Goal: Task Accomplishment & Management: Use online tool/utility

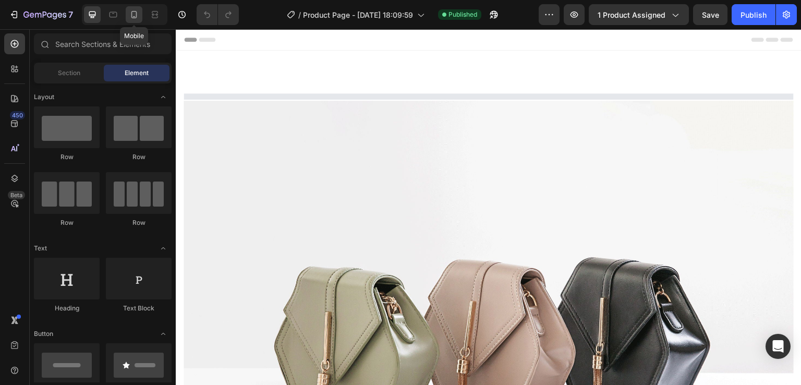
click at [137, 10] on icon at bounding box center [134, 14] width 10 height 10
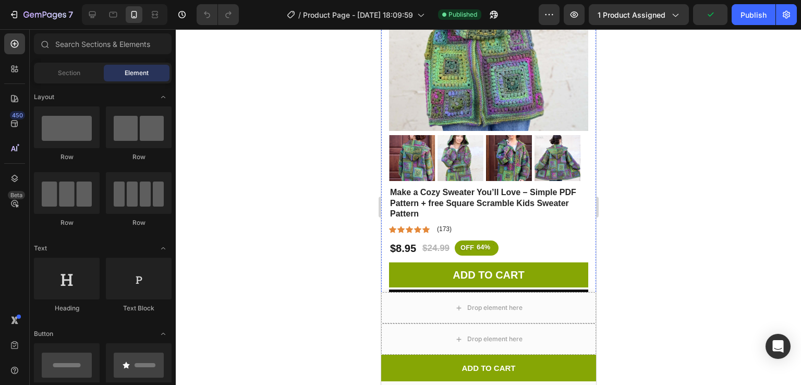
scroll to position [269, 0]
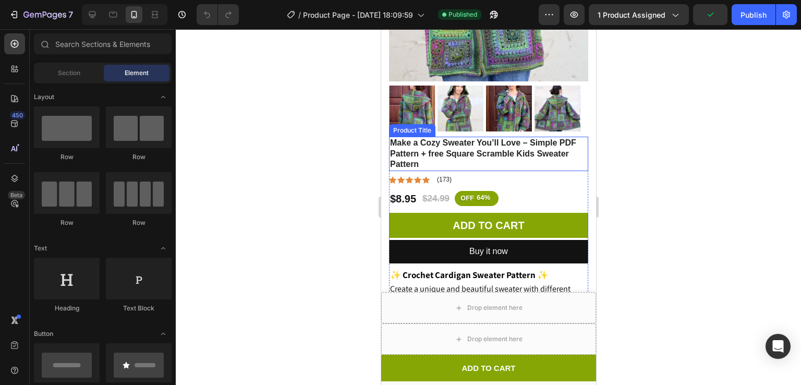
click at [426, 137] on h1 "Make a Cozy Sweater You’ll Love – Simple PDF Pattern + free Square Scramble Kid…" at bounding box center [488, 154] width 199 height 34
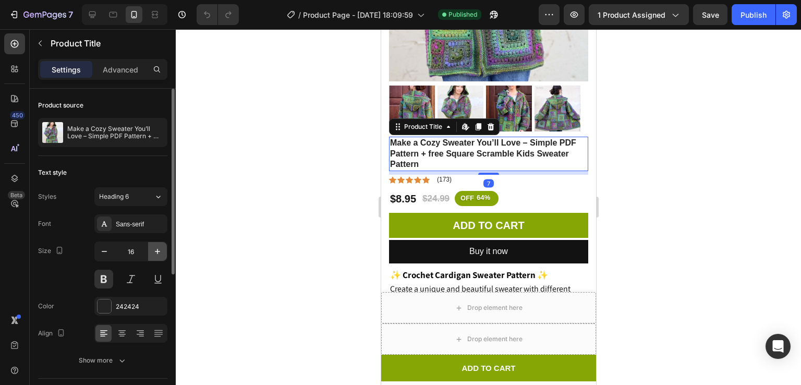
click at [159, 249] on icon "button" at bounding box center [157, 251] width 10 height 10
type input "17"
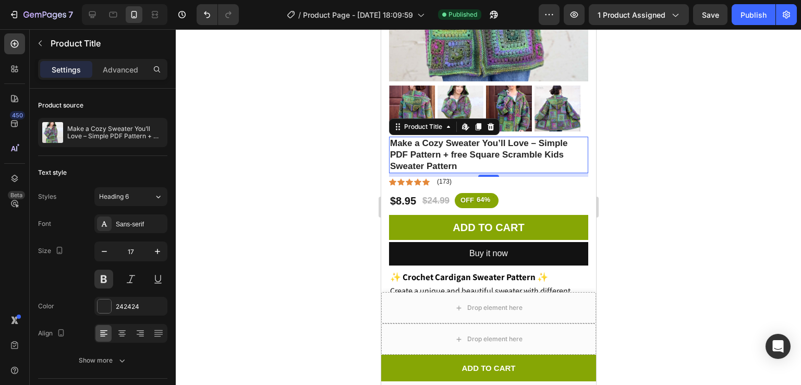
click at [646, 127] on div at bounding box center [488, 207] width 625 height 356
click at [520, 138] on h1 "Make a Cozy Sweater You’ll Love – Simple PDF Pattern + free Square Scramble Kid…" at bounding box center [488, 155] width 199 height 37
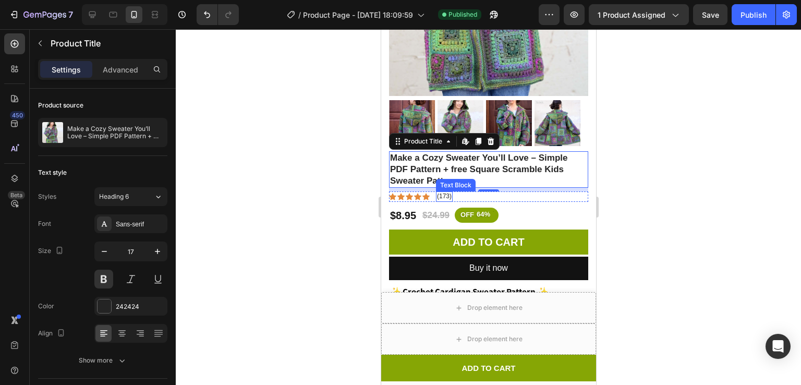
scroll to position [257, 0]
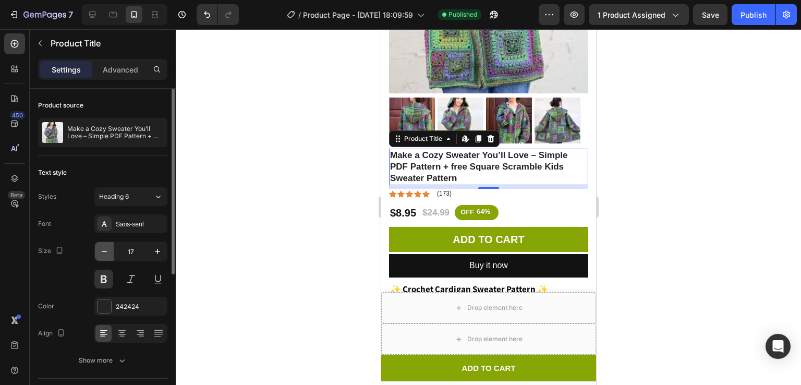
click at [108, 251] on icon "button" at bounding box center [104, 251] width 10 height 10
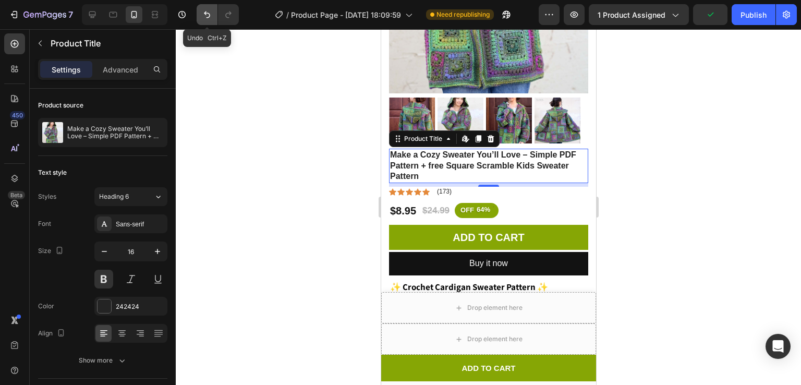
click at [201, 16] on button "Undo/Redo" at bounding box center [207, 14] width 21 height 21
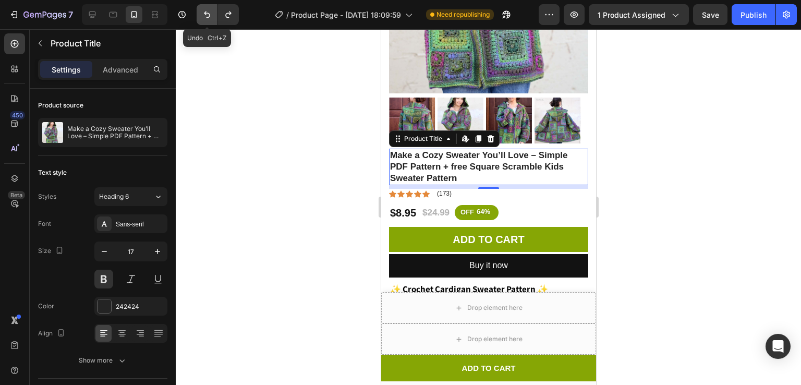
click at [201, 16] on button "Undo/Redo" at bounding box center [207, 14] width 21 height 21
type input "16"
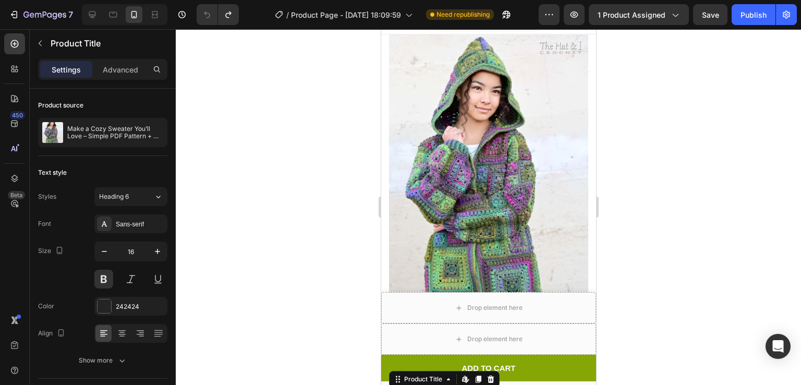
scroll to position [0, 0]
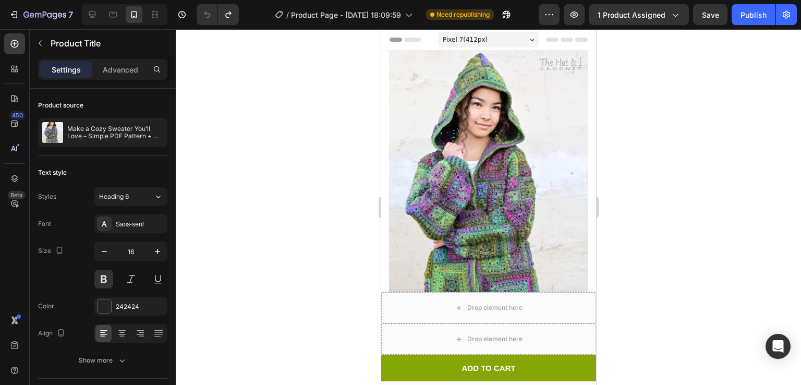
click at [482, 47] on div "Pixel 7 ( 412 px) iPhone 13 Mini iPhone 13 Pro iPhone 11 Pro Max iPhone 15 Pro …" at bounding box center [488, 40] width 101 height 21
click at [477, 44] on span "Pixel 7 ( 412 px)" at bounding box center [464, 39] width 45 height 10
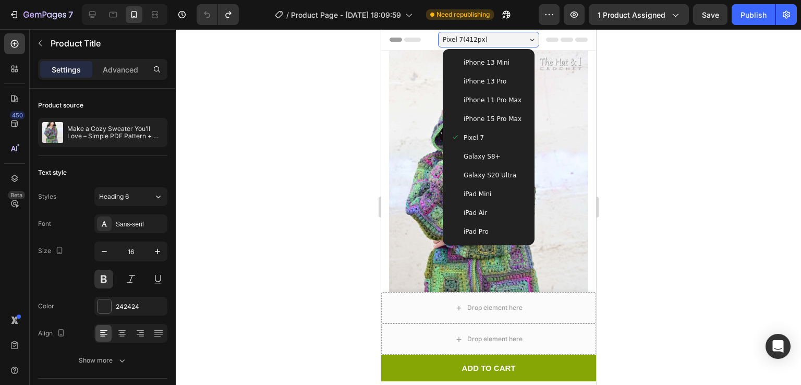
click at [479, 59] on span "iPhone 13 Mini" at bounding box center [486, 62] width 46 height 10
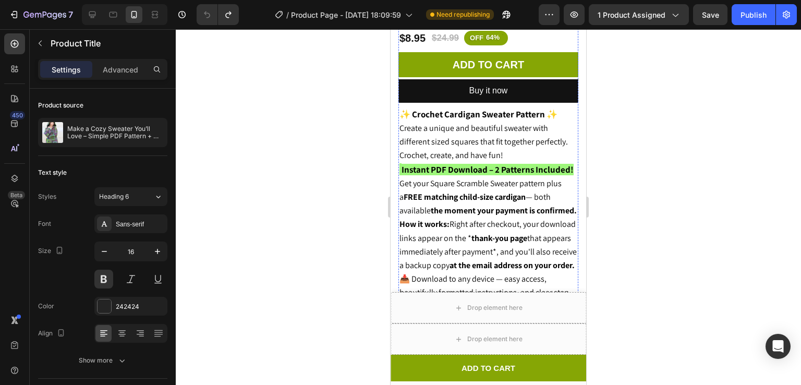
scroll to position [430, 0]
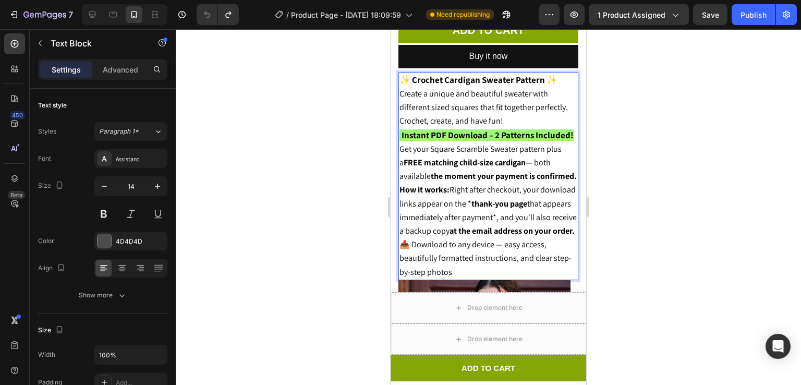
click at [545, 180] on p "Get your Square Scramble Sweater pattern plus a FREE matching child-size cardig…" at bounding box center [489, 162] width 178 height 41
click at [534, 176] on strong "the moment your payment is confirmed." at bounding box center [504, 176] width 146 height 11
click at [530, 176] on strong "the moment your payment is confirmed." at bounding box center [504, 176] width 146 height 11
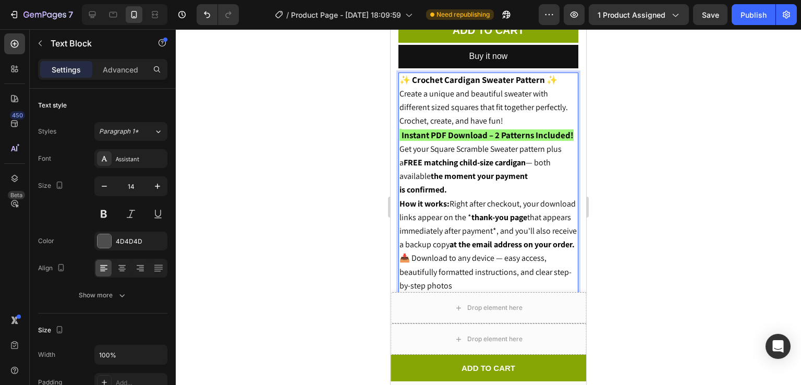
click at [551, 183] on p "is confirmed." at bounding box center [489, 190] width 178 height 14
click at [754, 13] on div "Publish" at bounding box center [754, 14] width 26 height 11
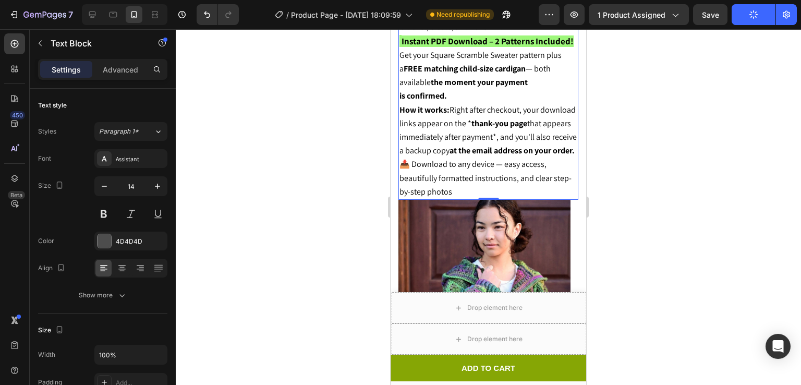
scroll to position [532, 0]
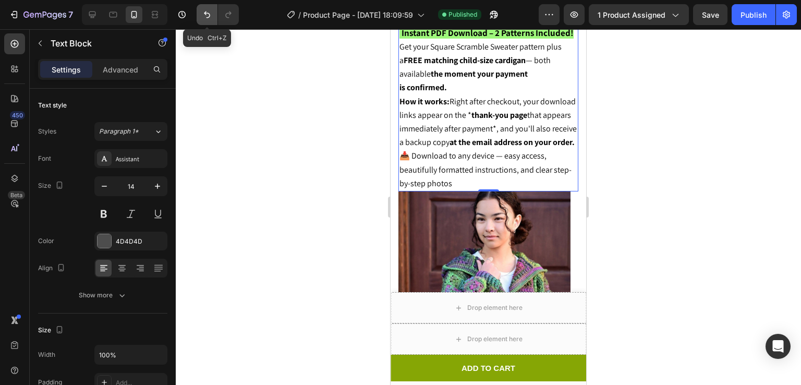
click at [204, 6] on button "Undo/Redo" at bounding box center [207, 14] width 21 height 21
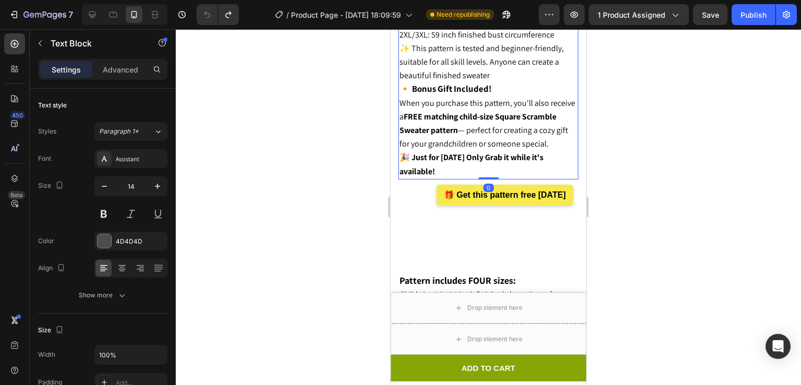
scroll to position [1189, 0]
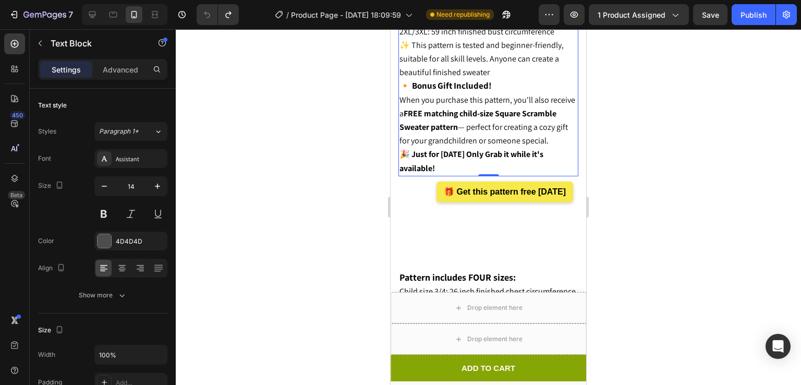
click at [451, 175] on p "🎉 Just for [DATE] Only Grab it while it's available!" at bounding box center [489, 161] width 178 height 27
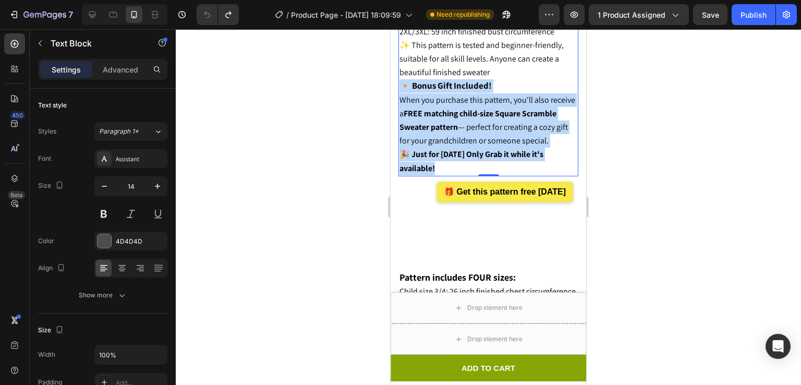
drag, startPoint x: 437, startPoint y: 161, endPoint x: 404, endPoint y: 90, distance: 78.0
click at [404, 90] on div "Pattern includes FOUR sizes: XS: 34.5 inch finished bust circumference S/M: 42.…" at bounding box center [488, 73] width 180 height 208
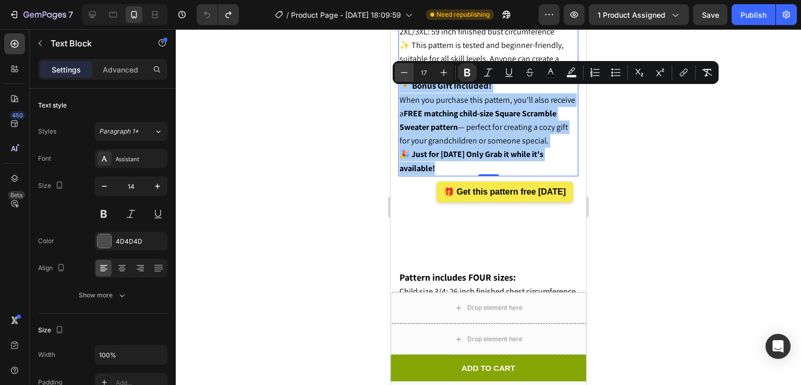
click at [406, 72] on icon "Editor contextual toolbar" at bounding box center [404, 72] width 7 height 1
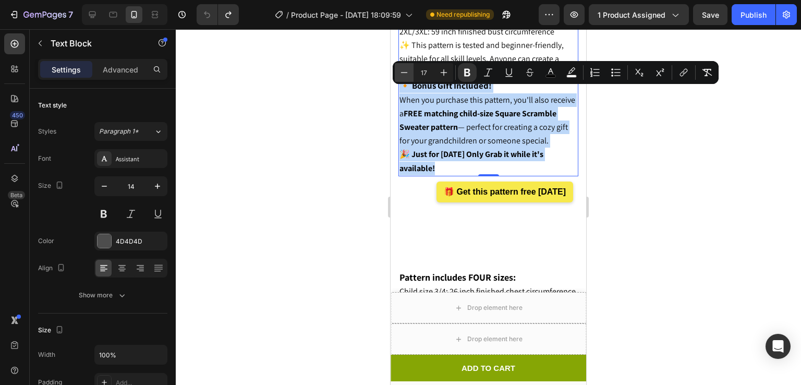
type input "16"
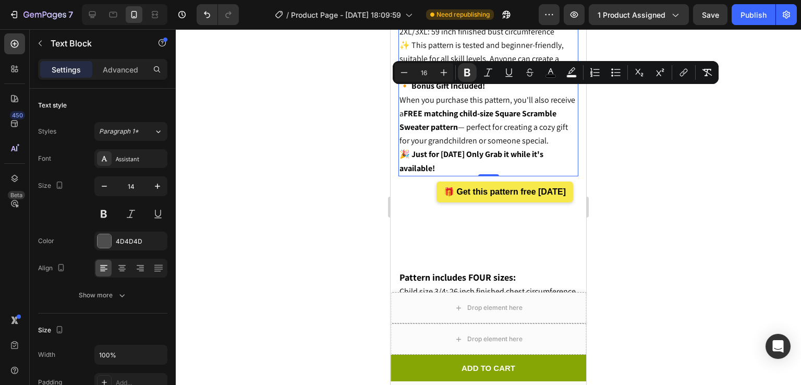
click at [451, 124] on strong "FREE matching child-size Square Scramble Sweater pattern" at bounding box center [478, 120] width 157 height 25
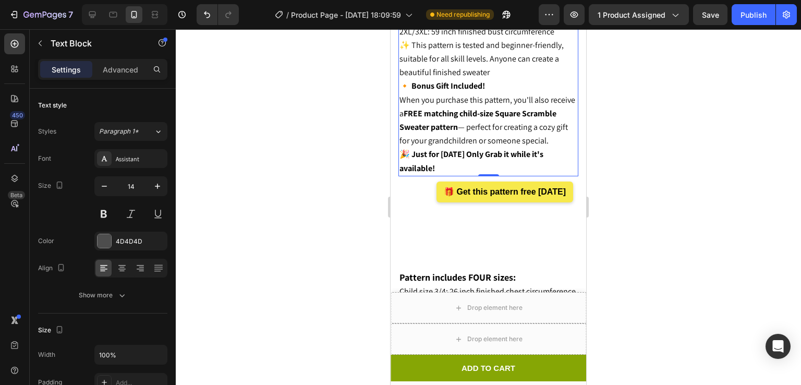
click at [446, 91] on strong "🔸 Bonus Gift Included!" at bounding box center [443, 85] width 86 height 11
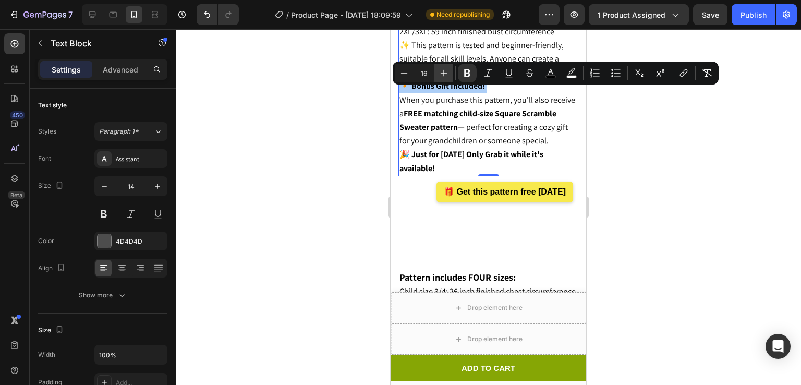
click at [442, 76] on icon "Editor contextual toolbar" at bounding box center [444, 73] width 10 height 10
type input "17"
click at [648, 136] on div at bounding box center [488, 207] width 625 height 356
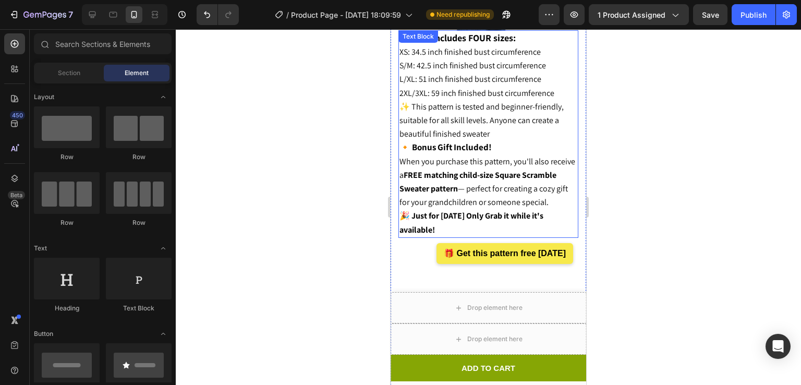
scroll to position [1134, 0]
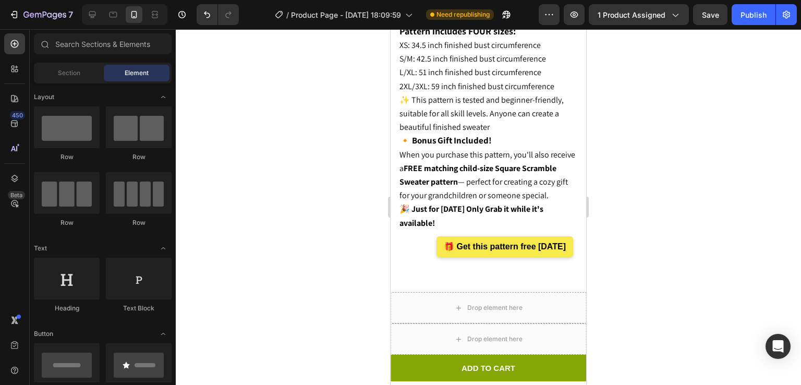
click at [639, 121] on div at bounding box center [488, 207] width 625 height 356
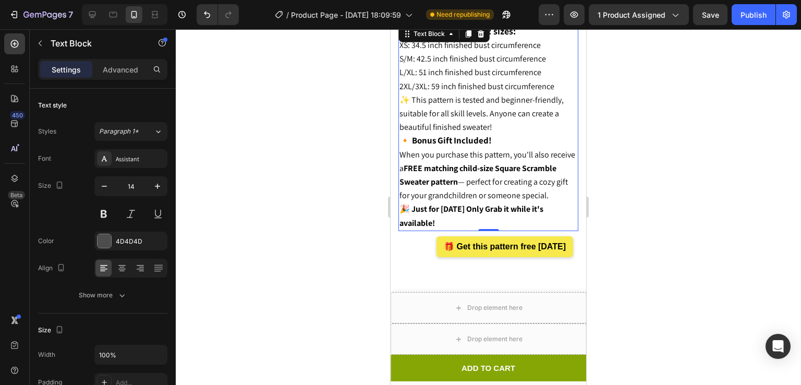
click at [674, 139] on div at bounding box center [488, 207] width 625 height 356
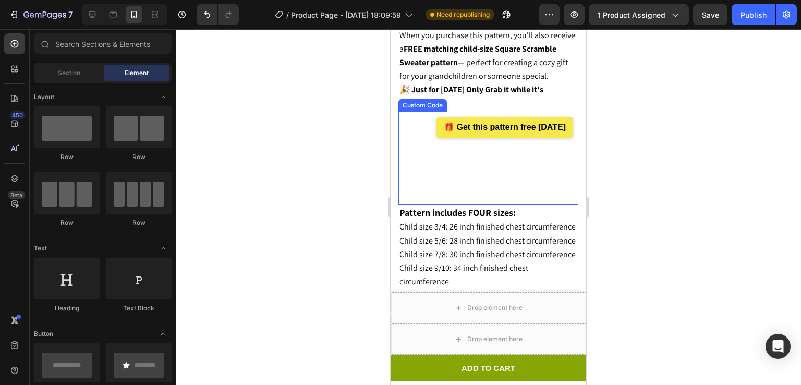
scroll to position [1256, 0]
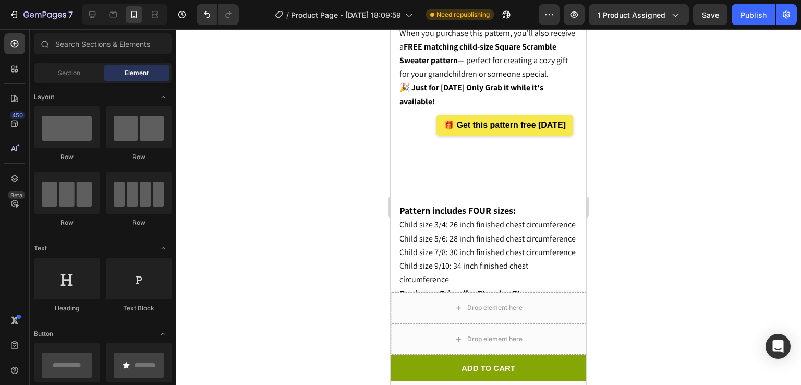
click at [633, 170] on div at bounding box center [488, 207] width 625 height 356
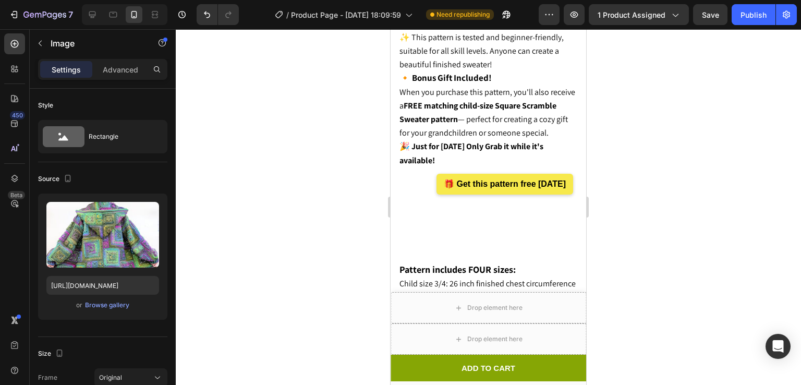
scroll to position [1199, 0]
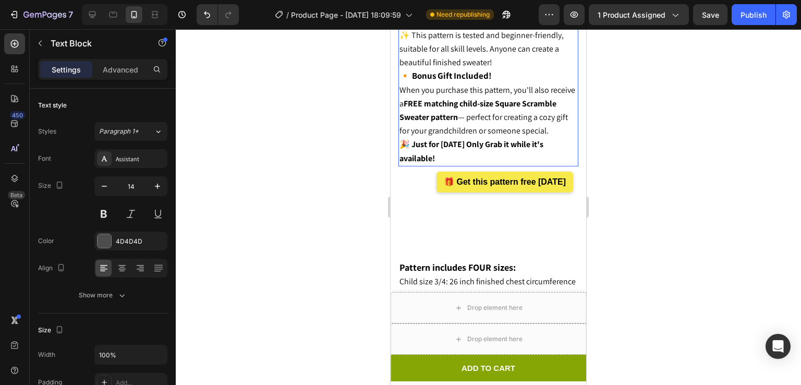
click at [489, 163] on strong "🎉 Just for [DATE] Only Grab it while it's available!" at bounding box center [472, 151] width 144 height 25
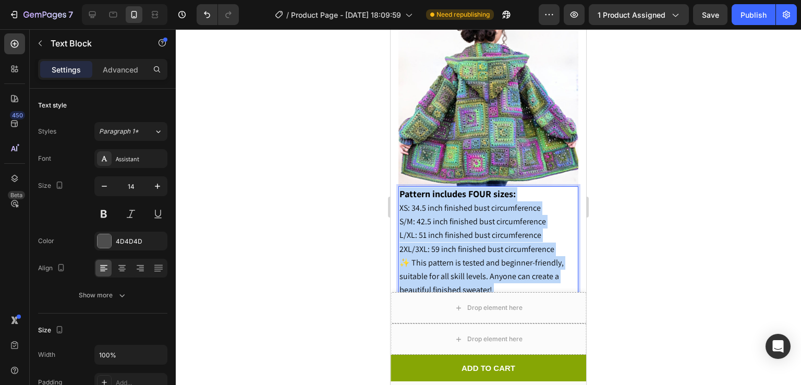
scroll to position [971, 0]
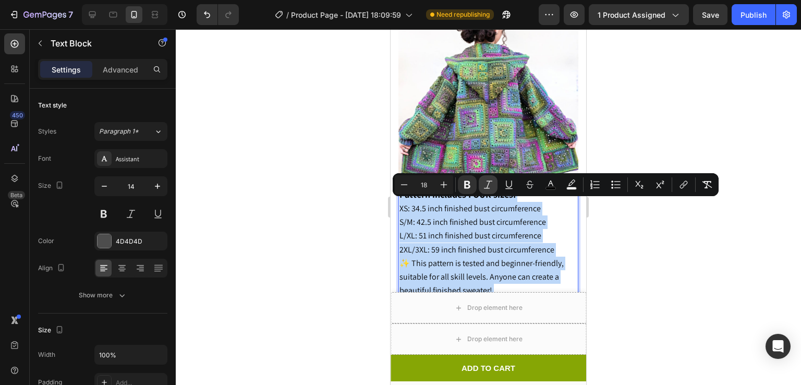
click at [489, 200] on strong "Pattern includes FOUR sizes:" at bounding box center [458, 194] width 116 height 12
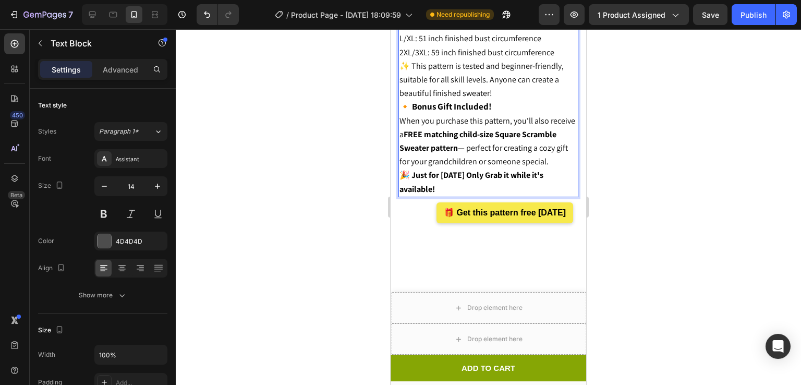
scroll to position [1181, 0]
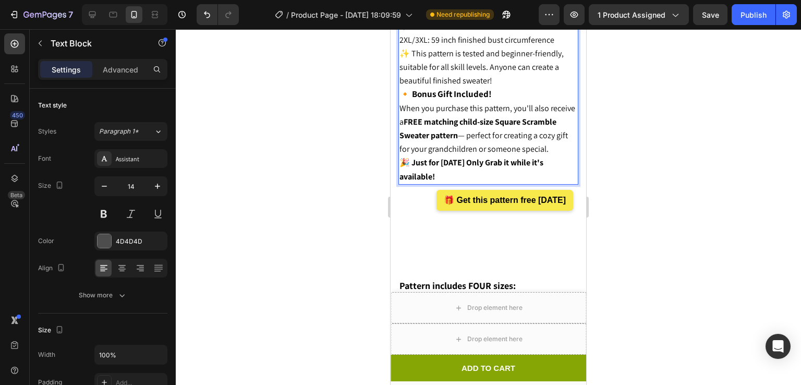
click at [467, 180] on strong "🎉 Just for [DATE] Only Grab it while it's available!" at bounding box center [472, 169] width 144 height 25
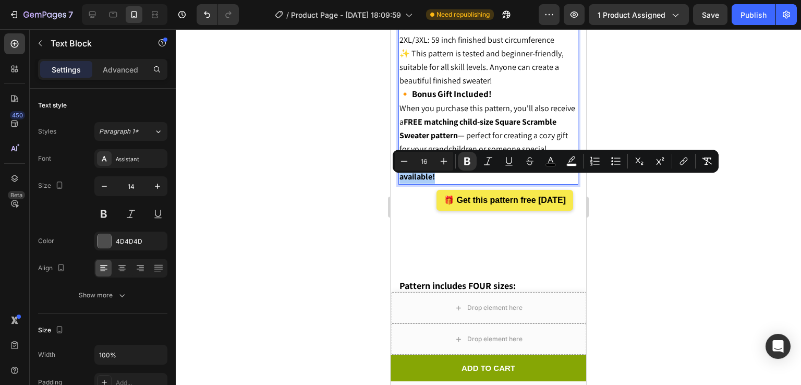
click at [633, 202] on div at bounding box center [488, 207] width 625 height 356
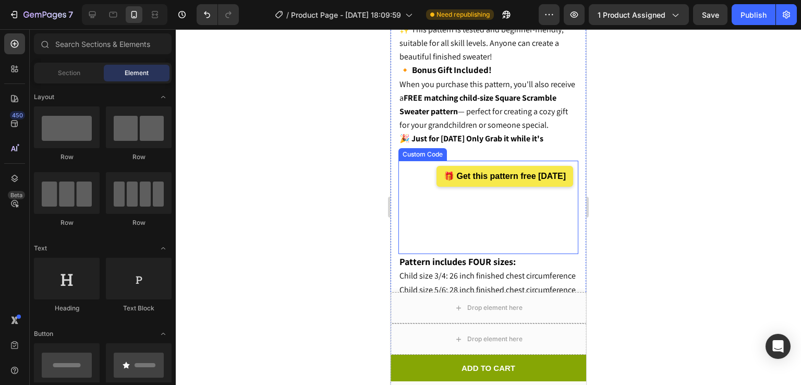
scroll to position [1214, 0]
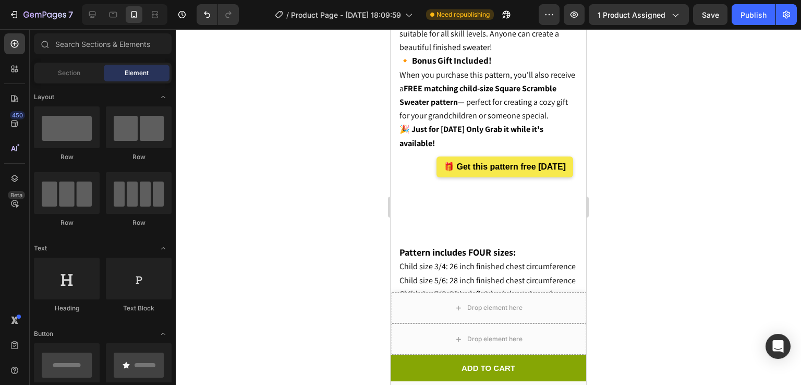
click at [645, 213] on div at bounding box center [488, 207] width 625 height 356
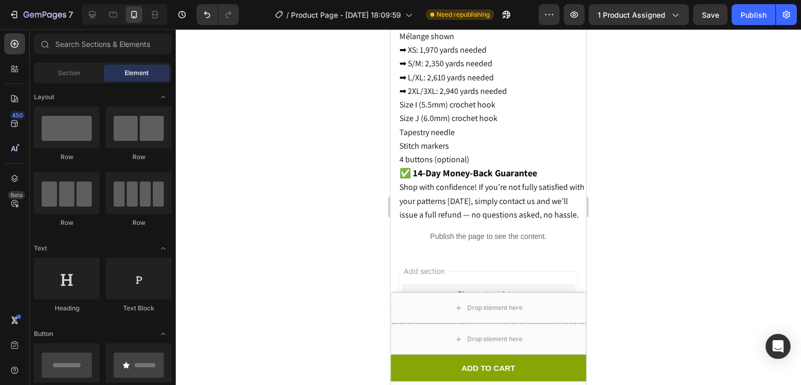
scroll to position [2158, 0]
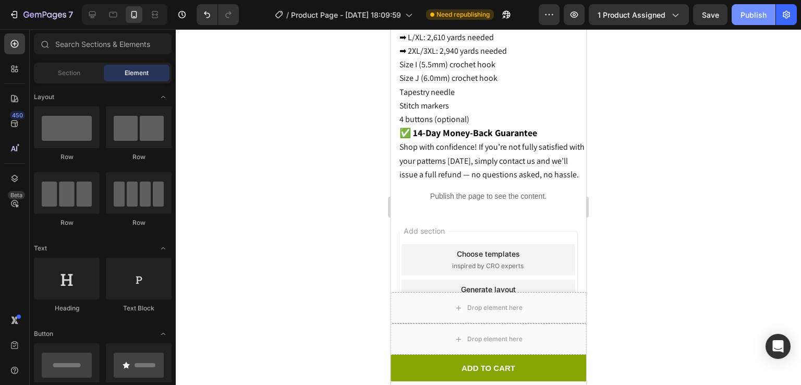
click at [755, 11] on div "Publish" at bounding box center [754, 14] width 26 height 11
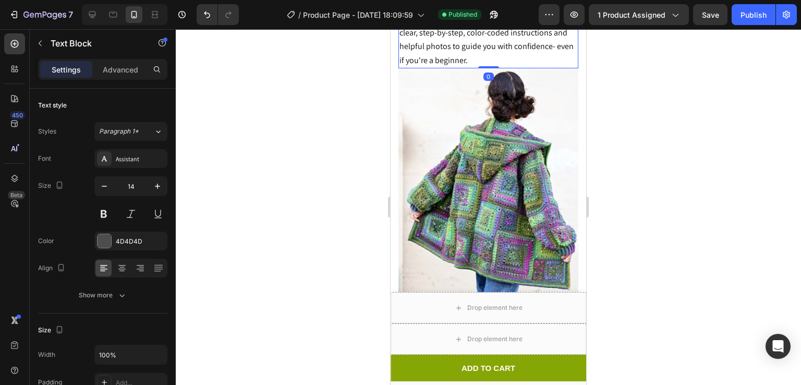
scroll to position [1596, 0]
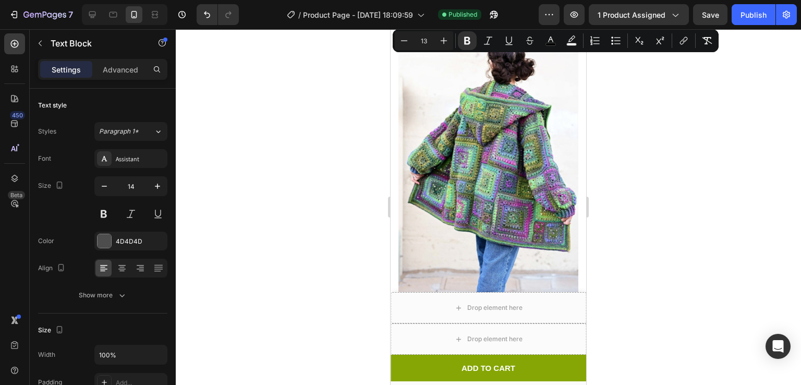
copy div "Pattern includes FOUR sizes: Child size 3/4: 26 inch finished chest circumferen…"
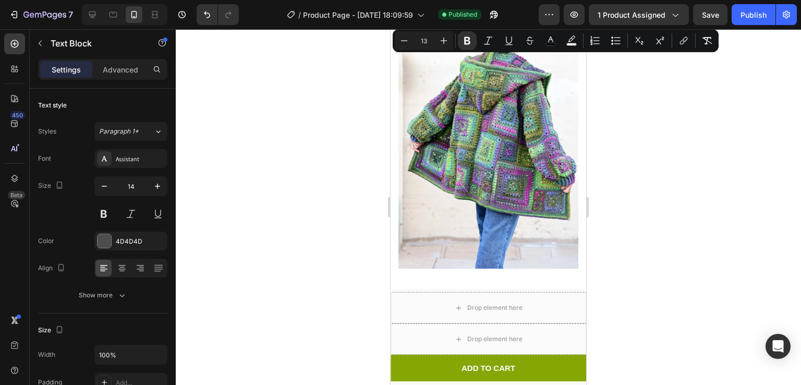
scroll to position [1629, 0]
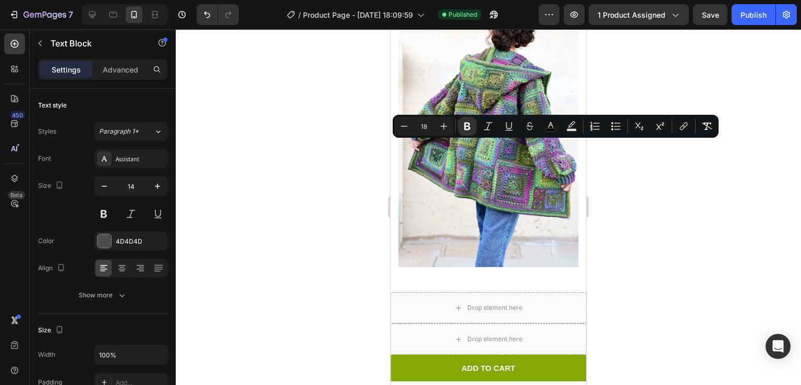
copy strong "Beginner-Friendly, Step-by-Step Instructions"
click at [405, 125] on icon "Editor contextual toolbar" at bounding box center [404, 126] width 10 height 10
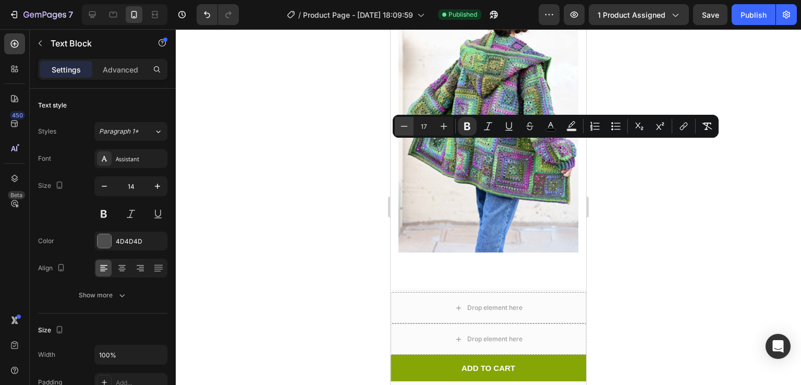
click at [405, 125] on icon "Editor contextual toolbar" at bounding box center [404, 126] width 10 height 10
type input "16"
click at [696, 220] on div at bounding box center [488, 207] width 625 height 356
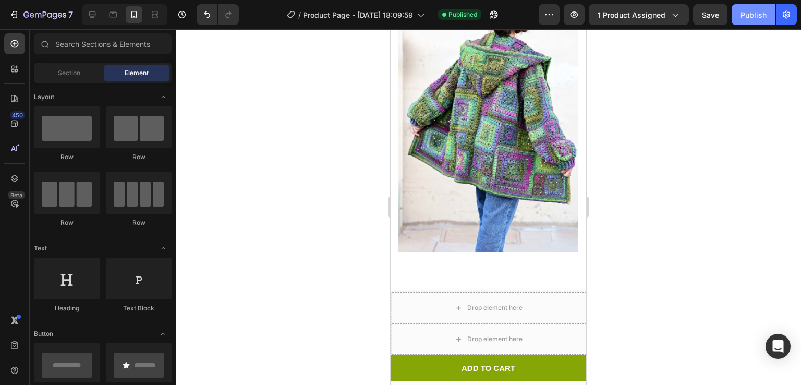
click at [760, 12] on div "Publish" at bounding box center [754, 14] width 26 height 11
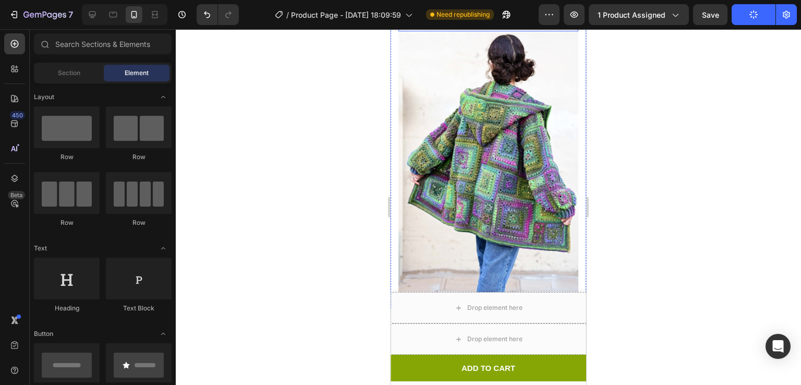
scroll to position [1547, 0]
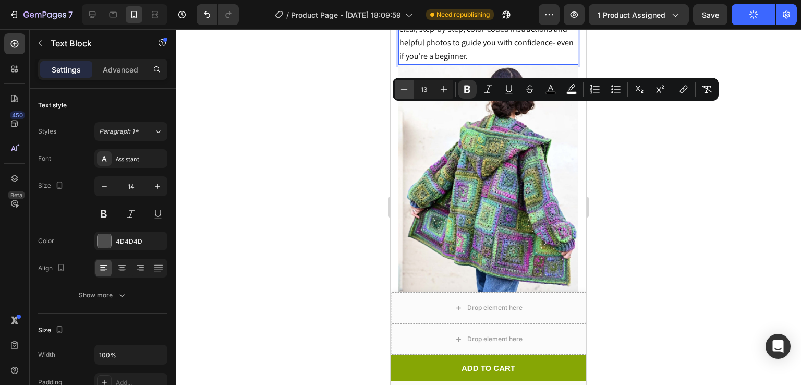
click at [406, 88] on icon "Editor contextual toolbar" at bounding box center [404, 89] width 10 height 10
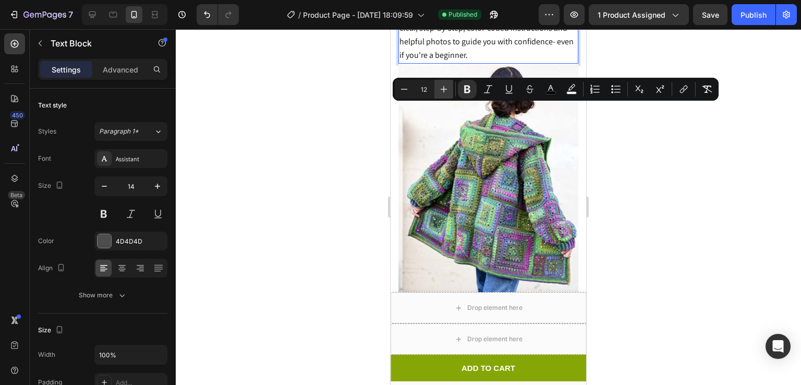
click at [444, 86] on icon "Editor contextual toolbar" at bounding box center [444, 89] width 7 height 7
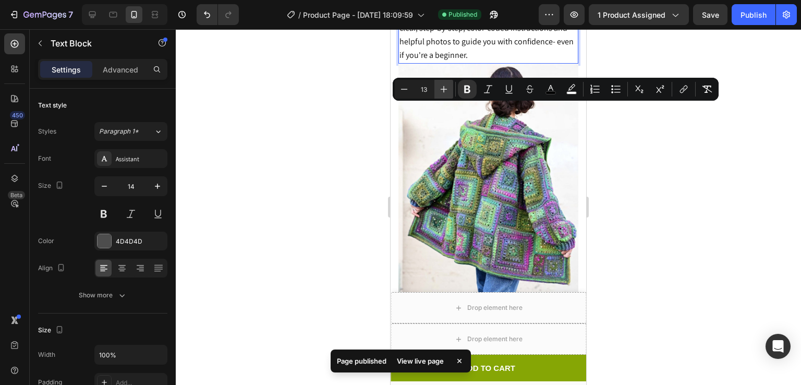
click at [444, 86] on icon "Editor contextual toolbar" at bounding box center [444, 89] width 7 height 7
type input "16"
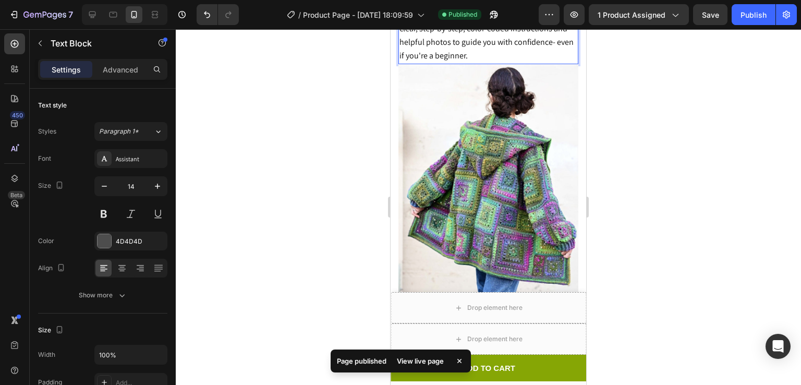
click at [764, 9] on div "Publish" at bounding box center [754, 14] width 26 height 11
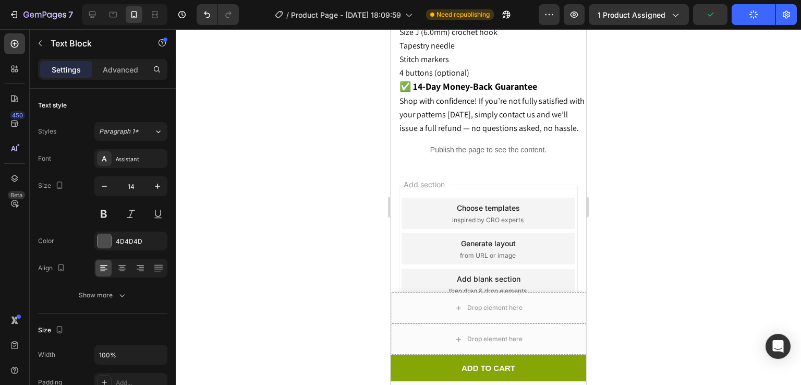
scroll to position [2019, 0]
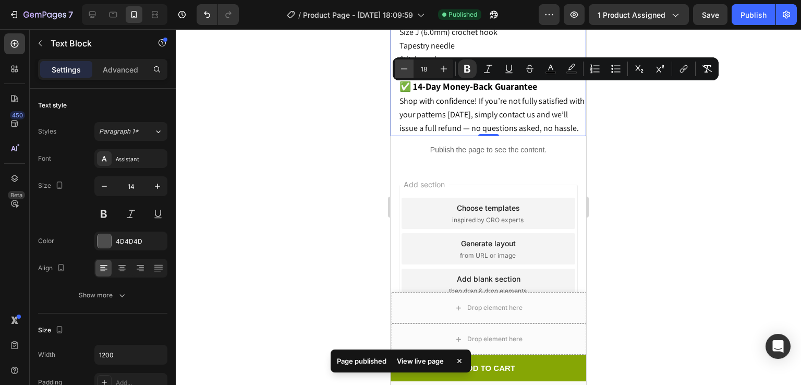
click at [409, 67] on button "Minus" at bounding box center [404, 68] width 19 height 19
type input "16"
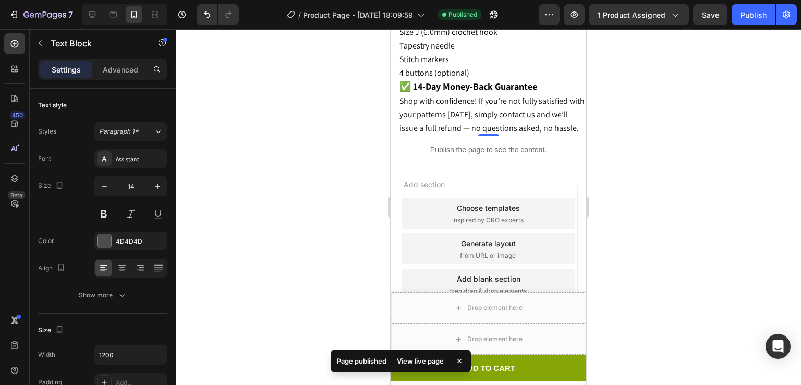
click at [518, 92] on strong "✅ 14-Day Money-Back Guarantee" at bounding box center [469, 86] width 138 height 12
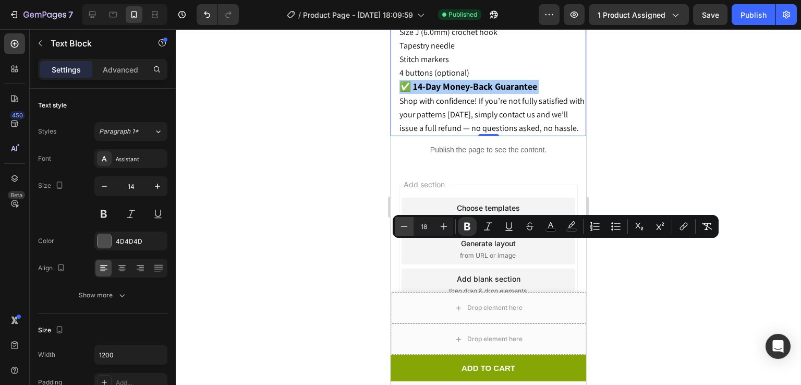
click at [401, 224] on icon "Editor contextual toolbar" at bounding box center [404, 226] width 10 height 10
type input "16"
click at [519, 134] on span "Shop with confidence! If you’re not fully satisfied with your patterns within 1…" at bounding box center [492, 114] width 185 height 38
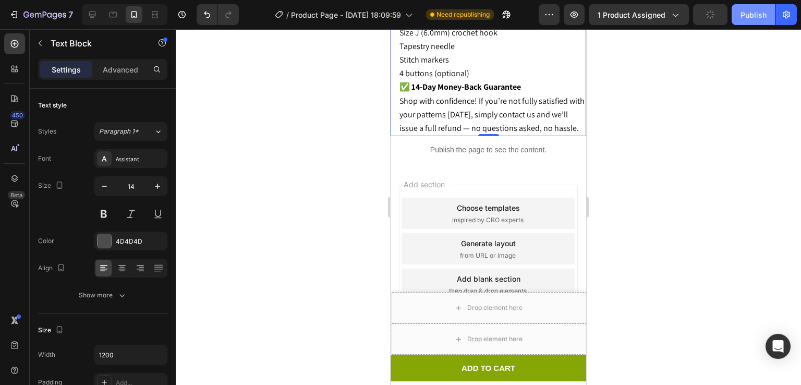
click at [751, 14] on div "Publish" at bounding box center [754, 14] width 26 height 11
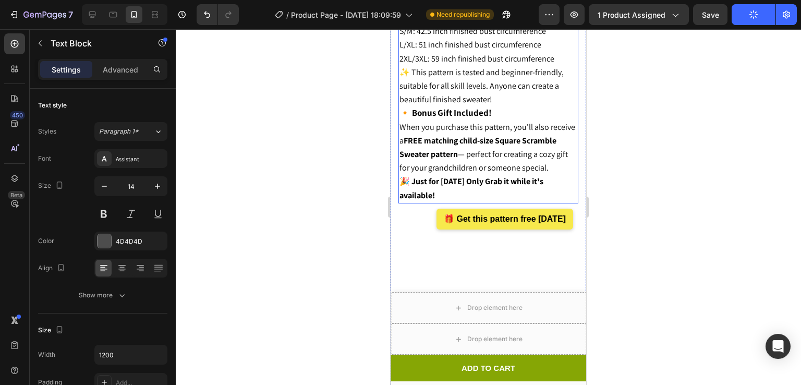
scroll to position [1117, 0]
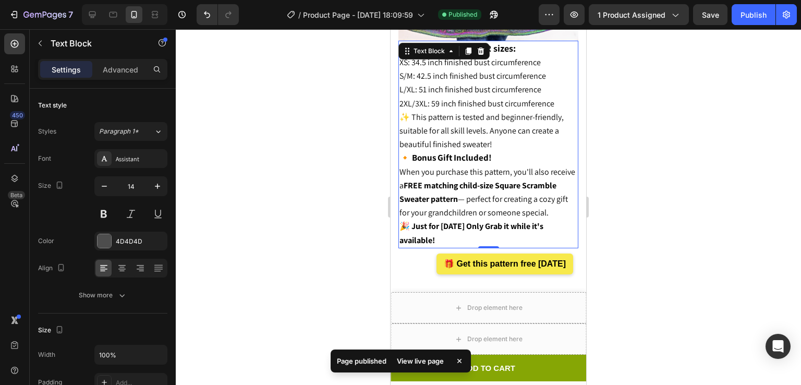
click at [487, 163] on strong "🔸 Bonus Gift Included!" at bounding box center [446, 157] width 92 height 11
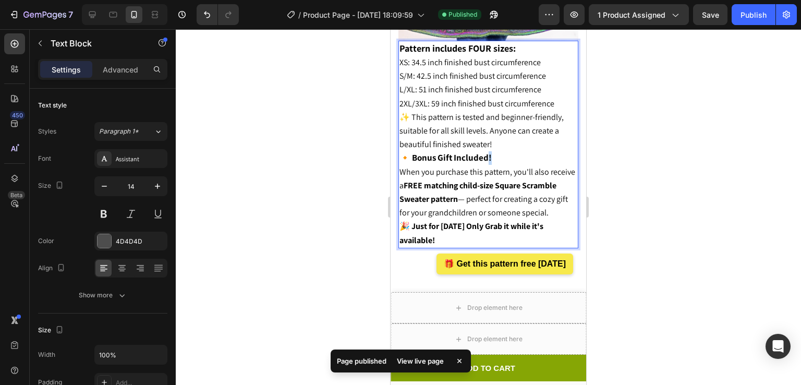
click at [487, 163] on strong "🔸 Bonus Gift Included!" at bounding box center [446, 157] width 92 height 11
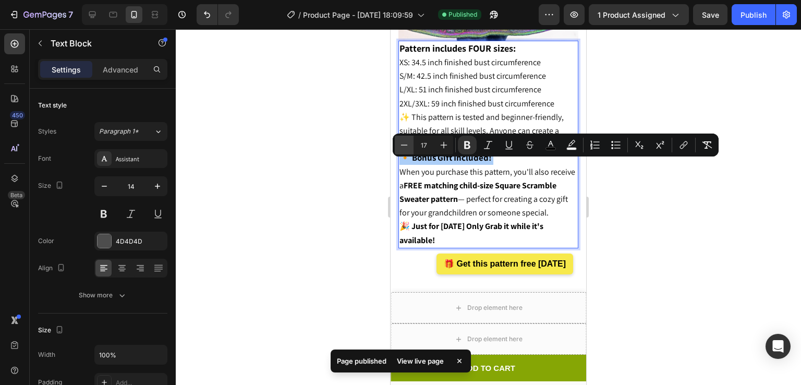
click at [405, 147] on icon "Editor contextual toolbar" at bounding box center [404, 145] width 10 height 10
type input "16"
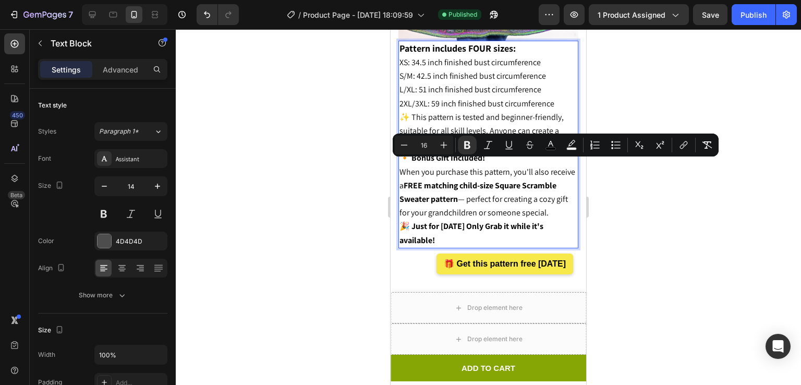
click at [497, 172] on p "✨ This pattern is tested and beginner-friendly, suitable for all skill levels. …" at bounding box center [489, 166] width 178 height 110
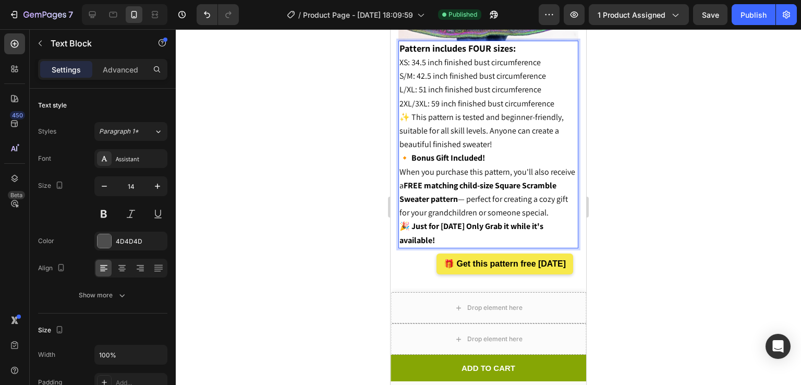
click at [476, 243] on strong "🎉 Just for [DATE] Only Grab it while it's available!" at bounding box center [472, 233] width 144 height 25
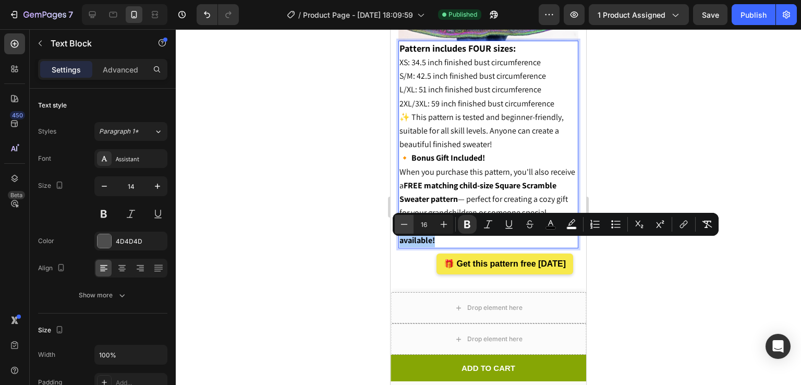
click at [400, 224] on icon "Editor contextual toolbar" at bounding box center [404, 224] width 10 height 10
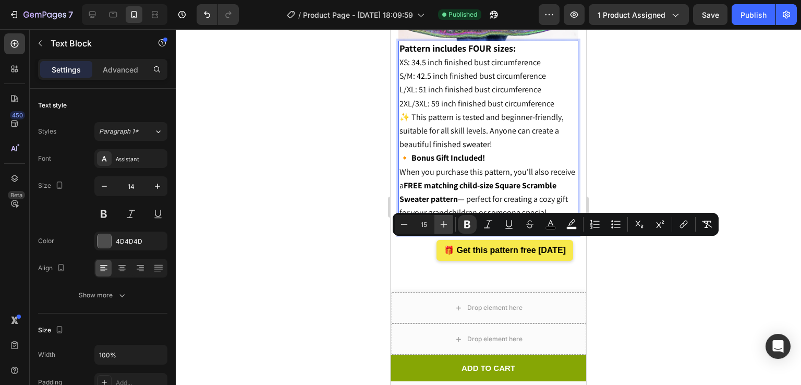
click at [439, 225] on icon "Editor contextual toolbar" at bounding box center [444, 224] width 10 height 10
type input "16"
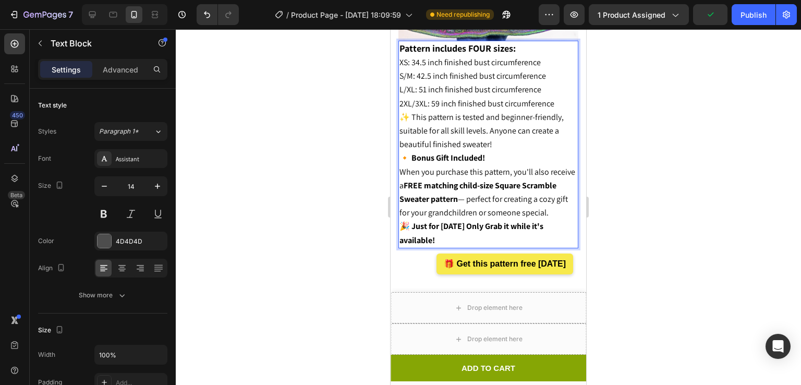
click at [535, 173] on p "✨ This pattern is tested and beginner-friendly, suitable for all skill levels. …" at bounding box center [489, 166] width 178 height 110
click at [433, 193] on strong "FREE matching child-size Square Scramble Sweater pattern" at bounding box center [478, 192] width 157 height 25
drag, startPoint x: 433, startPoint y: 193, endPoint x: 493, endPoint y: 210, distance: 62.1
click at [493, 204] on strong "FREE matching child-size Square Scramble Sweater pattern" at bounding box center [478, 192] width 157 height 25
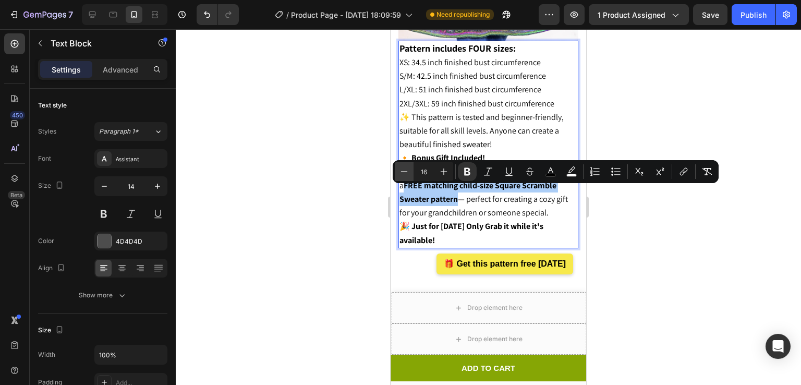
click at [405, 170] on icon "Editor contextual toolbar" at bounding box center [404, 171] width 10 height 10
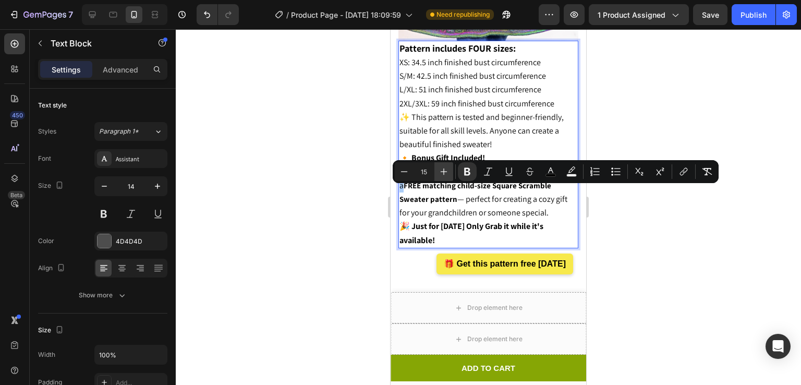
click at [446, 173] on icon "Editor contextual toolbar" at bounding box center [444, 171] width 10 height 10
type input "16"
click at [631, 222] on div at bounding box center [488, 207] width 625 height 356
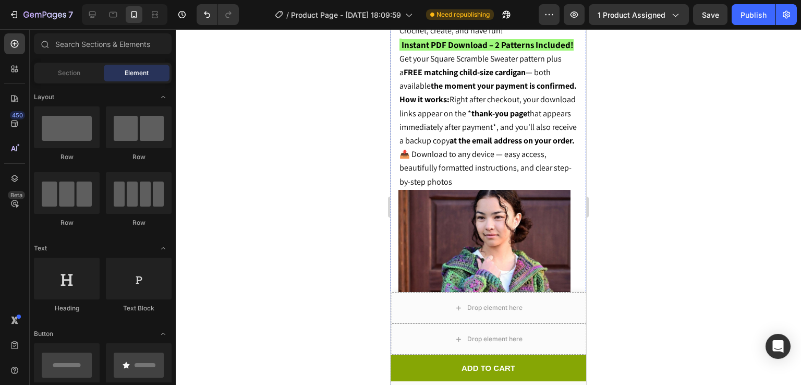
scroll to position [439, 0]
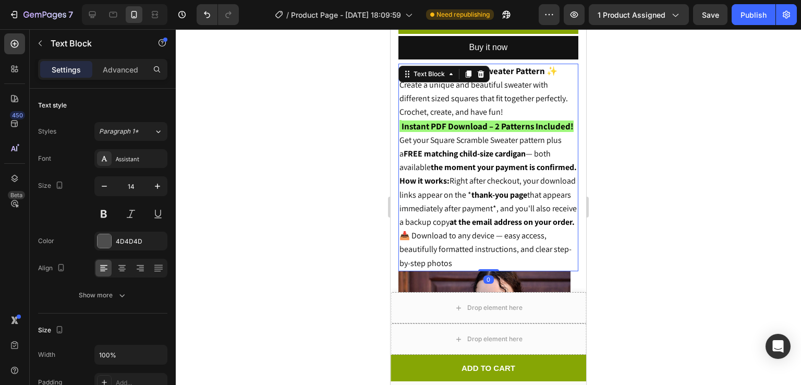
click at [482, 152] on strong "FREE matching child-size cardigan" at bounding box center [465, 153] width 122 height 11
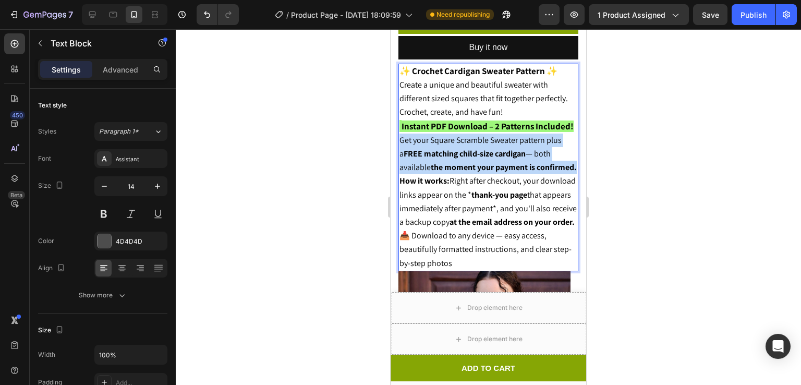
click at [482, 152] on strong "FREE matching child-size cardigan" at bounding box center [465, 153] width 122 height 11
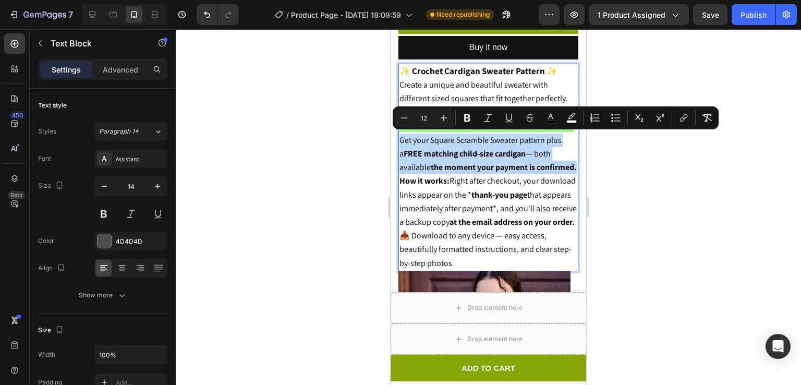
click at [467, 153] on strong "FREE matching child-size cardigan" at bounding box center [465, 153] width 122 height 11
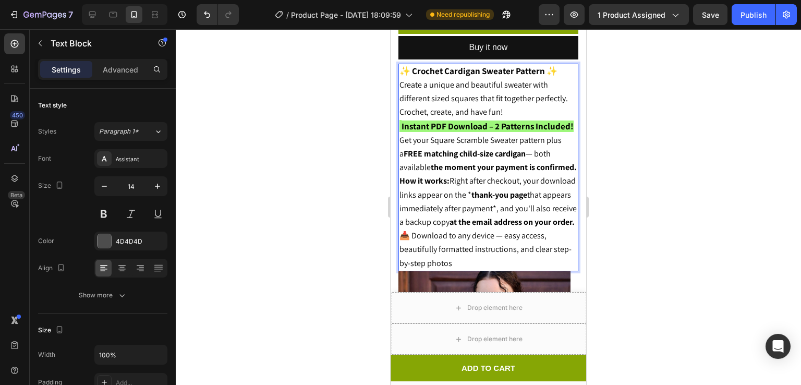
click at [467, 153] on strong "FREE matching child-size cardigan" at bounding box center [465, 153] width 122 height 11
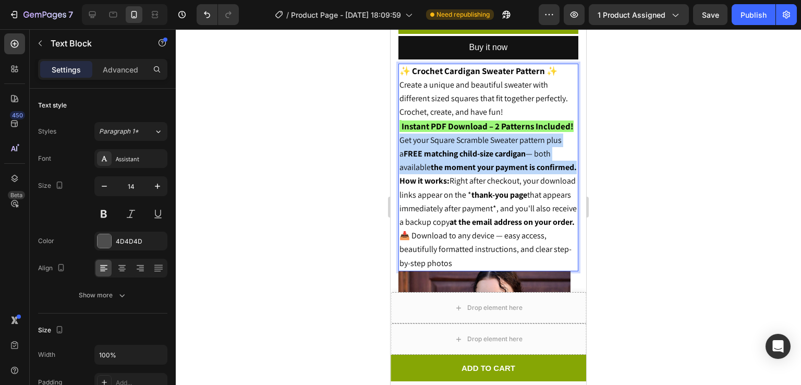
click at [467, 153] on strong "FREE matching child-size cardigan" at bounding box center [465, 153] width 122 height 11
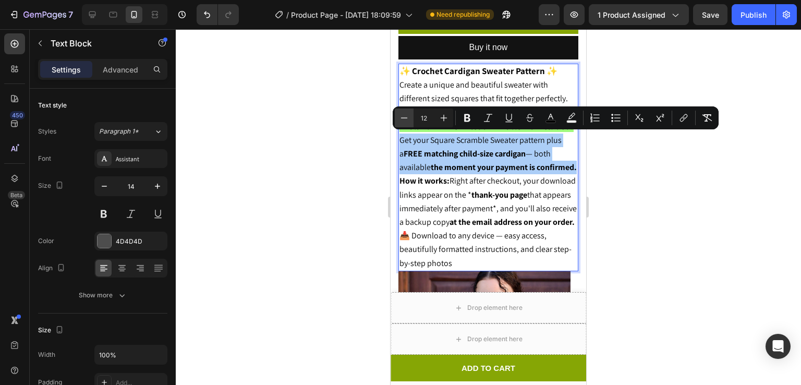
click at [406, 113] on icon "Editor contextual toolbar" at bounding box center [404, 118] width 10 height 10
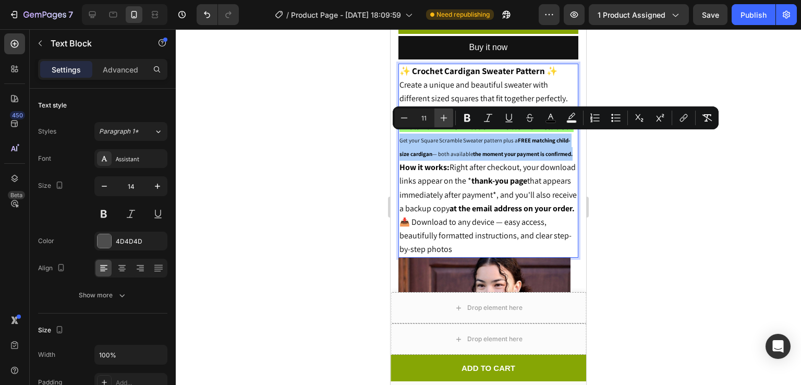
click at [444, 119] on icon "Editor contextual toolbar" at bounding box center [444, 118] width 10 height 10
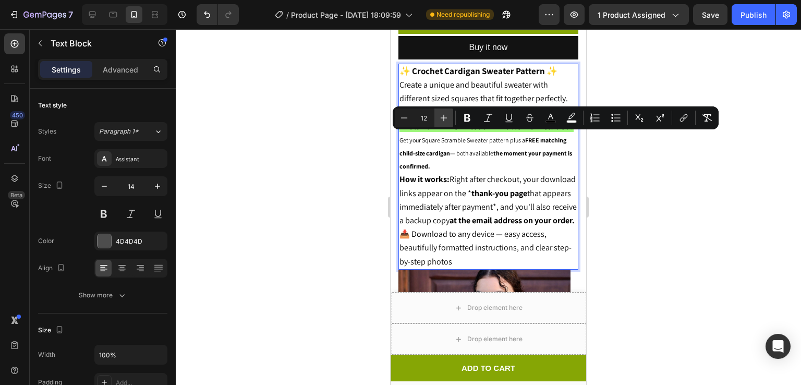
click at [444, 119] on icon "Editor contextual toolbar" at bounding box center [444, 118] width 10 height 10
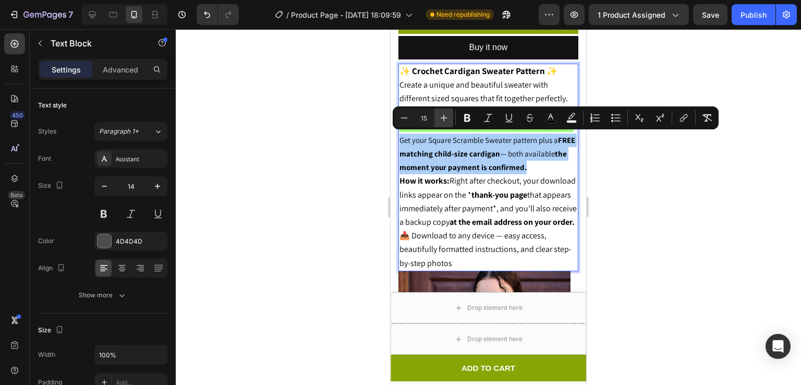
click at [444, 119] on icon "Editor contextual toolbar" at bounding box center [444, 118] width 10 height 10
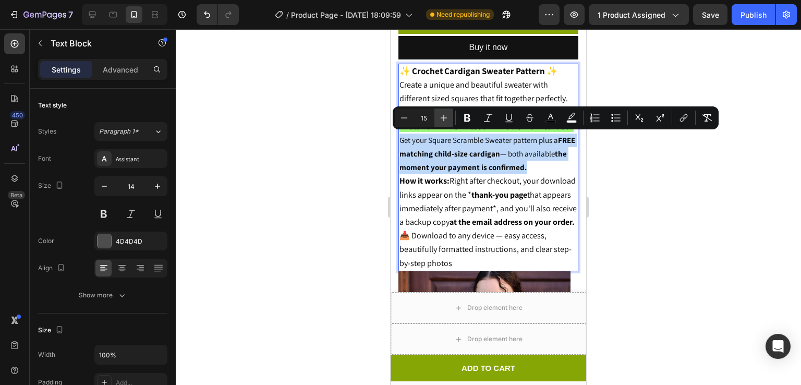
type input "16"
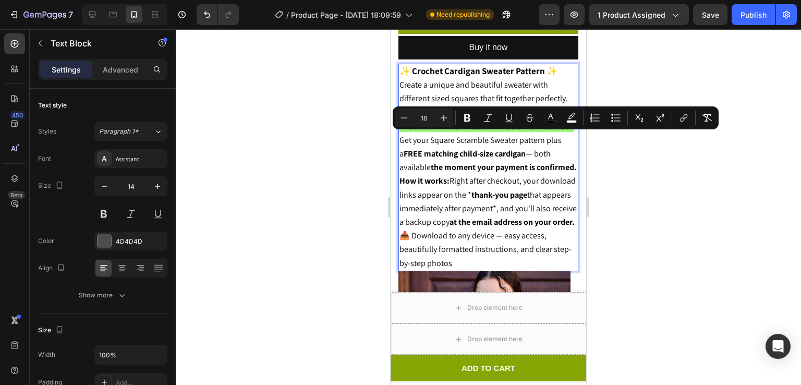
click at [478, 175] on p "Get your Square Scramble Sweater pattern plus a FREE matching child-size cardig…" at bounding box center [489, 154] width 178 height 41
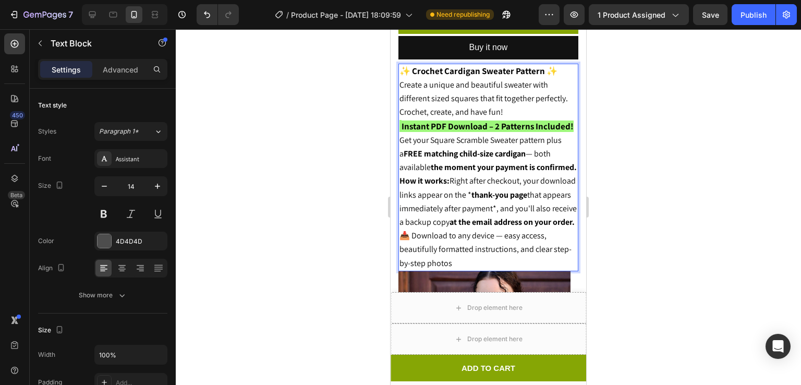
click at [520, 154] on strong "FREE matching child-size cardigan" at bounding box center [465, 153] width 122 height 11
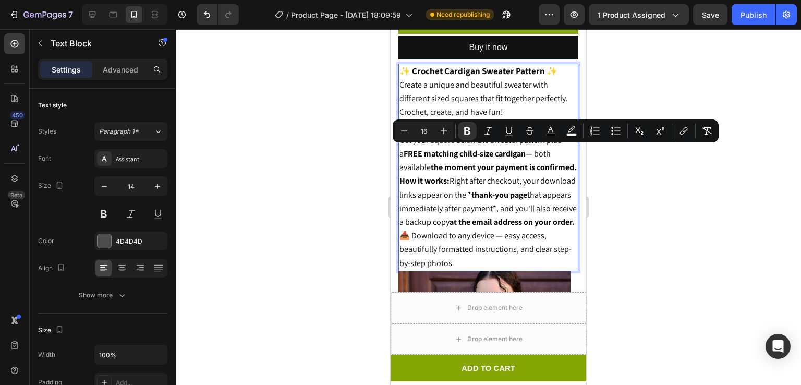
drag, startPoint x: 520, startPoint y: 154, endPoint x: 406, endPoint y: 150, distance: 113.8
click at [406, 150] on strong "FREE matching child-size cardigan" at bounding box center [465, 153] width 122 height 11
click at [405, 129] on icon "Editor contextual toolbar" at bounding box center [404, 131] width 10 height 10
click at [440, 131] on icon "Editor contextual toolbar" at bounding box center [444, 131] width 10 height 10
type input "16"
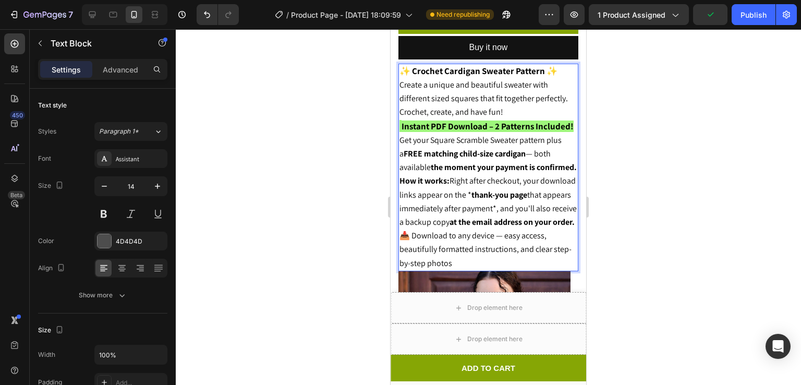
click at [499, 192] on span "How it works: Right after checkout, your download links appear on the * thank-y…" at bounding box center [488, 201] width 177 height 52
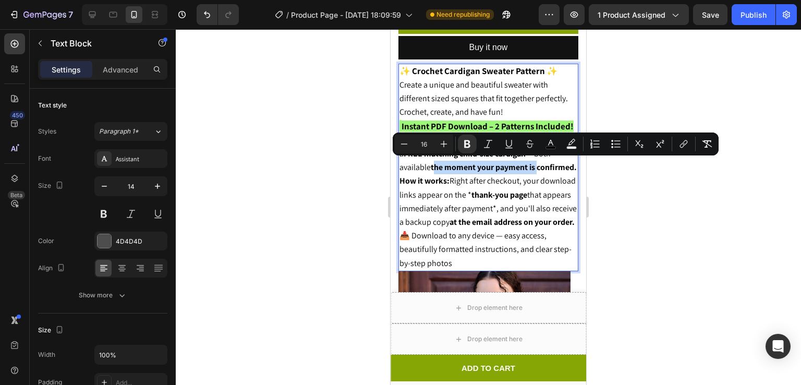
drag, startPoint x: 541, startPoint y: 167, endPoint x: 432, endPoint y: 166, distance: 109.5
click at [432, 166] on p "Get your Square Scramble Sweater pattern plus a FREE matching child-size cardig…" at bounding box center [489, 154] width 178 height 41
click at [398, 144] on button "Minus" at bounding box center [404, 144] width 19 height 19
click at [439, 144] on icon "Editor contextual toolbar" at bounding box center [444, 144] width 10 height 10
type input "16"
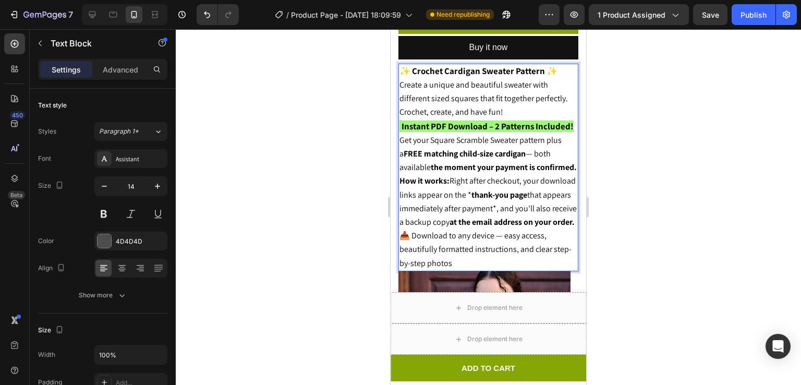
click at [447, 175] on p "Get your Square Scramble Sweater pattern plus a FREE matching child-size cardig…" at bounding box center [489, 154] width 178 height 41
drag, startPoint x: 443, startPoint y: 178, endPoint x: 398, endPoint y: 179, distance: 45.4
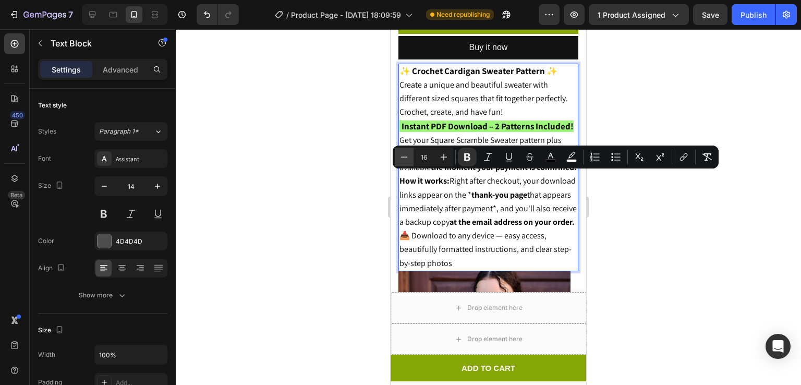
click at [399, 156] on icon "Editor contextual toolbar" at bounding box center [404, 157] width 10 height 10
click at [446, 160] on icon "Editor contextual toolbar" at bounding box center [444, 157] width 10 height 10
type input "16"
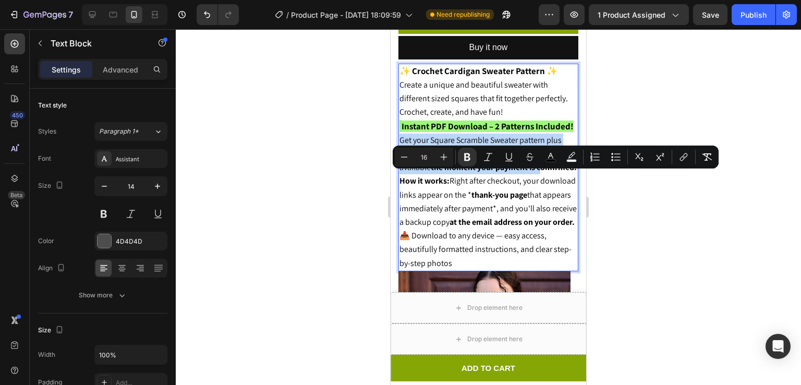
click at [476, 175] on p "Get your Square Scramble Sweater pattern plus a FREE matching child-size cardig…" at bounding box center [489, 154] width 178 height 41
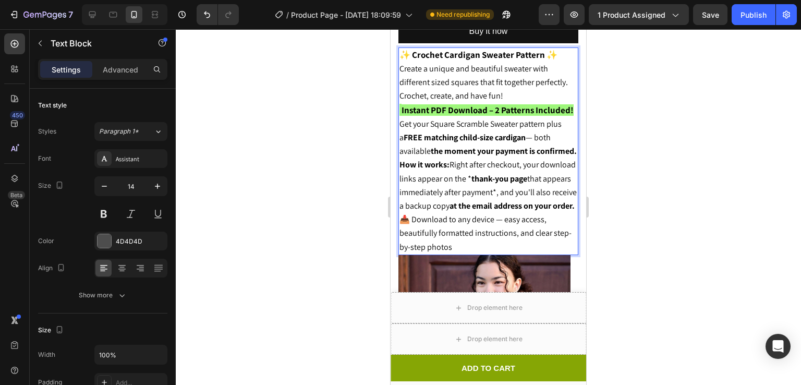
scroll to position [466, 0]
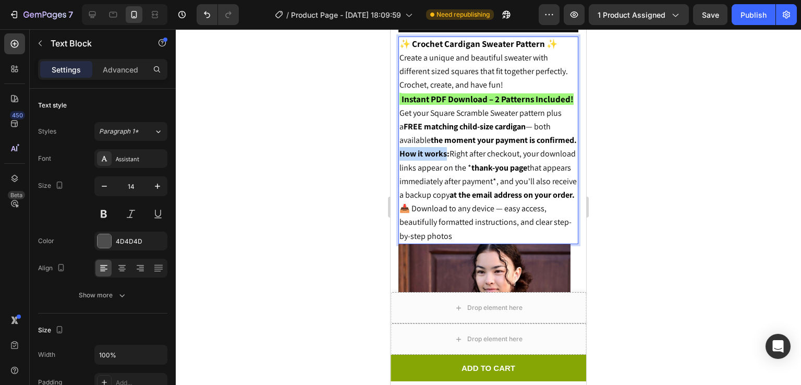
drag, startPoint x: 448, startPoint y: 162, endPoint x: 399, endPoint y: 163, distance: 49.0
click at [400, 159] on strong "How it works:" at bounding box center [425, 153] width 50 height 11
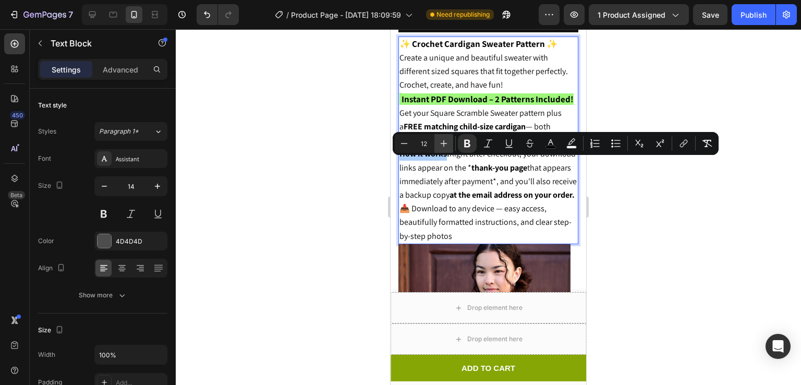
click at [439, 141] on icon "Editor contextual toolbar" at bounding box center [444, 143] width 10 height 10
click at [445, 145] on icon "Editor contextual toolbar" at bounding box center [444, 143] width 10 height 10
type input "12"
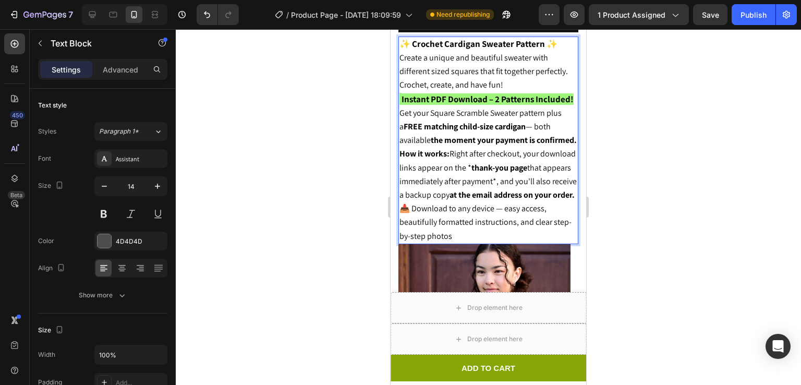
click at [503, 177] on span ": Right after checkout, your download links appear on the * thank-you page that…" at bounding box center [488, 174] width 177 height 52
click at [510, 173] on strong "thank-you page" at bounding box center [499, 167] width 56 height 11
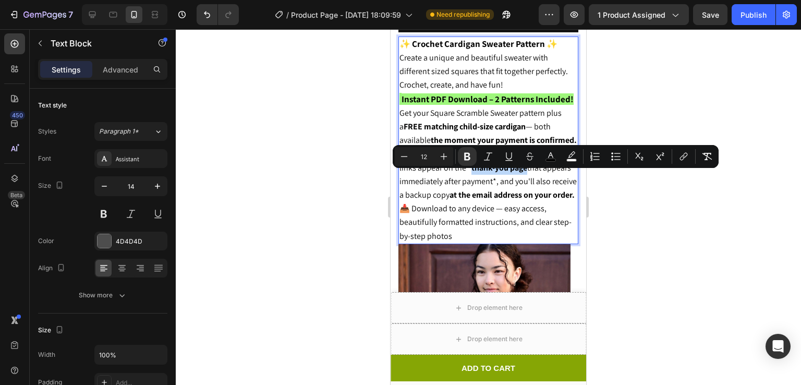
drag, startPoint x: 510, startPoint y: 177, endPoint x: 556, endPoint y: 178, distance: 46.9
click at [527, 173] on strong "thank-you page" at bounding box center [499, 167] width 56 height 11
click at [440, 160] on icon "Editor contextual toolbar" at bounding box center [444, 156] width 10 height 10
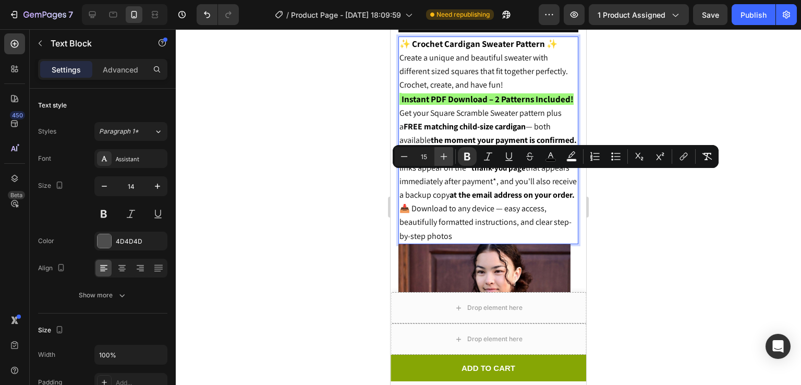
click at [440, 160] on icon "Editor contextual toolbar" at bounding box center [444, 156] width 10 height 10
type input "16"
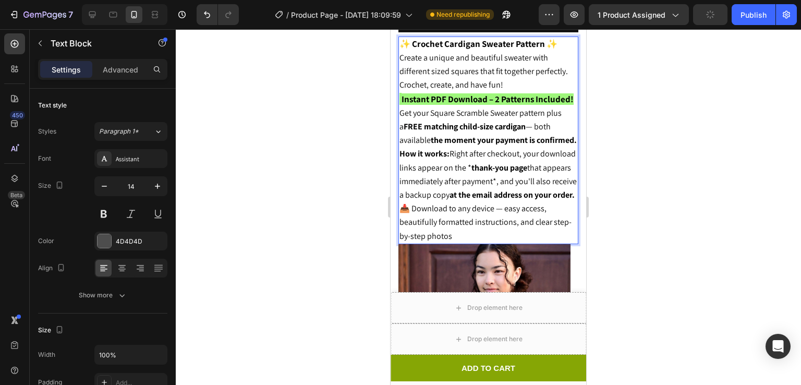
click at [507, 200] on span "that appears immediately after payment*, and you'll also receive a backup copy …" at bounding box center [488, 181] width 177 height 38
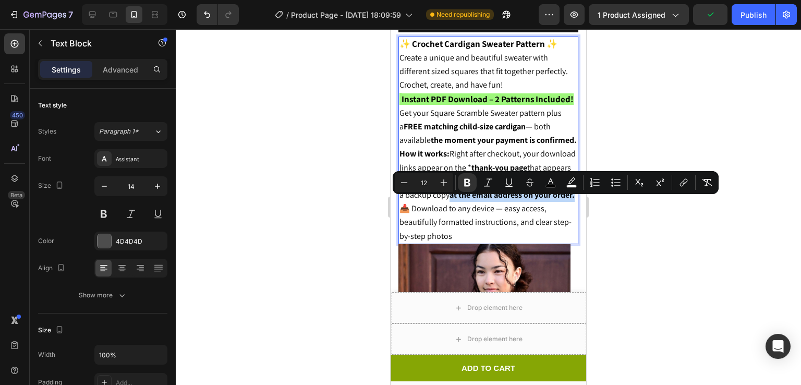
drag, startPoint x: 513, startPoint y: 207, endPoint x: 516, endPoint y: 217, distance: 10.2
click at [516, 202] on p "How it works : Right after checkout, your download links appear on the * thank-…" at bounding box center [489, 174] width 178 height 55
click at [434, 184] on input "12" at bounding box center [424, 182] width 21 height 13
click at [439, 183] on icon "Editor contextual toolbar" at bounding box center [444, 182] width 10 height 10
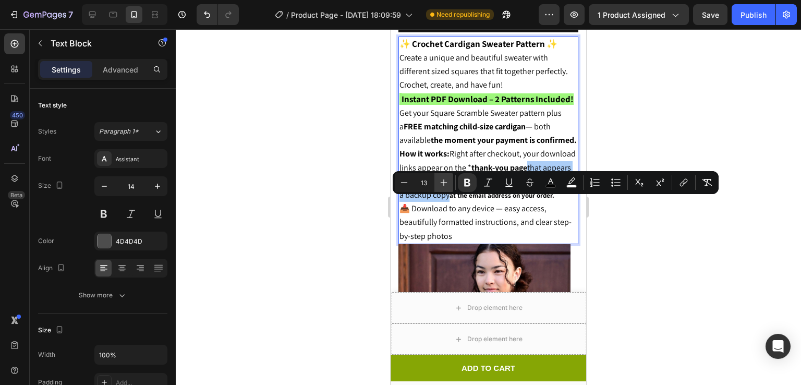
click at [439, 183] on icon "Editor contextual toolbar" at bounding box center [444, 182] width 10 height 10
type input "16"
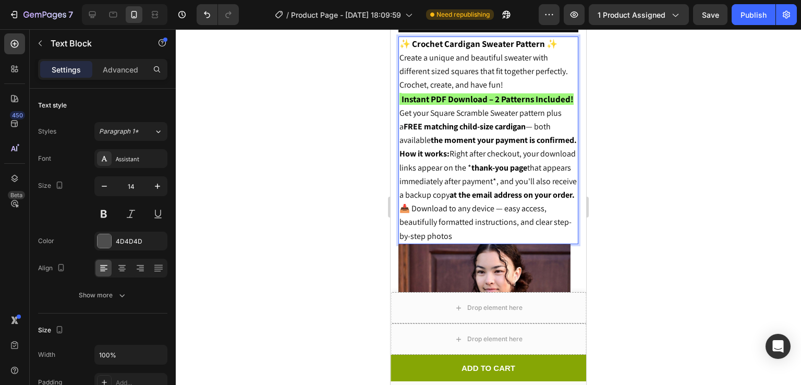
click at [509, 224] on p "📥 Download to any device — easy access, beautifully formatted instructions, and…" at bounding box center [489, 222] width 178 height 41
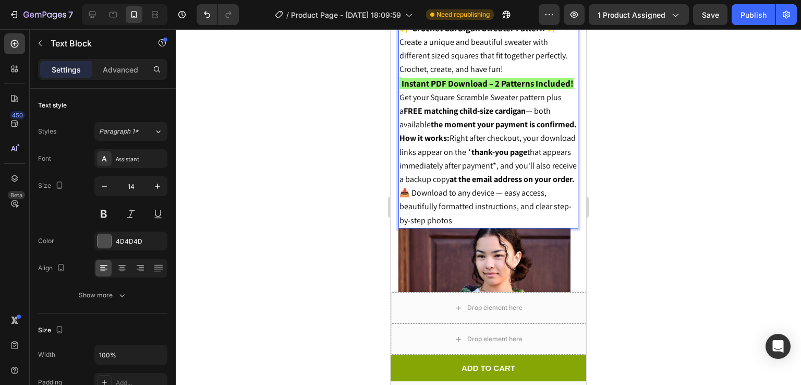
scroll to position [482, 0]
click at [716, 156] on div at bounding box center [488, 207] width 625 height 356
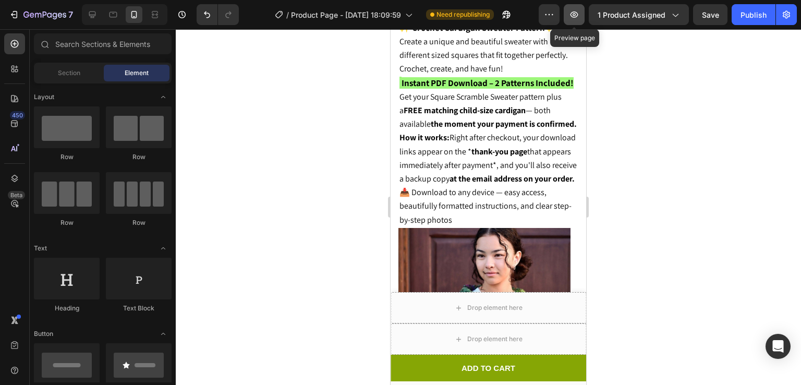
click at [574, 13] on icon "button" at bounding box center [574, 14] width 10 height 10
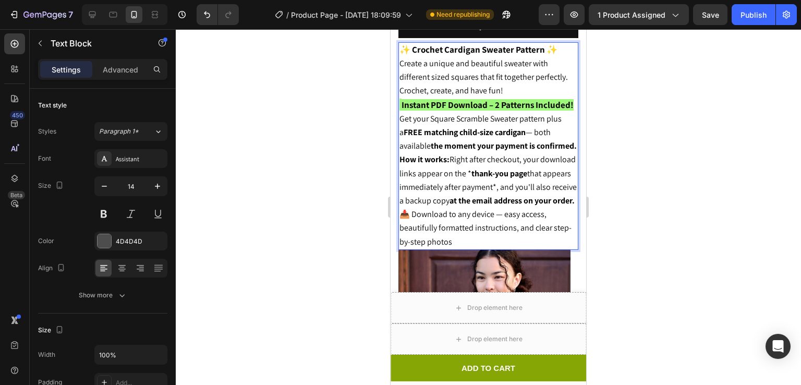
scroll to position [458, 0]
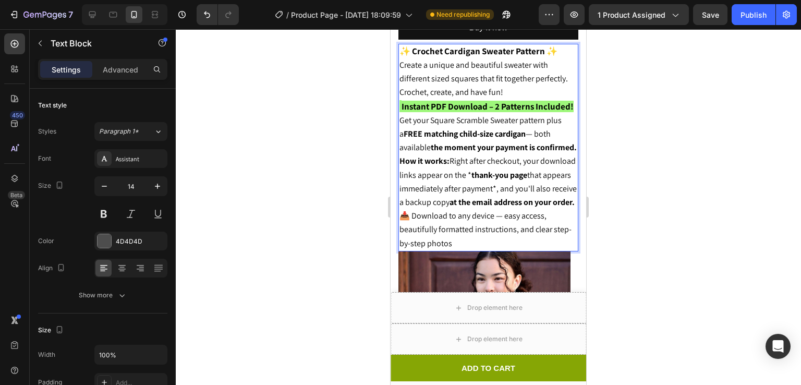
click at [402, 120] on span "Get your Square Scramble Sweater pattern plus a FREE matching child-size cardig…" at bounding box center [488, 134] width 177 height 38
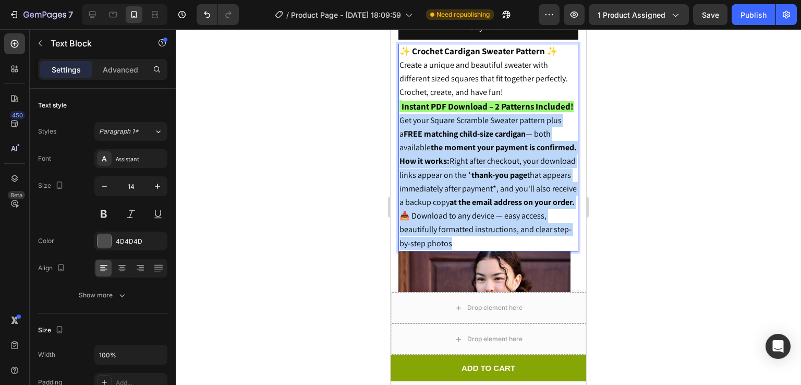
drag, startPoint x: 399, startPoint y: 121, endPoint x: 490, endPoint y: 264, distance: 170.0
click at [490, 251] on div "✨ Crochet Cardigan Sweater Pattern ✨ Create a unique and beautiful sweater with…" at bounding box center [488, 148] width 180 height 208
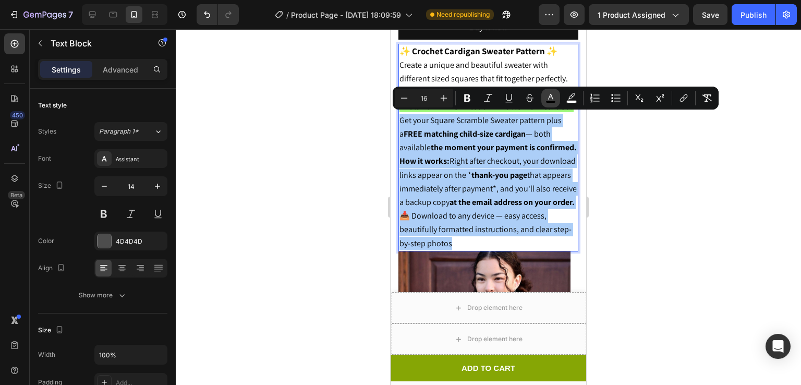
click at [550, 104] on button "color" at bounding box center [550, 98] width 19 height 19
type input "000000"
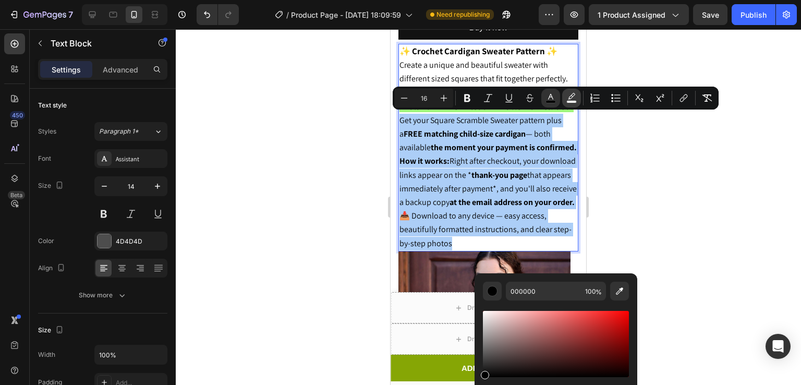
click at [573, 105] on button "color" at bounding box center [571, 98] width 19 height 19
type input "FFFFFF"
click at [626, 170] on div at bounding box center [488, 207] width 625 height 356
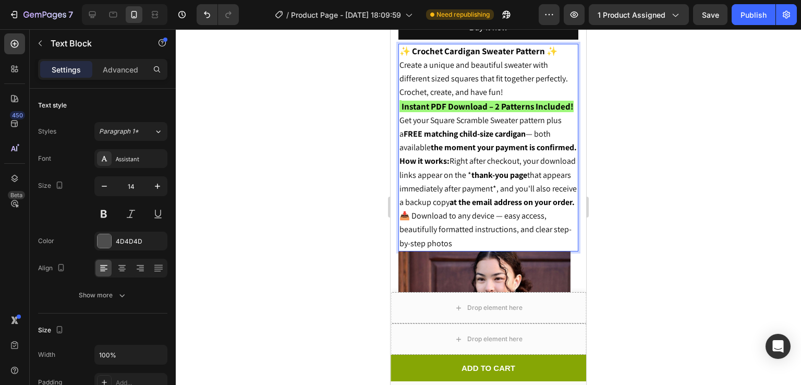
click at [515, 174] on span ": Right after checkout, your download links appear on the *" at bounding box center [488, 167] width 176 height 25
drag, startPoint x: 515, startPoint y: 174, endPoint x: 478, endPoint y: 175, distance: 37.1
click at [478, 175] on span ": Right after checkout, your download links appear on the *" at bounding box center [488, 167] width 176 height 25
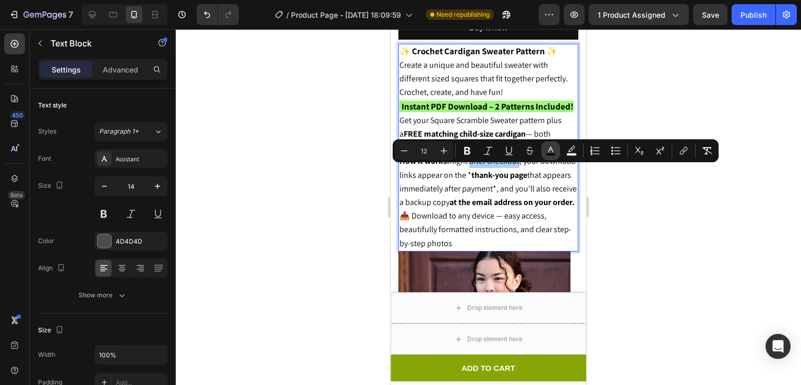
click at [558, 152] on button "color" at bounding box center [550, 150] width 19 height 19
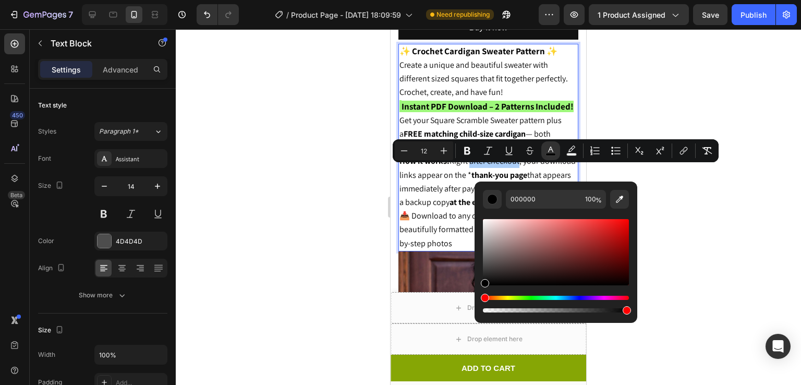
click at [647, 205] on div at bounding box center [488, 207] width 625 height 356
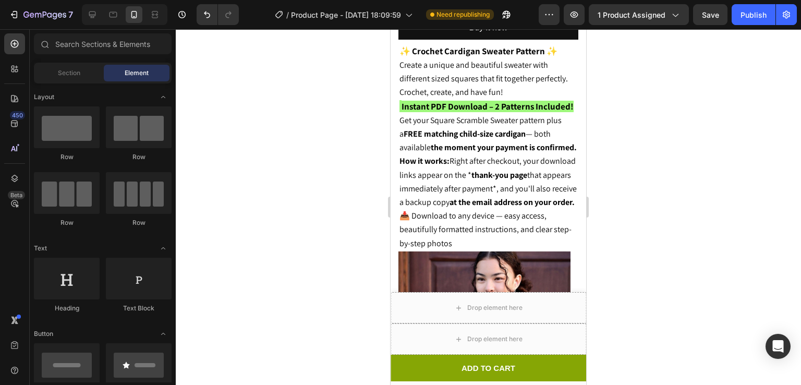
click at [647, 205] on div at bounding box center [488, 207] width 625 height 356
click at [740, 22] on button "Publish" at bounding box center [754, 14] width 44 height 21
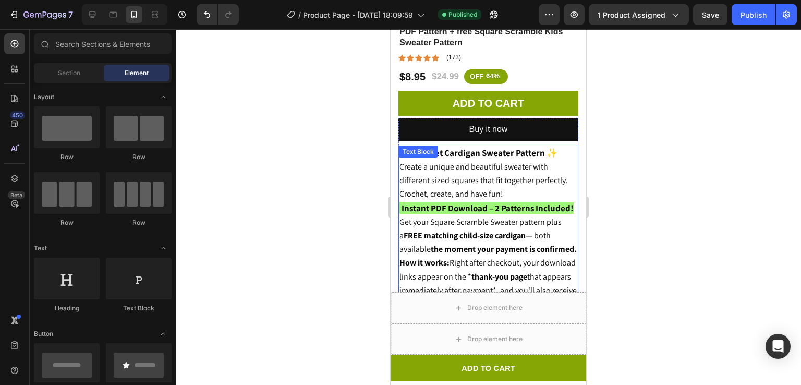
scroll to position [356, 0]
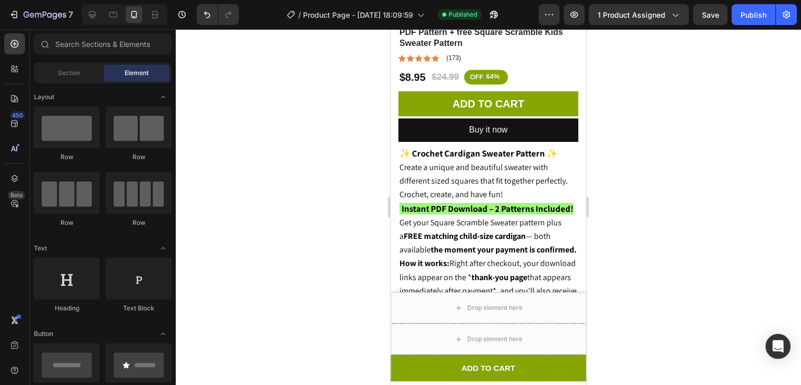
click at [787, 146] on div at bounding box center [488, 207] width 625 height 356
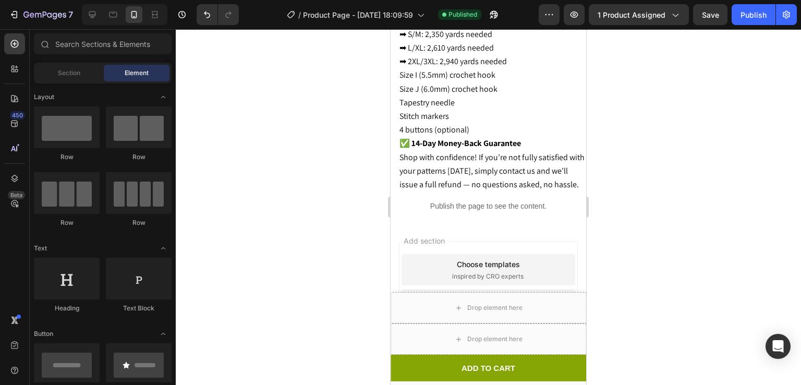
scroll to position [2140, 0]
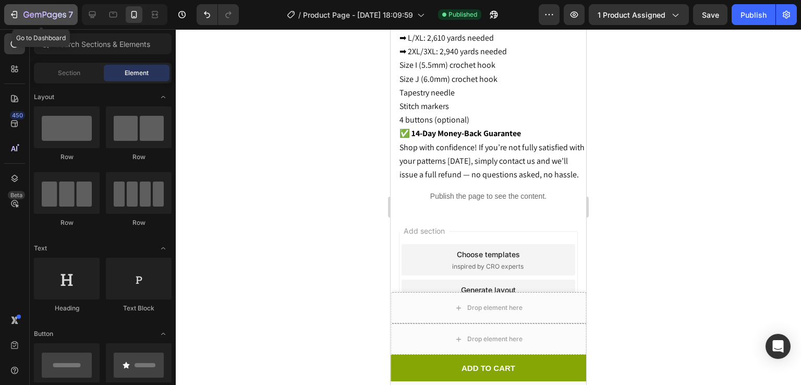
click at [56, 21] on button "7" at bounding box center [41, 14] width 74 height 21
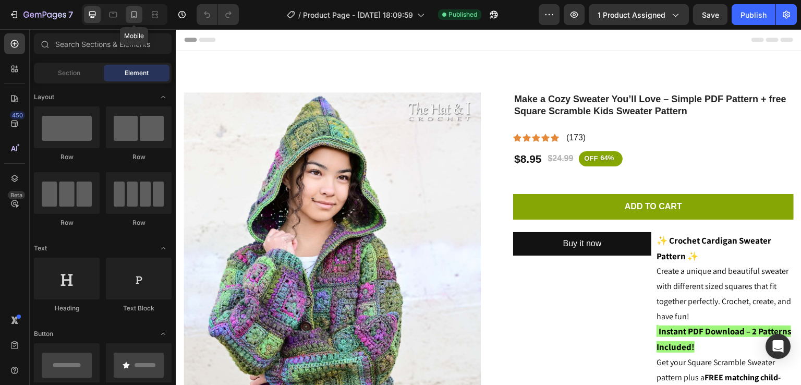
click at [129, 18] on icon at bounding box center [134, 14] width 10 height 10
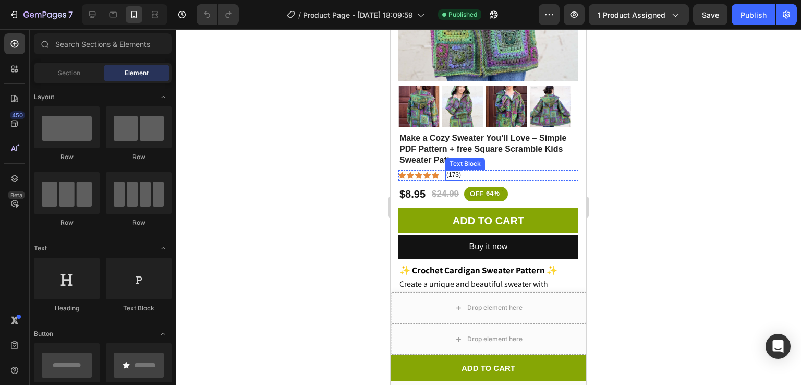
scroll to position [240, 0]
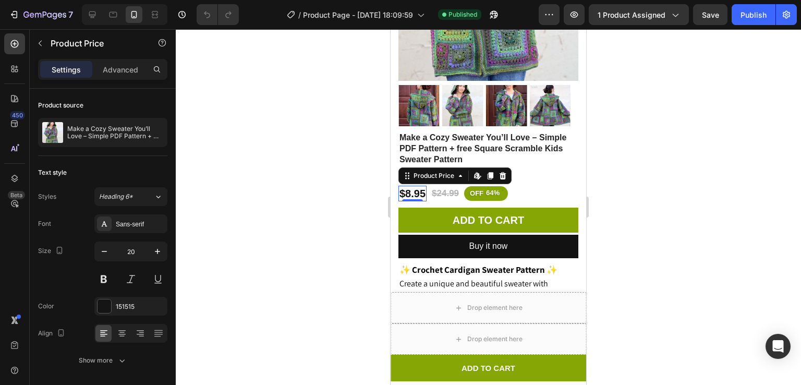
click at [277, 217] on div at bounding box center [488, 207] width 625 height 356
click at [155, 251] on icon "button" at bounding box center [157, 251] width 5 height 5
type input "21"
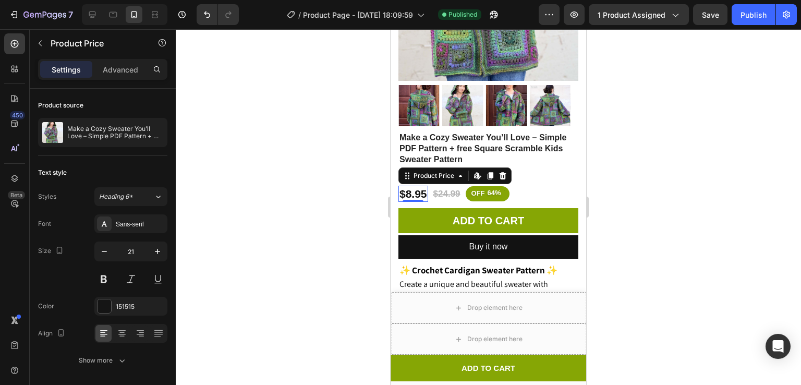
click at [244, 226] on div at bounding box center [488, 207] width 625 height 356
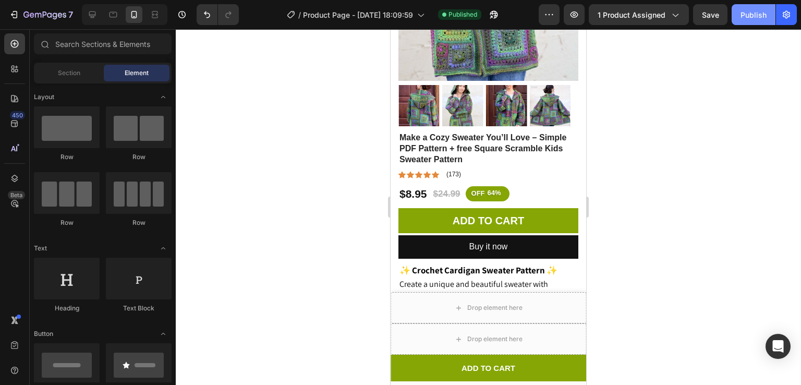
click at [755, 11] on div "Publish" at bounding box center [754, 14] width 26 height 11
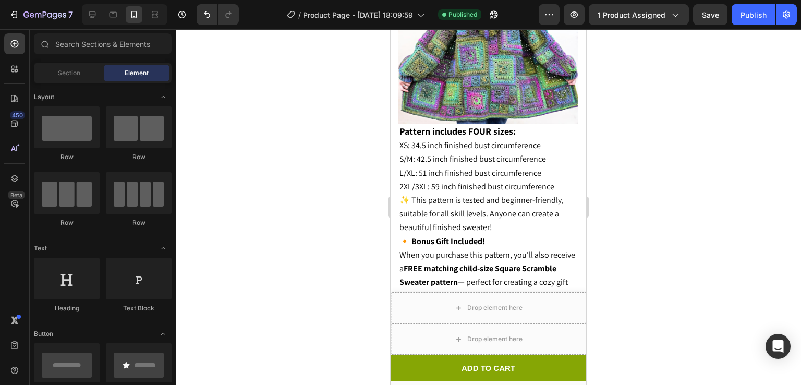
scroll to position [1047, 0]
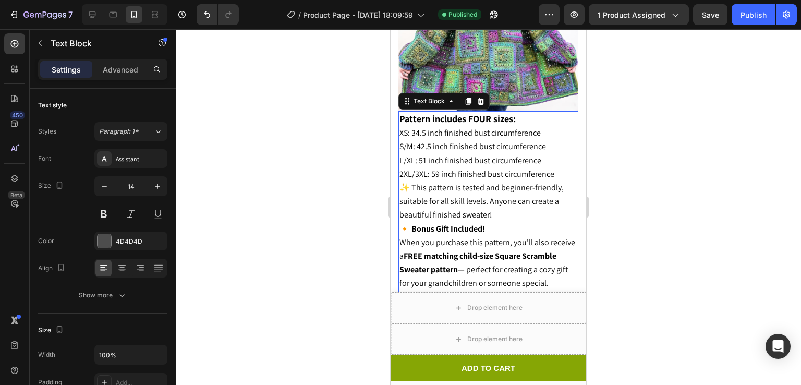
click at [488, 236] on p "✨ This pattern is tested and beginner-friendly, suitable for all skill levels. …" at bounding box center [489, 236] width 178 height 110
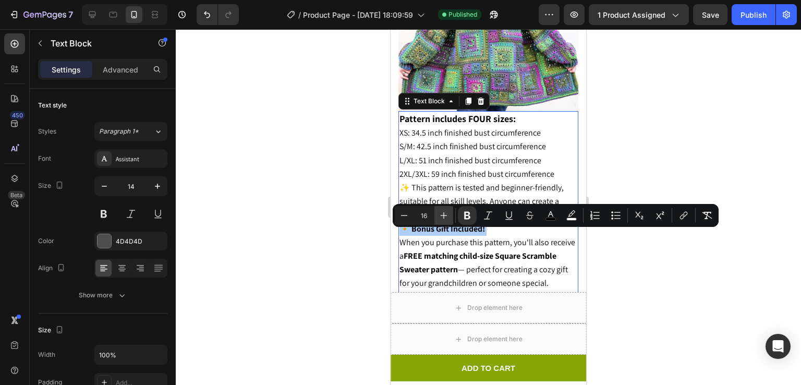
click at [437, 214] on button "Plus" at bounding box center [443, 215] width 19 height 19
type input "17"
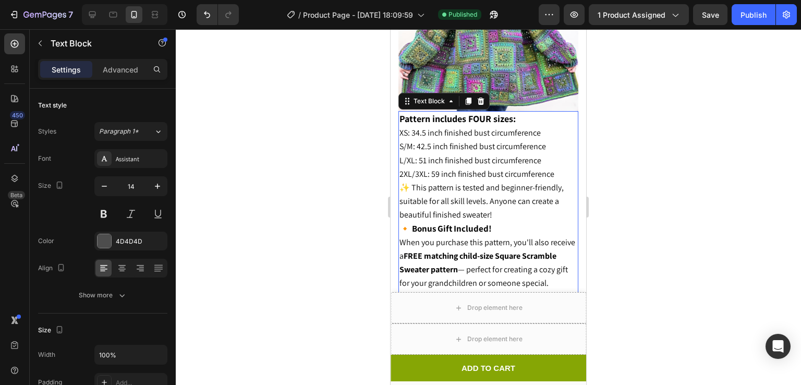
click at [514, 125] on strong "Pattern includes FOUR sizes:" at bounding box center [458, 119] width 116 height 12
click at [518, 132] on p "Pattern includes FOUR sizes: XS: 34.5 inch finished bust circumference S/M: 42.…" at bounding box center [489, 146] width 178 height 69
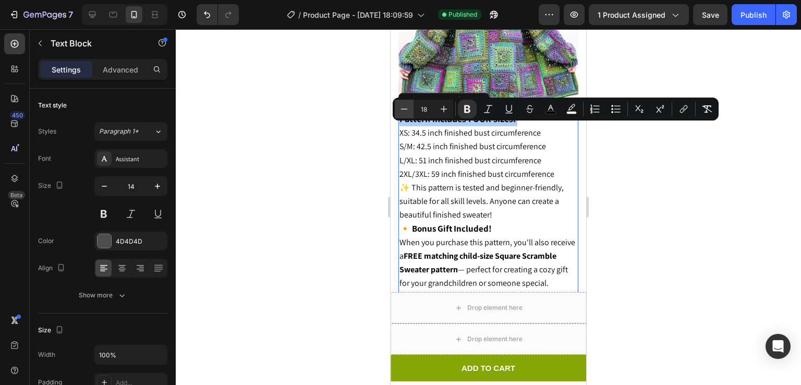
click at [409, 109] on button "Minus" at bounding box center [404, 109] width 19 height 19
type input "17"
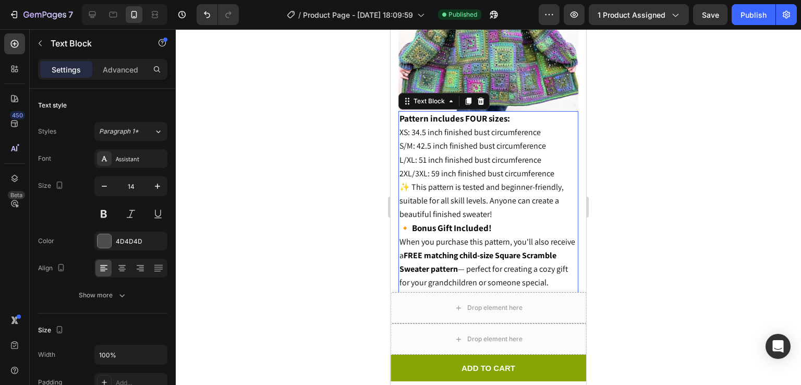
click at [492, 235] on p "✨ This pattern is tested and beginner-friendly, suitable for all skill levels. …" at bounding box center [489, 235] width 178 height 110
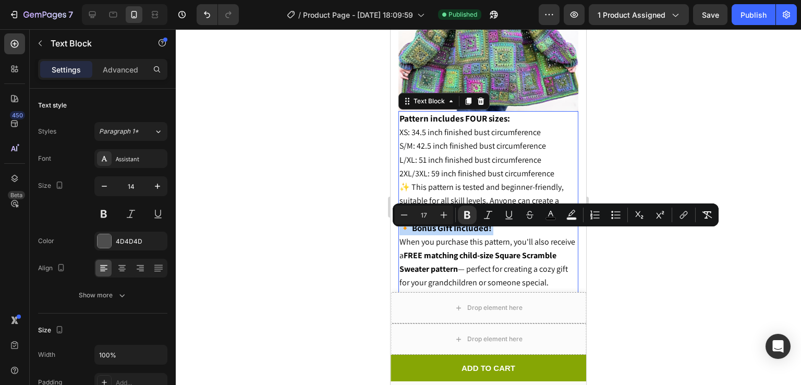
click at [492, 235] on p "✨ This pattern is tested and beginner-friendly, suitable for all skill levels. …" at bounding box center [489, 235] width 178 height 110
click at [743, 13] on div "Publish" at bounding box center [754, 14] width 26 height 11
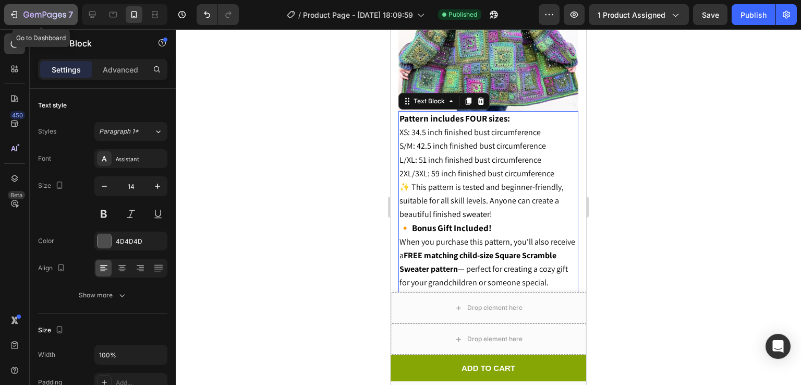
click at [56, 15] on icon "button" at bounding box center [55, 16] width 5 height 7
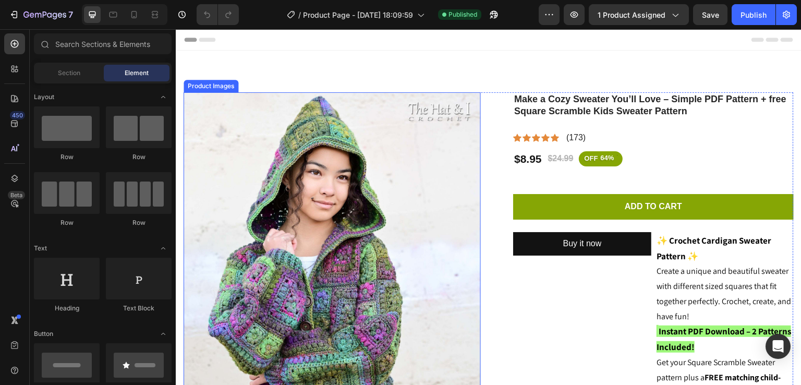
drag, startPoint x: 544, startPoint y: 243, endPoint x: 437, endPoint y: 215, distance: 110.4
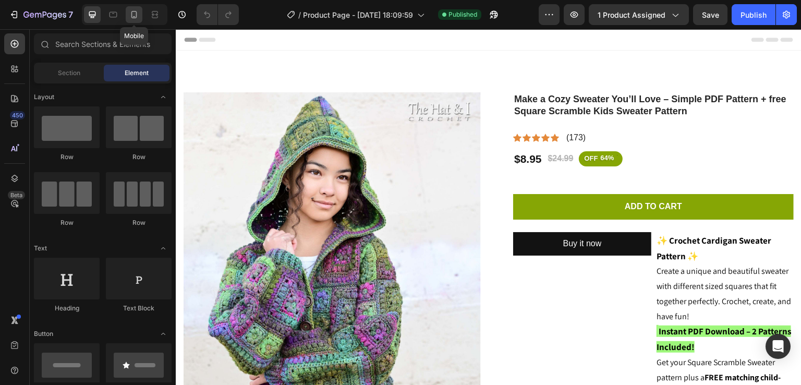
click at [127, 21] on div at bounding box center [134, 14] width 17 height 17
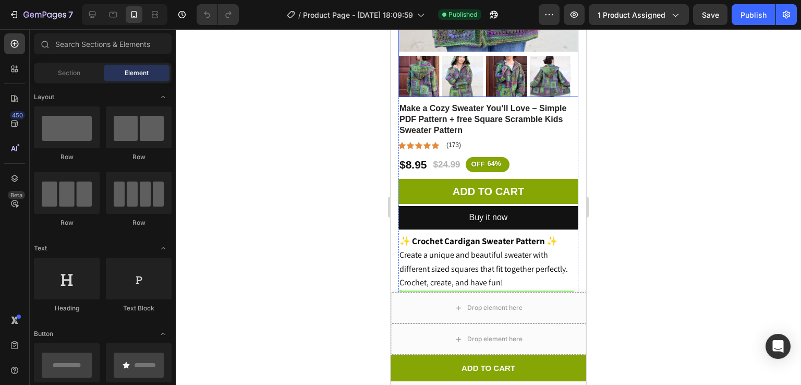
scroll to position [267, 0]
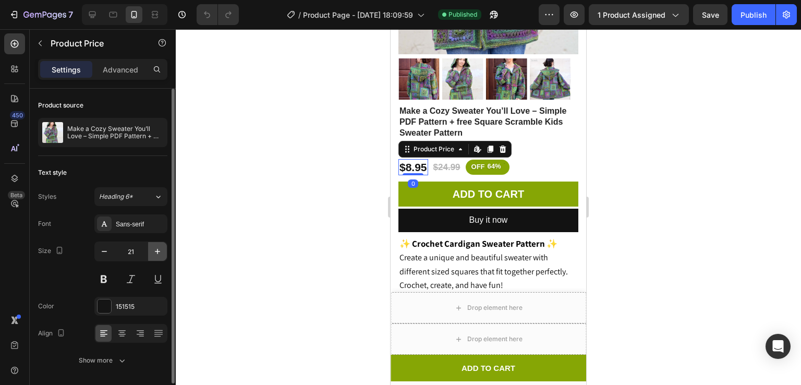
click at [159, 247] on icon "button" at bounding box center [157, 251] width 10 height 10
type input "22"
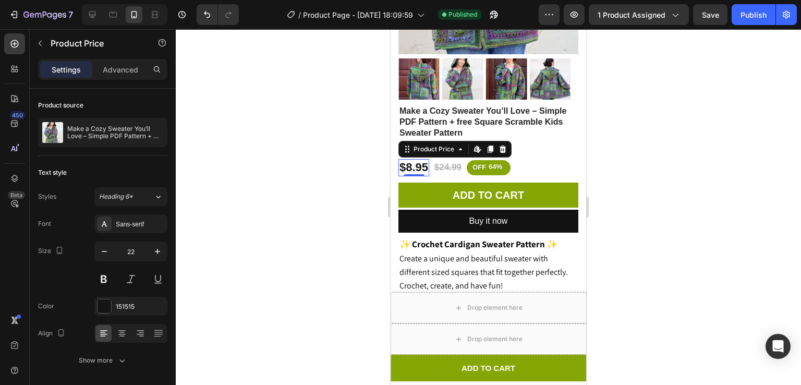
click at [286, 212] on div at bounding box center [488, 207] width 625 height 356
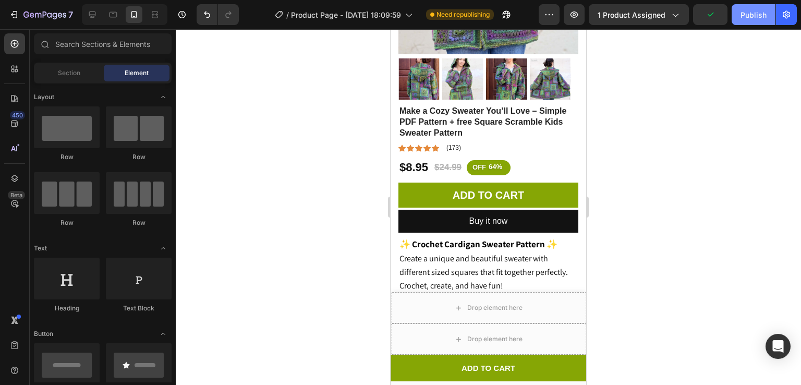
click at [751, 11] on div "Publish" at bounding box center [754, 14] width 26 height 11
click at [38, 26] on div "7 / Product Page - Jul 7, 18:09:59 Published Preview 1 product assigned Save Pu…" at bounding box center [400, 15] width 801 height 30
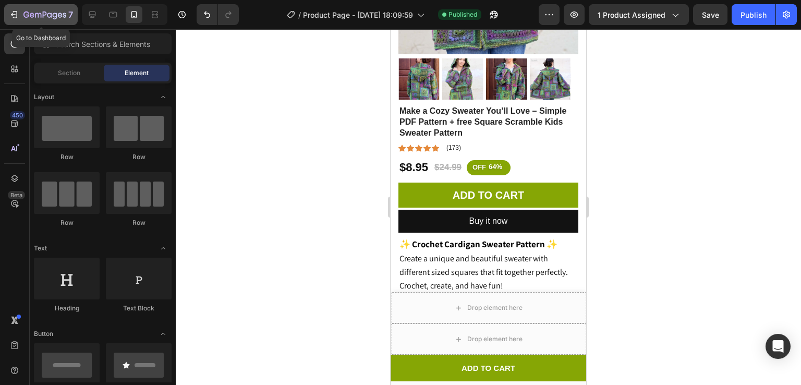
click at [33, 22] on button "7" at bounding box center [41, 14] width 74 height 21
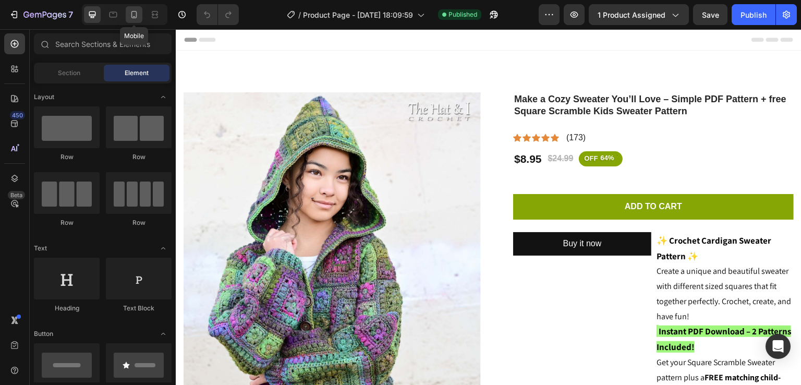
click at [134, 11] on icon at bounding box center [134, 14] width 6 height 7
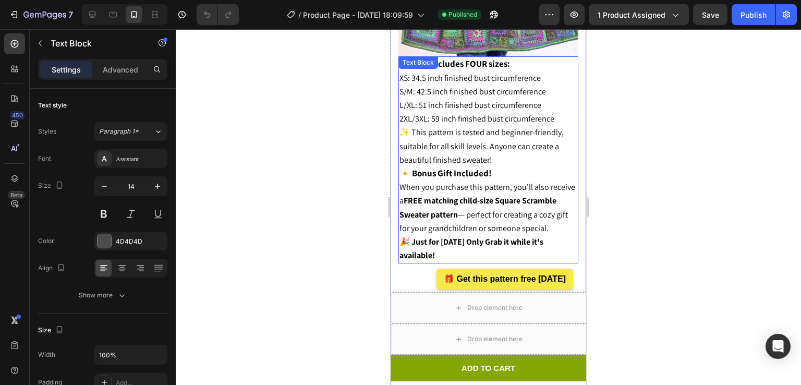
scroll to position [1097, 0]
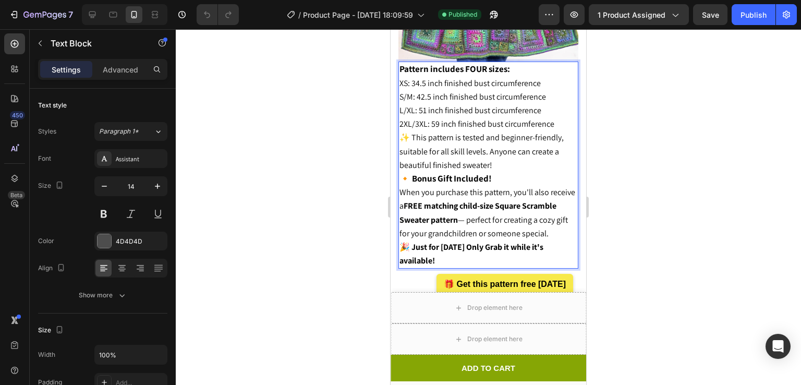
click at [486, 116] on span "L/XL: 51 inch finished bust circumference" at bounding box center [471, 110] width 142 height 11
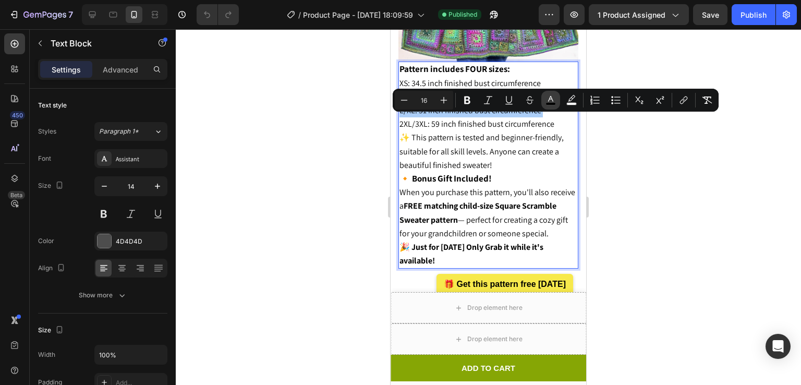
click at [551, 102] on icon "Editor contextual toolbar" at bounding box center [551, 100] width 10 height 10
type input "000000"
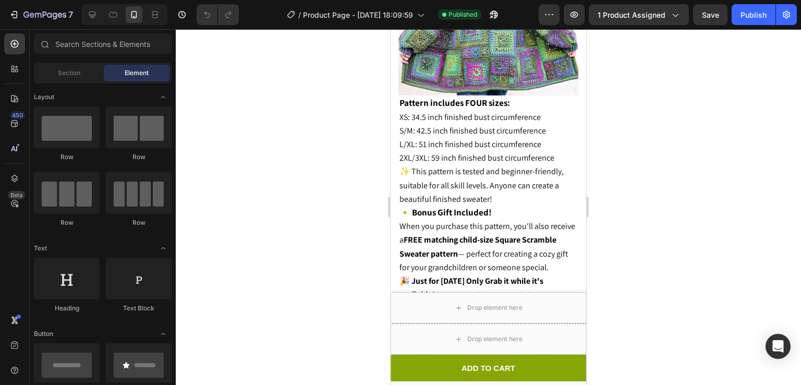
scroll to position [1076, 0]
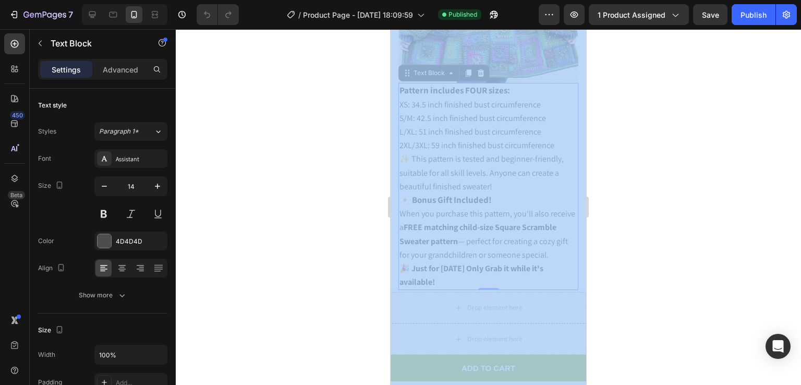
drag, startPoint x: 712, startPoint y: 222, endPoint x: 401, endPoint y: 231, distance: 311.5
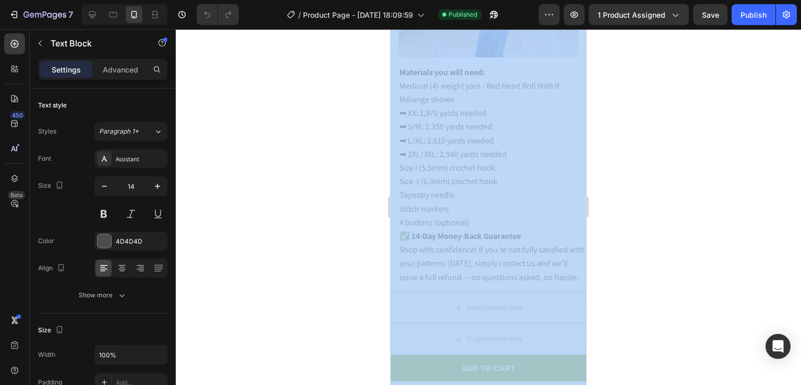
scroll to position [1825, 0]
click at [753, 157] on div at bounding box center [488, 207] width 625 height 356
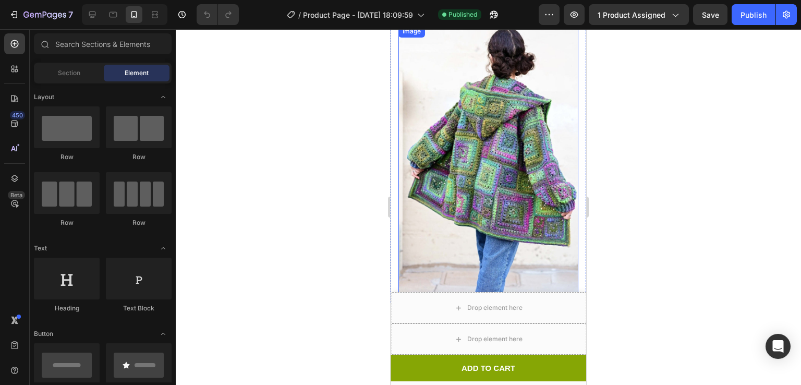
scroll to position [1588, 0]
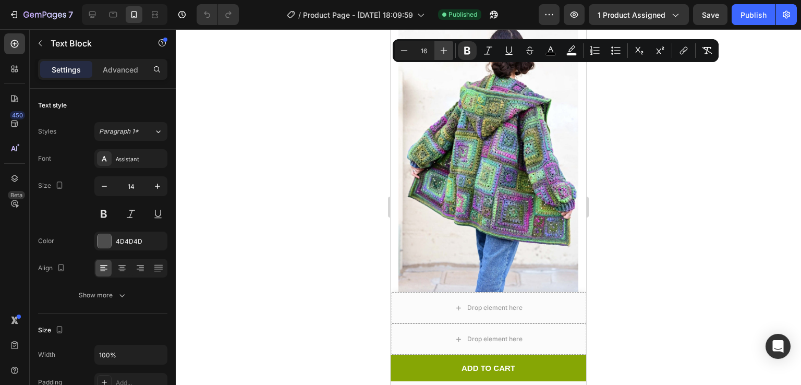
click at [442, 42] on button "Plus" at bounding box center [443, 50] width 19 height 19
type input "17"
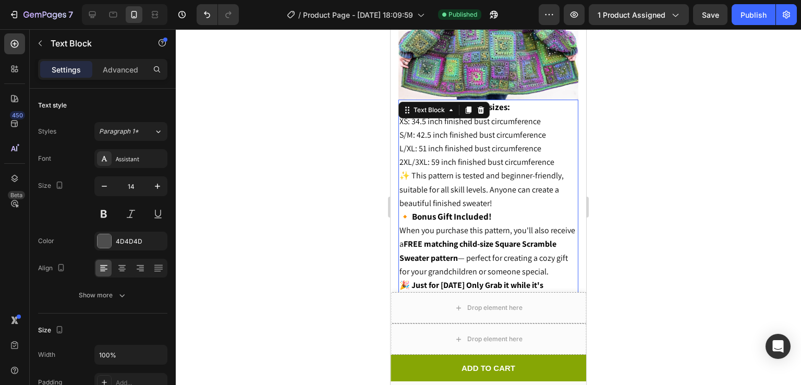
scroll to position [1059, 0]
click at [655, 124] on div at bounding box center [488, 207] width 625 height 356
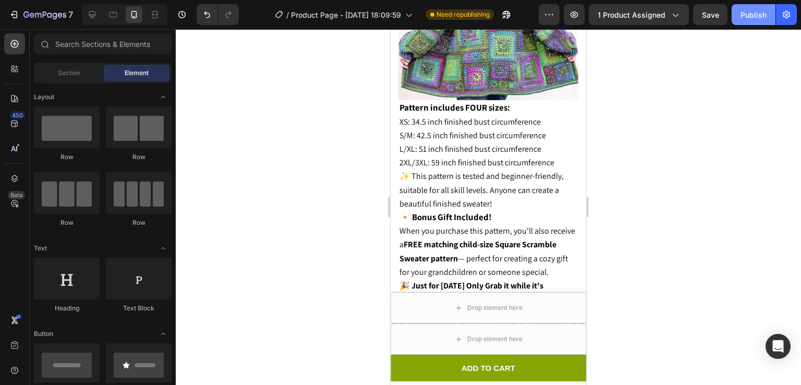
click at [761, 6] on button "Publish" at bounding box center [754, 14] width 44 height 21
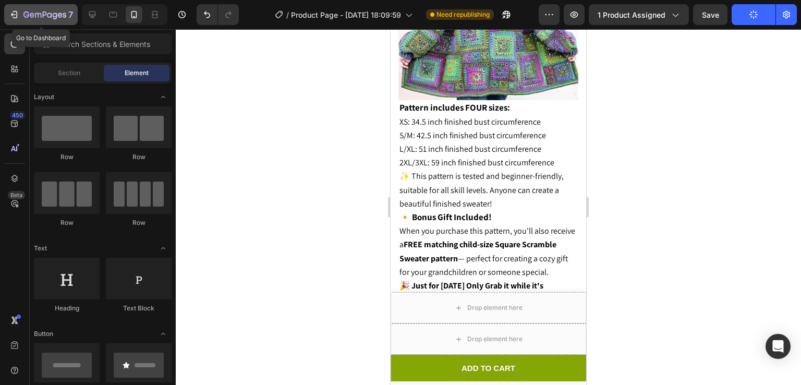
click at [41, 17] on icon "button" at bounding box center [38, 15] width 6 height 5
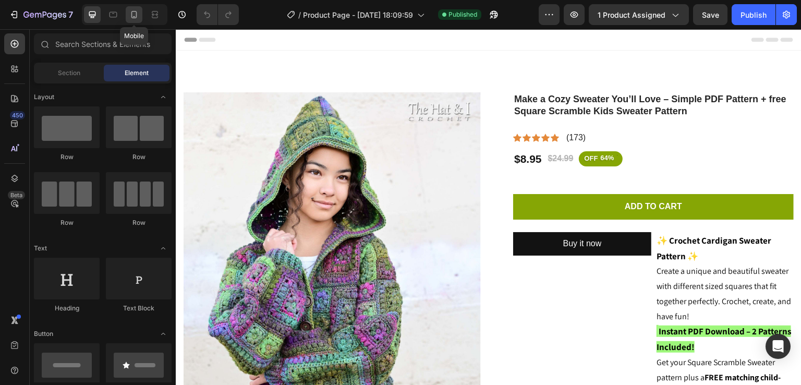
click at [138, 10] on icon at bounding box center [134, 14] width 10 height 10
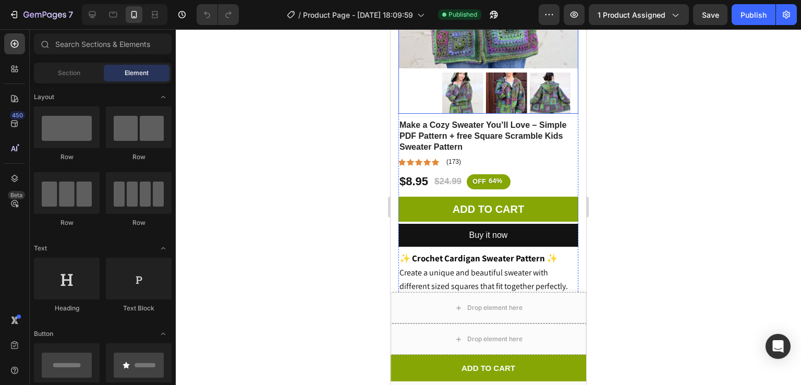
scroll to position [257, 0]
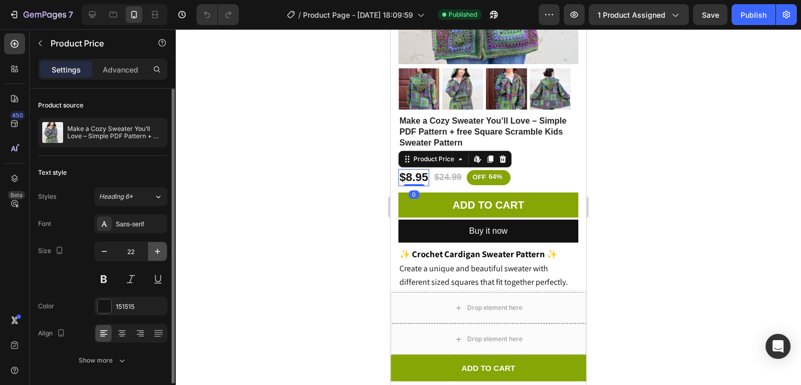
click at [152, 253] on button "button" at bounding box center [157, 251] width 19 height 19
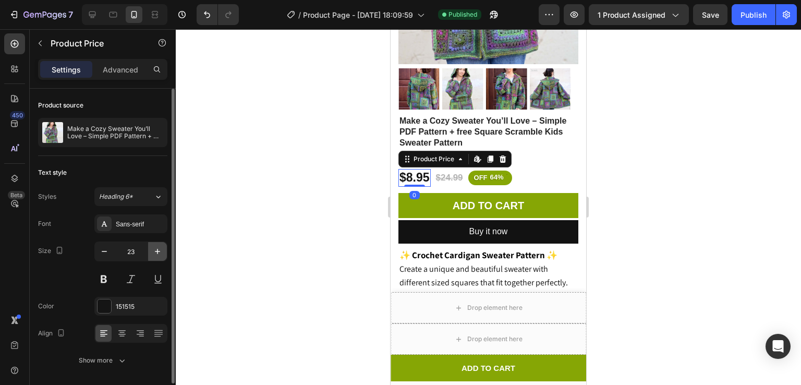
type input "24"
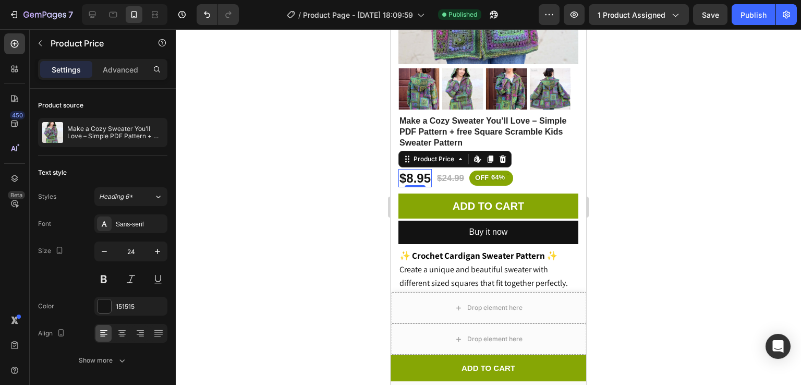
click at [244, 253] on div at bounding box center [488, 207] width 625 height 356
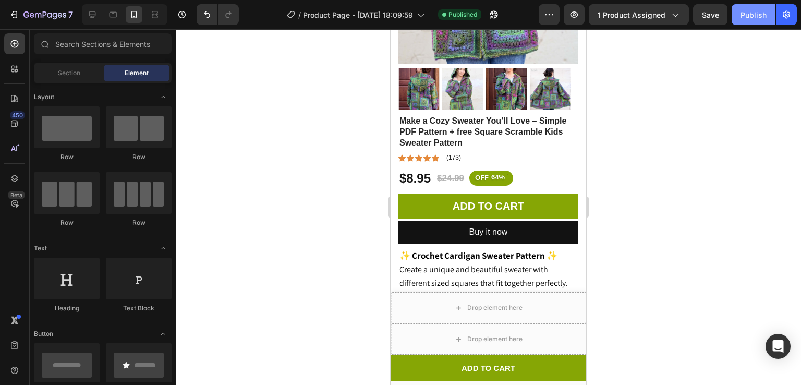
click at [757, 11] on div "Publish" at bounding box center [754, 14] width 26 height 11
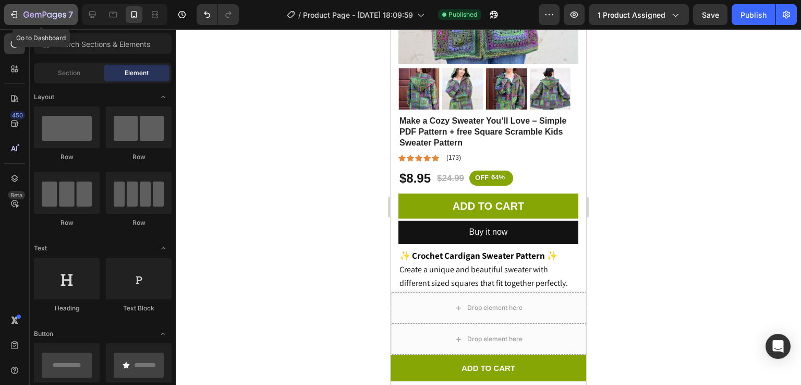
click at [47, 19] on icon "button" at bounding box center [44, 15] width 43 height 9
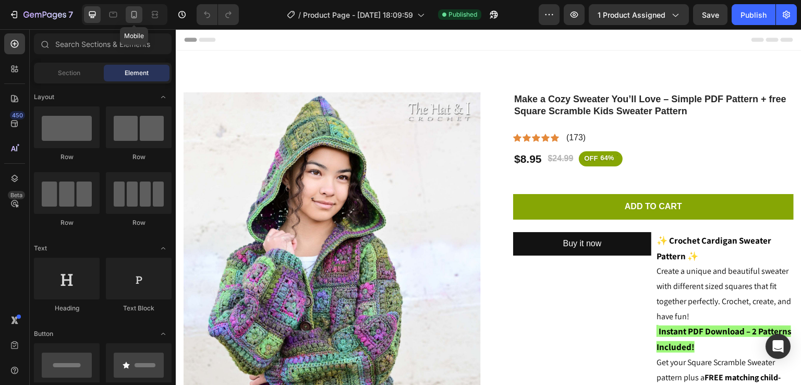
click at [131, 17] on icon at bounding box center [134, 14] width 6 height 7
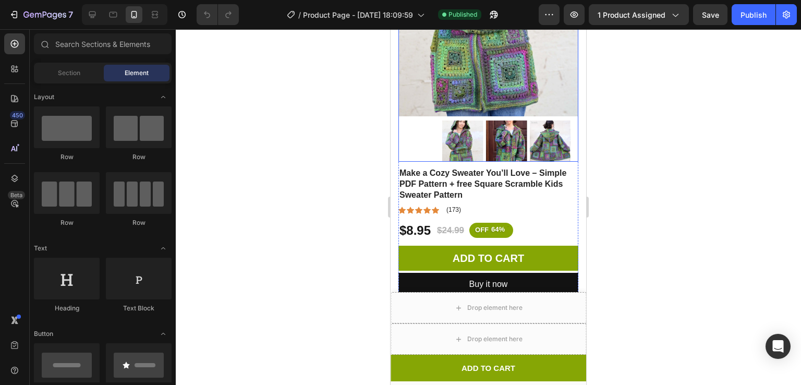
scroll to position [229, 0]
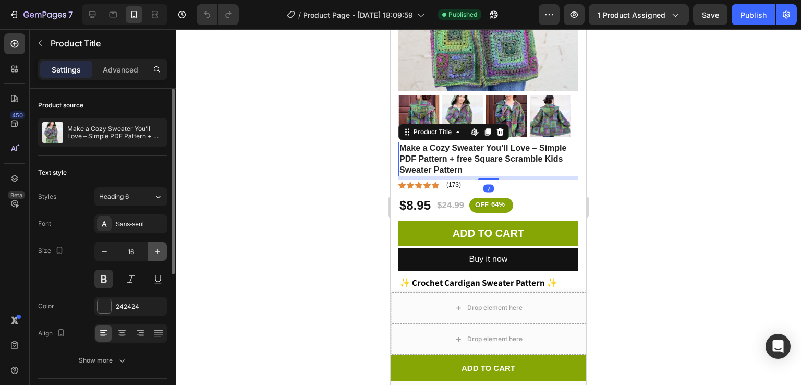
click at [154, 250] on icon "button" at bounding box center [157, 251] width 10 height 10
type input "17"
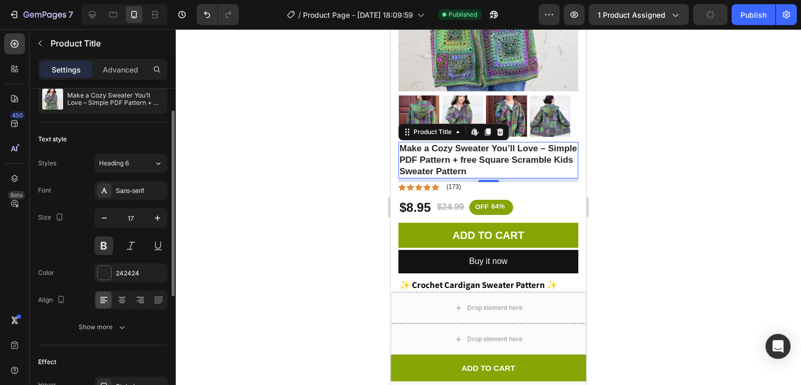
scroll to position [35, 0]
click at [107, 243] on button at bounding box center [103, 243] width 19 height 19
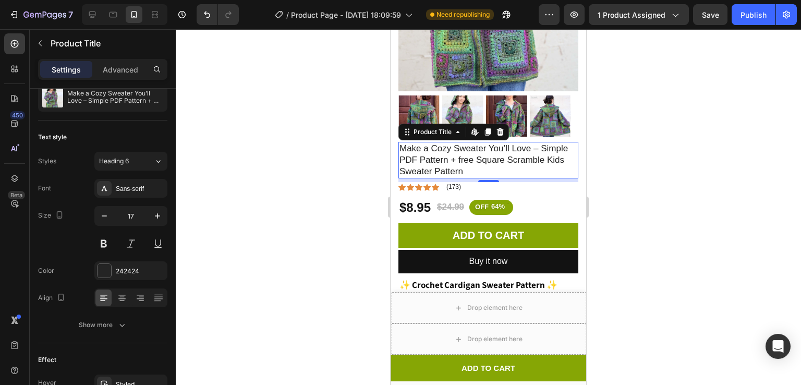
click at [204, 208] on div at bounding box center [488, 207] width 625 height 356
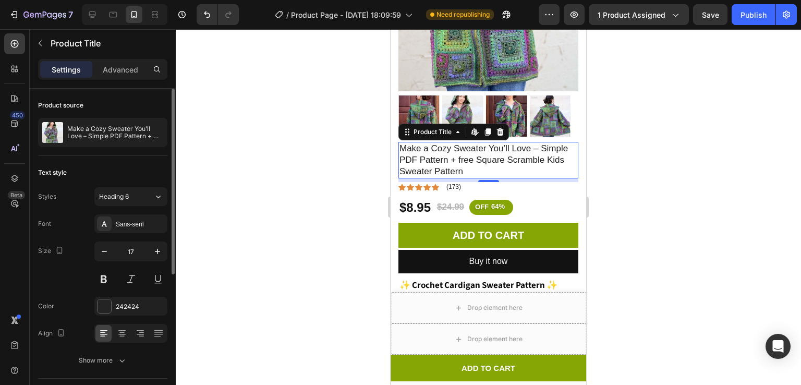
click at [104, 268] on div "17" at bounding box center [130, 264] width 73 height 47
click at [131, 202] on button "Heading 6" at bounding box center [130, 196] width 73 height 19
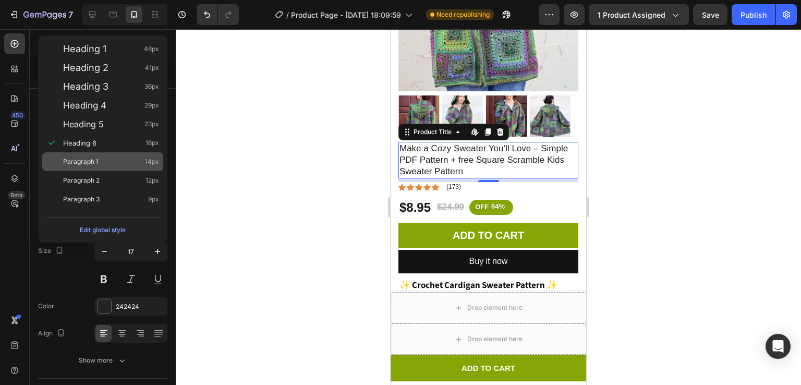
click at [135, 159] on div "Paragraph 1 14px" at bounding box center [111, 161] width 96 height 10
type input "14"
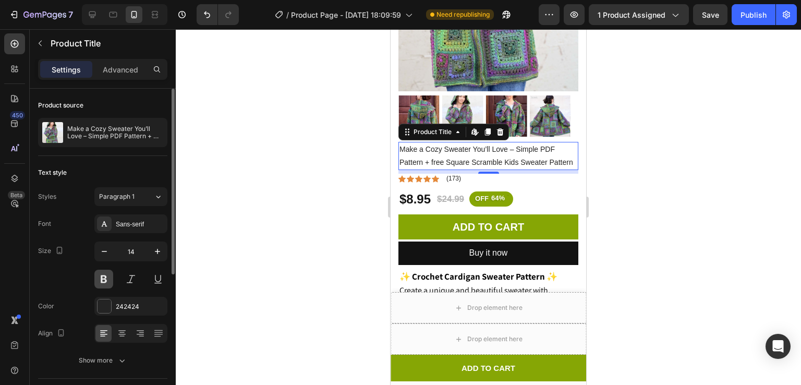
click at [108, 279] on button at bounding box center [103, 279] width 19 height 19
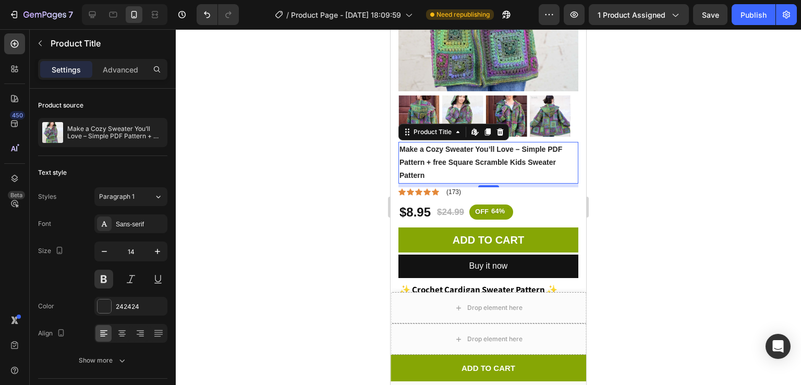
click at [608, 132] on div at bounding box center [488, 207] width 625 height 356
click at [152, 250] on icon "button" at bounding box center [157, 251] width 10 height 10
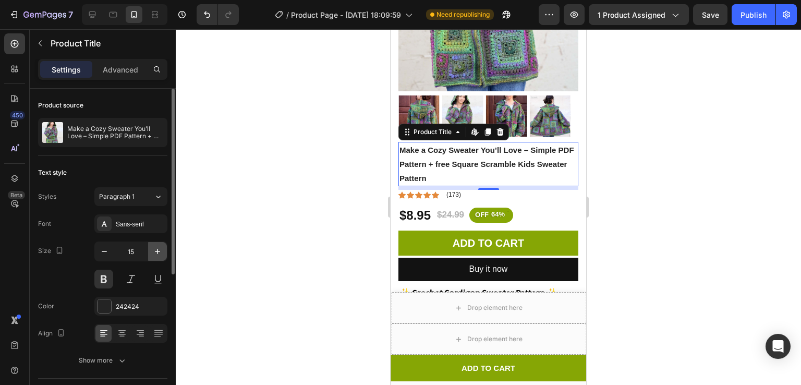
click at [152, 250] on icon "button" at bounding box center [157, 251] width 10 height 10
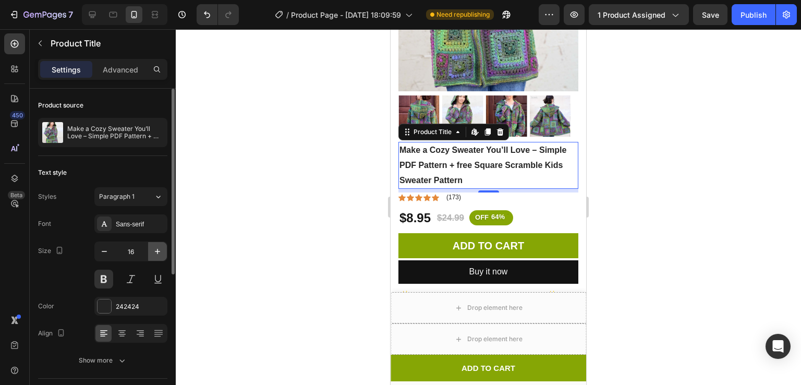
click at [152, 250] on icon "button" at bounding box center [157, 251] width 10 height 10
type input "17"
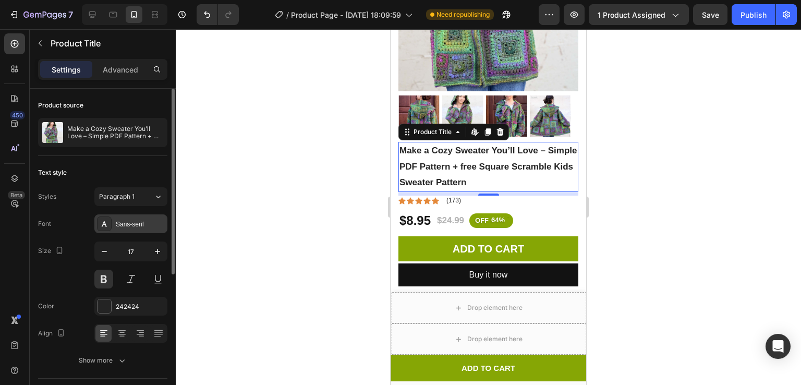
click at [123, 228] on div "Sans-serif" at bounding box center [140, 224] width 49 height 9
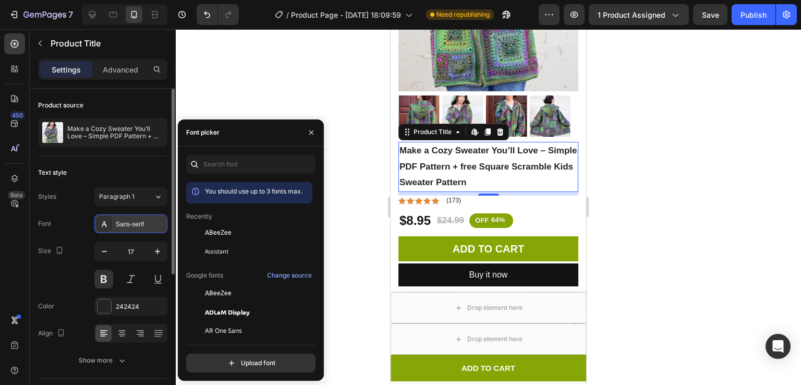
click at [123, 228] on div "Sans-serif" at bounding box center [140, 224] width 49 height 9
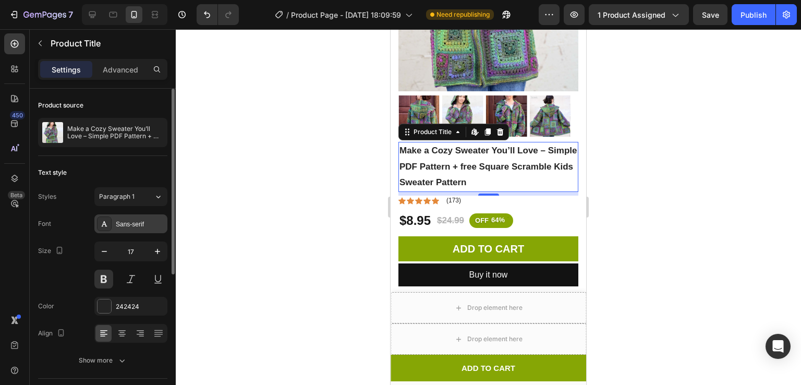
click at [123, 228] on div "Sans-serif" at bounding box center [140, 224] width 49 height 9
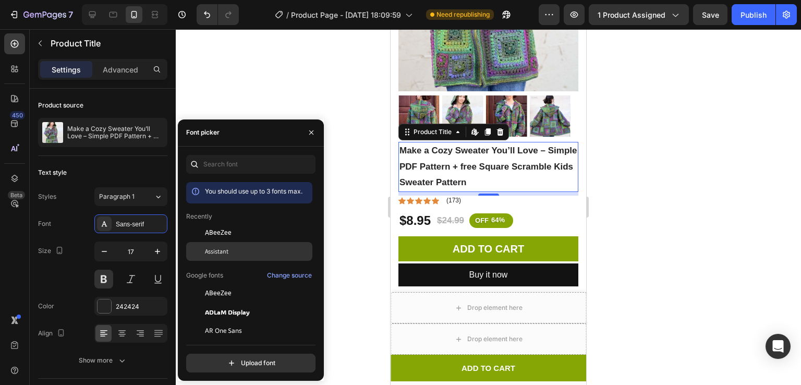
click at [227, 248] on span "Assistant" at bounding box center [216, 251] width 23 height 9
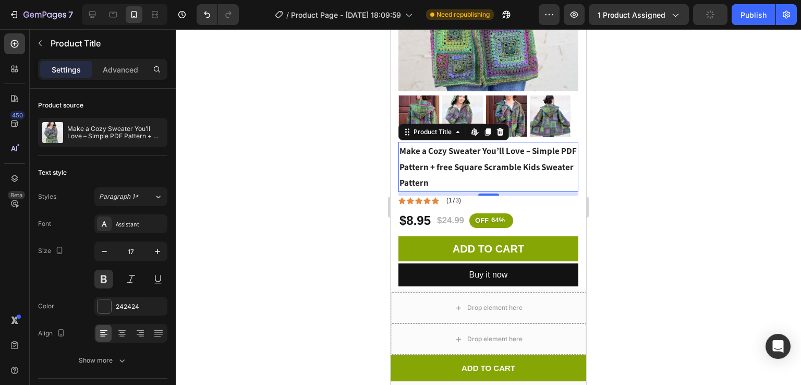
click at [291, 79] on div at bounding box center [488, 207] width 625 height 356
click at [104, 282] on button at bounding box center [103, 279] width 19 height 19
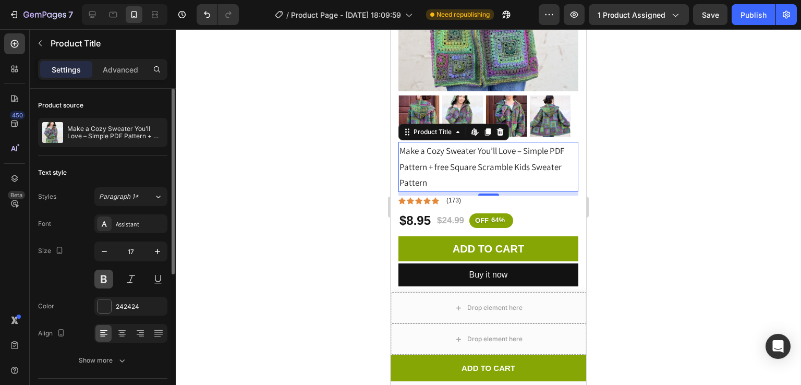
click at [104, 282] on button at bounding box center [103, 279] width 19 height 19
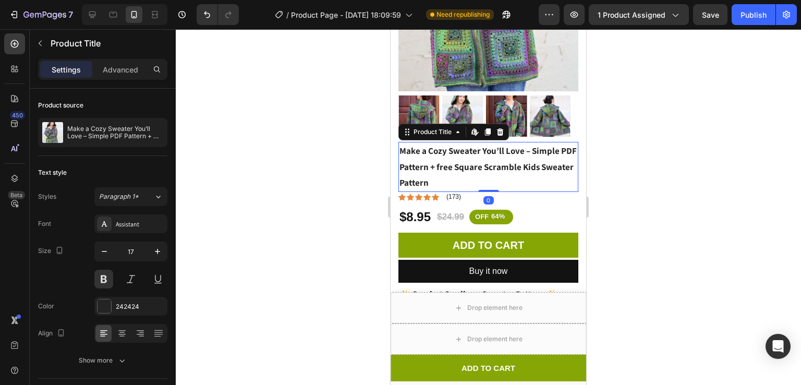
drag, startPoint x: 486, startPoint y: 182, endPoint x: 487, endPoint y: 163, distance: 19.4
click at [487, 163] on div "Make a Cozy Sweater You’ll Love – Simple PDF Pattern + free Square Scramble Kid…" at bounding box center [488, 167] width 180 height 50
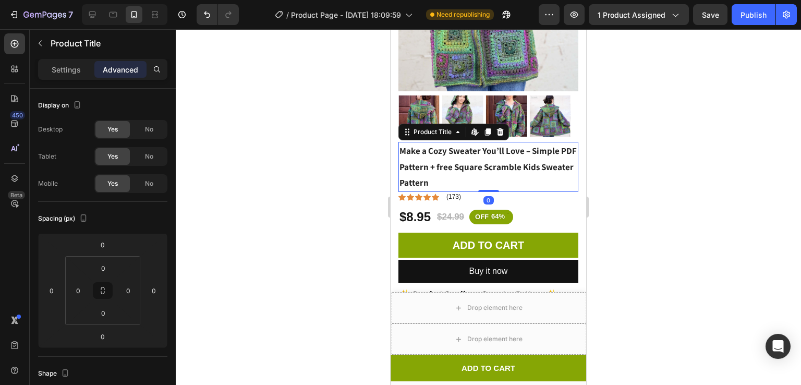
click at [631, 133] on div at bounding box center [488, 207] width 625 height 356
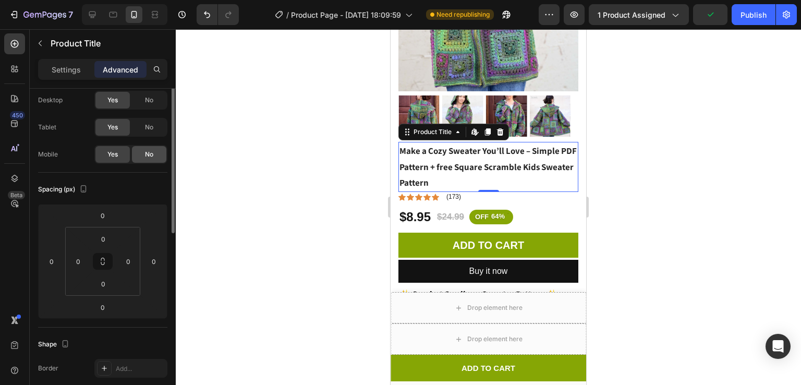
scroll to position [0, 0]
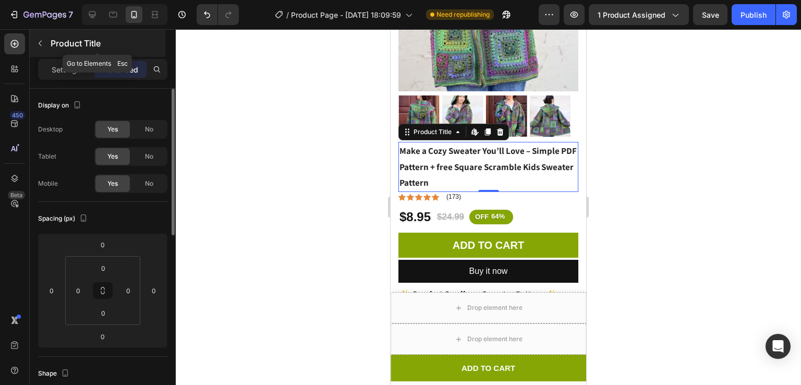
click at [36, 45] on icon "button" at bounding box center [40, 43] width 8 height 8
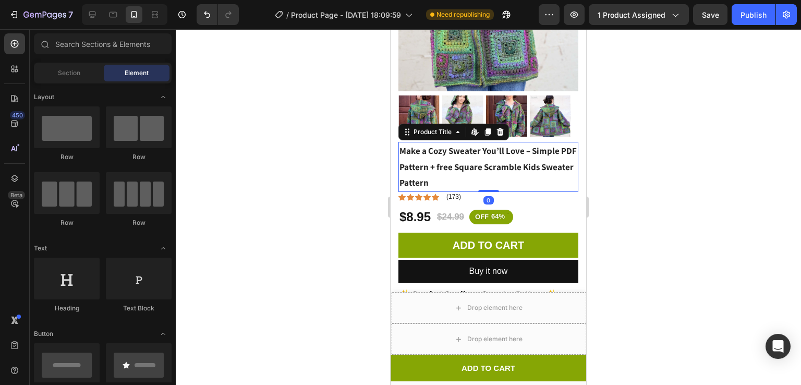
click at [488, 157] on h1 "Make a Cozy Sweater You’ll Love – Simple PDF Pattern + free Square Scramble Kid…" at bounding box center [488, 167] width 180 height 50
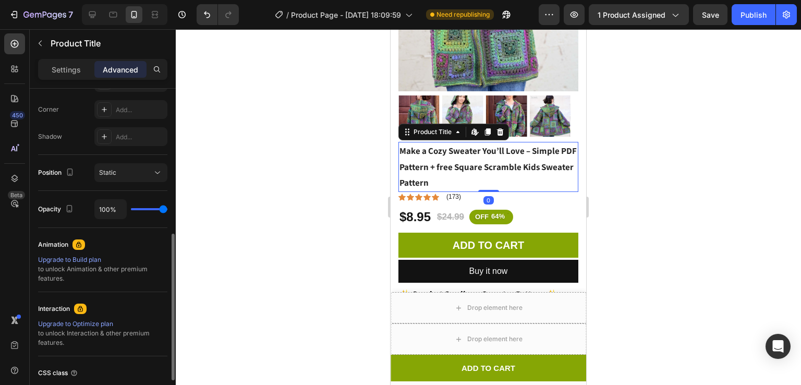
scroll to position [328, 0]
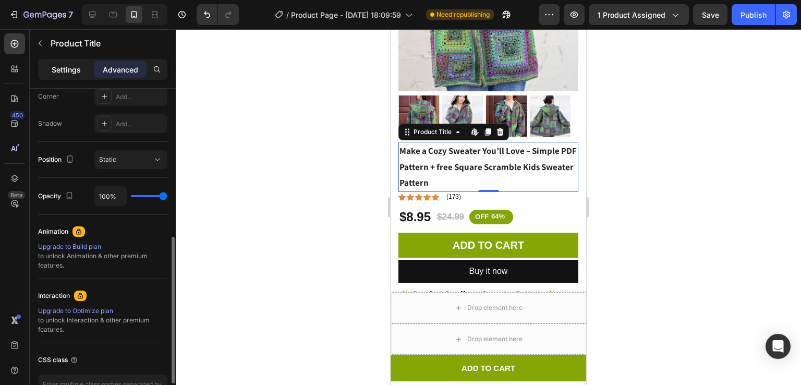
click at [61, 65] on p "Settings" at bounding box center [66, 69] width 29 height 11
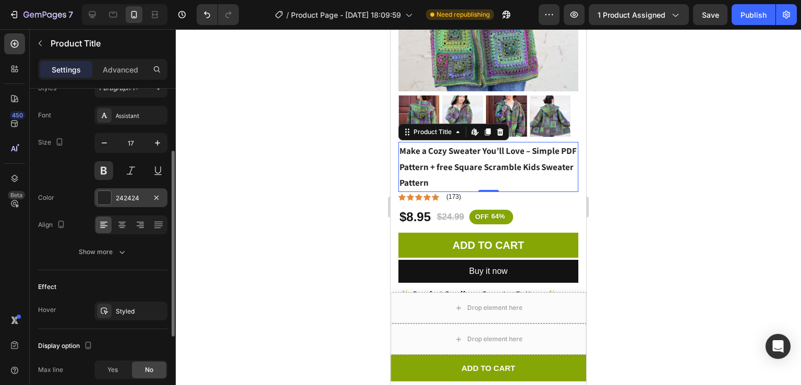
scroll to position [66, 0]
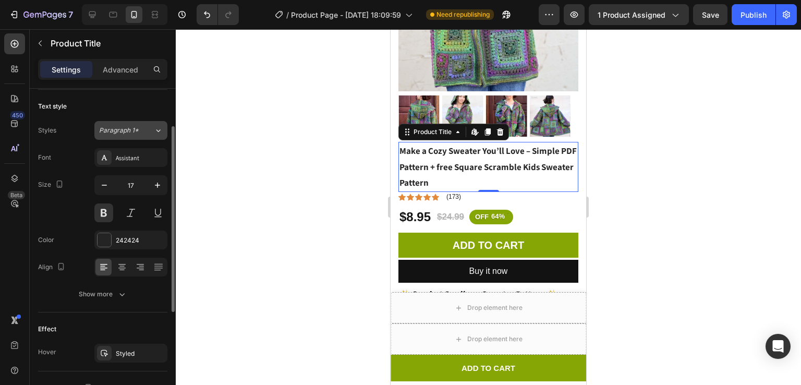
click at [132, 134] on span "Paragraph 1*" at bounding box center [119, 130] width 40 height 9
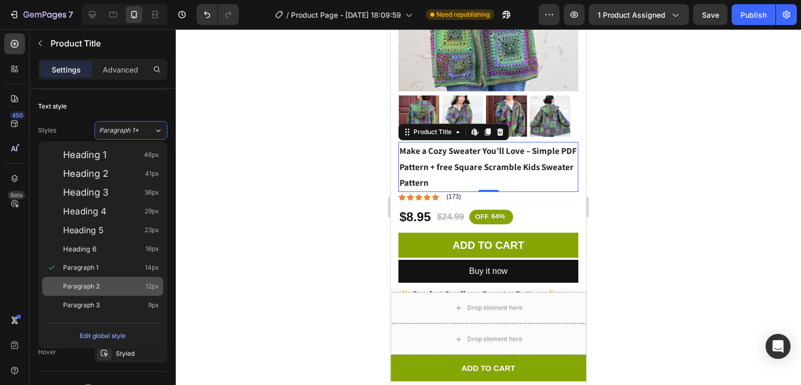
click at [132, 284] on div "Paragraph 2 12px" at bounding box center [111, 286] width 96 height 10
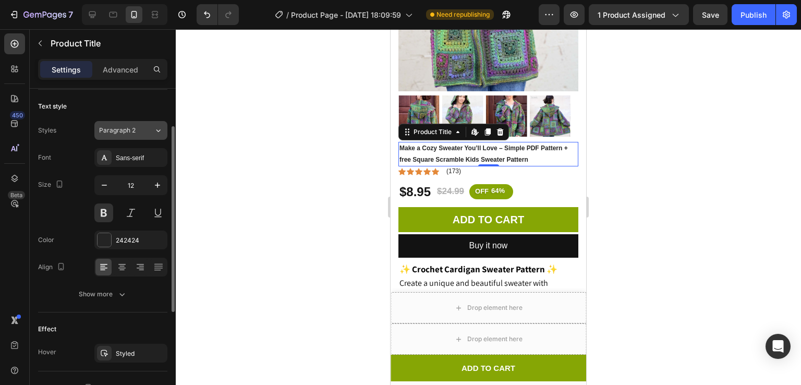
click at [134, 136] on button "Paragraph 2" at bounding box center [130, 130] width 73 height 19
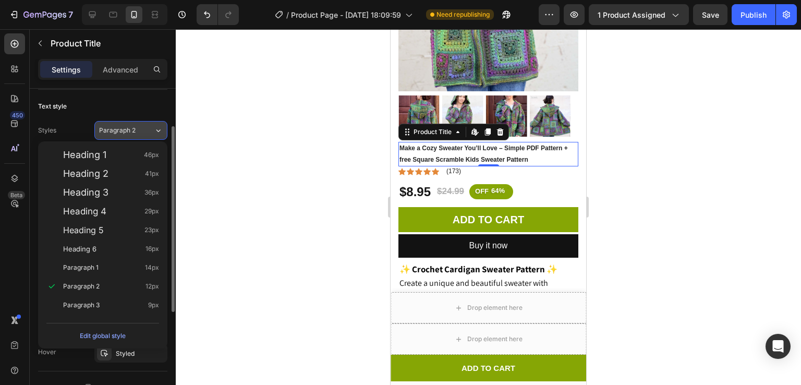
click at [134, 136] on button "Paragraph 2" at bounding box center [130, 130] width 73 height 19
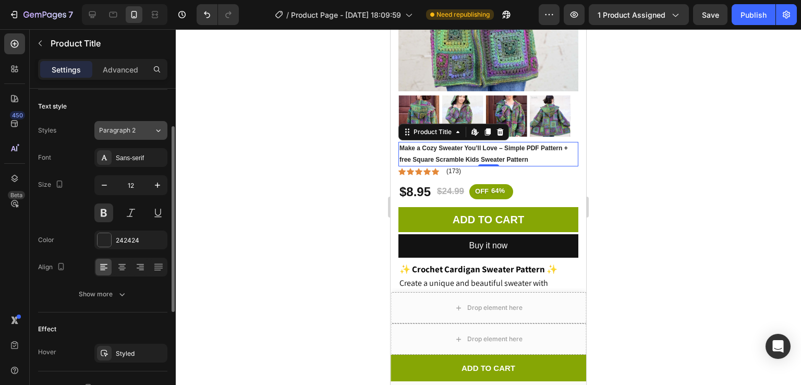
click at [134, 128] on span "Paragraph 2" at bounding box center [117, 130] width 37 height 9
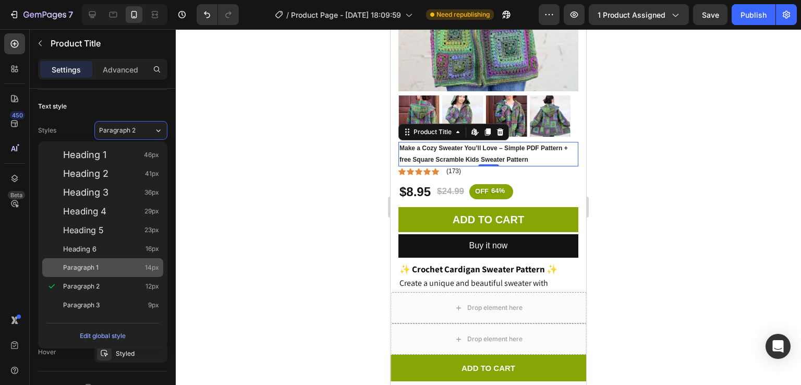
click at [111, 265] on div "Paragraph 1 14px" at bounding box center [111, 267] width 96 height 10
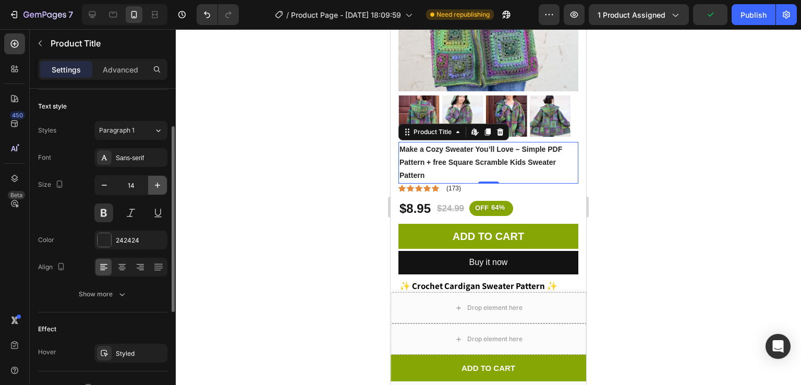
click at [154, 186] on icon "button" at bounding box center [157, 185] width 10 height 10
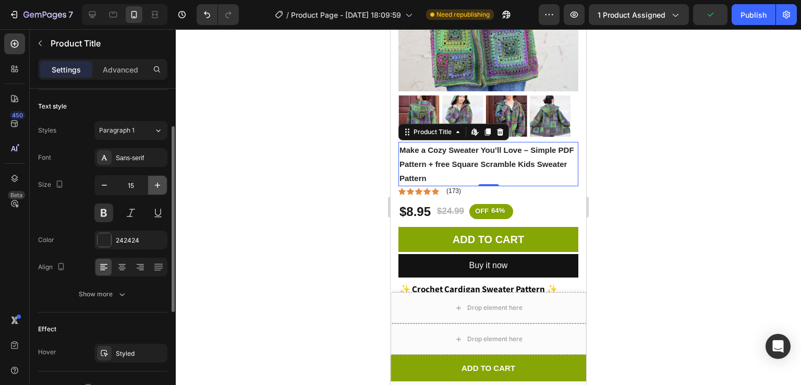
click at [154, 186] on icon "button" at bounding box center [157, 185] width 10 height 10
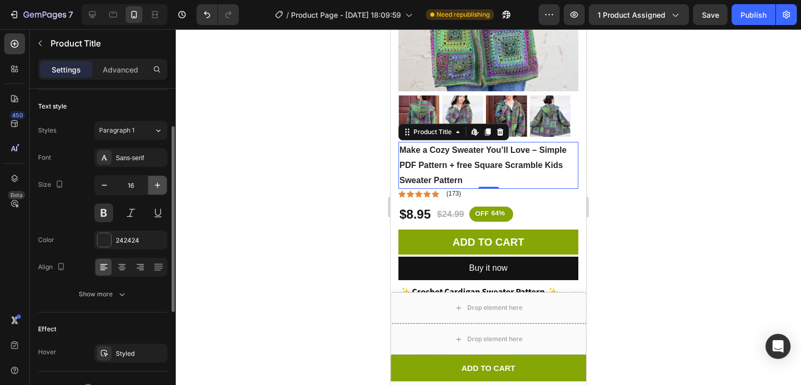
click at [154, 186] on icon "button" at bounding box center [157, 185] width 10 height 10
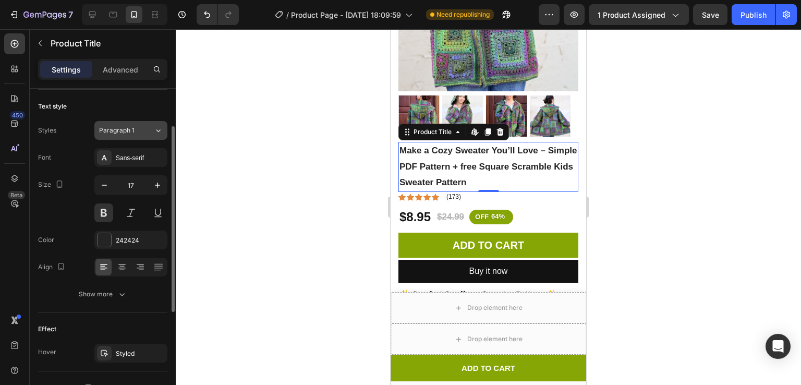
click at [138, 129] on div "Paragraph 1" at bounding box center [120, 130] width 42 height 9
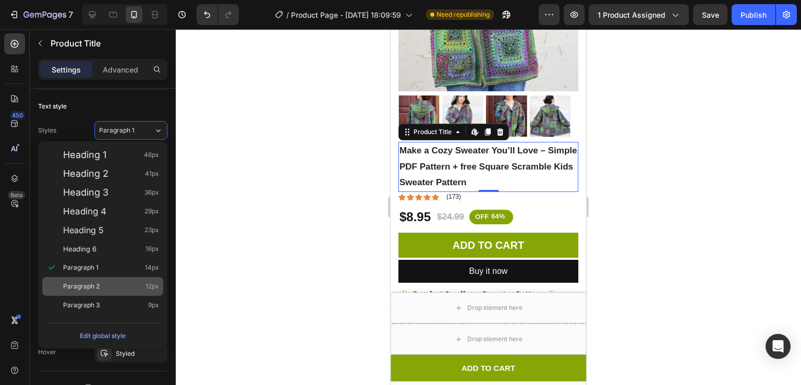
click at [142, 287] on div "Paragraph 2 12px" at bounding box center [111, 286] width 96 height 10
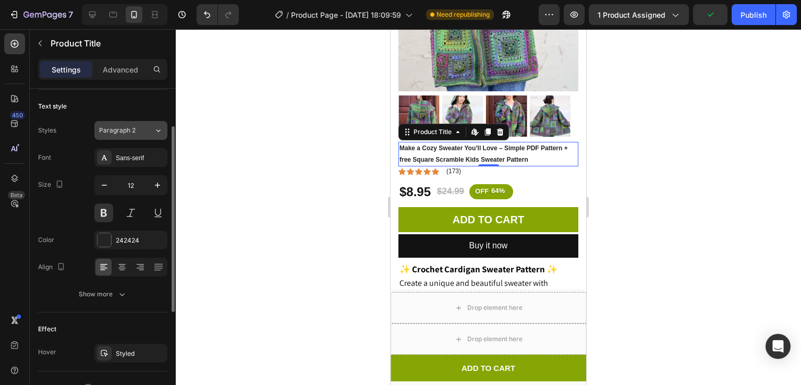
click at [130, 131] on span "Paragraph 2" at bounding box center [117, 130] width 37 height 9
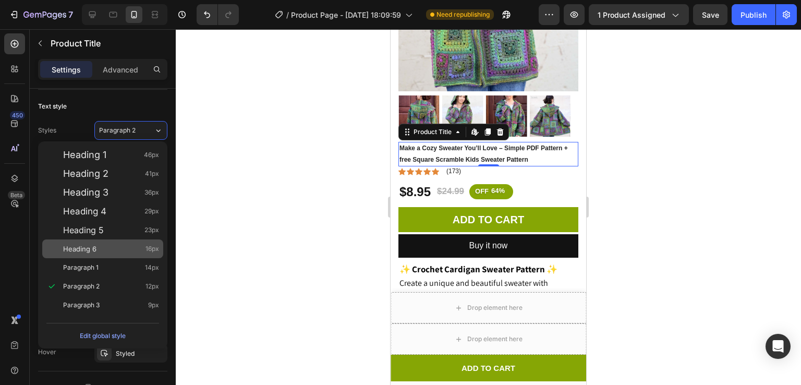
click at [148, 244] on span "16px" at bounding box center [153, 249] width 14 height 10
type input "16"
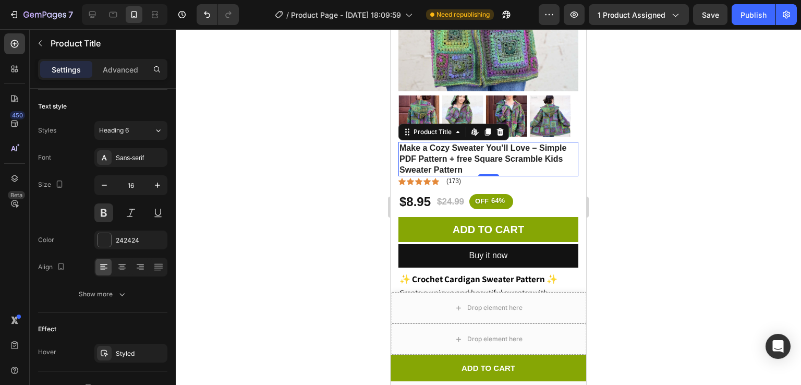
click at [249, 193] on div at bounding box center [488, 207] width 625 height 356
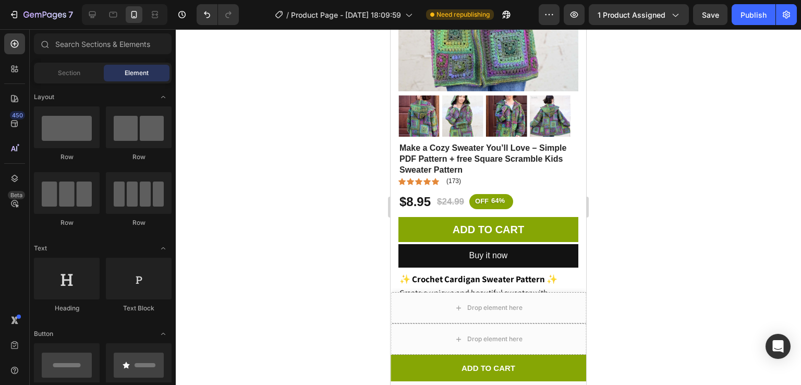
click at [741, 93] on div at bounding box center [488, 207] width 625 height 356
drag, startPoint x: 749, startPoint y: 26, endPoint x: 746, endPoint y: 21, distance: 5.4
click at [746, 21] on div "7 / Product Page - [DATE] 18:09:59 Need republishing Preview 1 product assigned…" at bounding box center [400, 15] width 801 height 30
click at [746, 21] on button "Publish" at bounding box center [754, 14] width 44 height 21
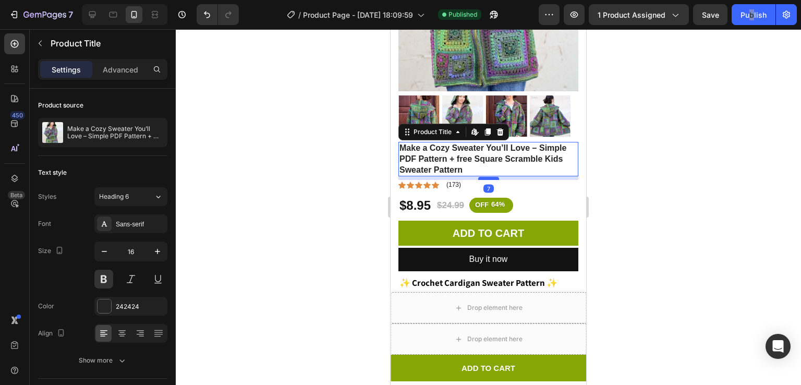
click at [483, 177] on div at bounding box center [488, 178] width 21 height 3
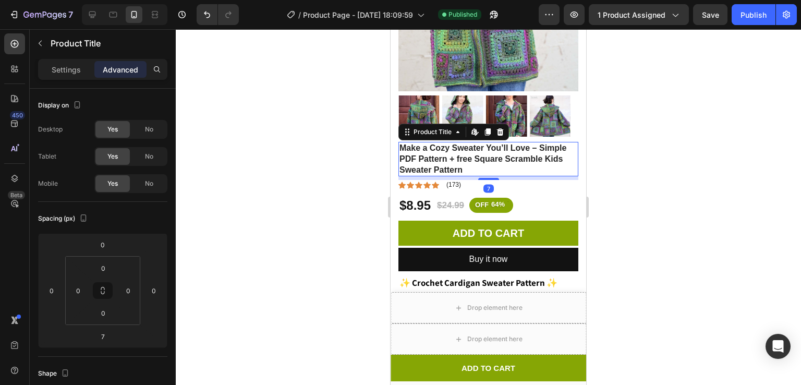
click at [629, 164] on div at bounding box center [488, 207] width 625 height 356
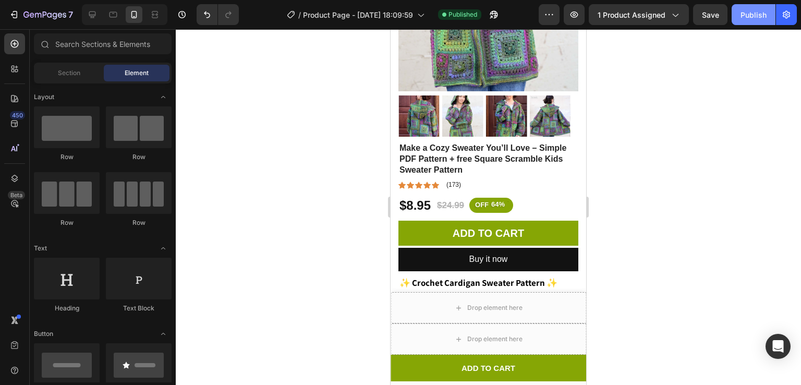
click at [751, 19] on div "Publish" at bounding box center [754, 14] width 26 height 11
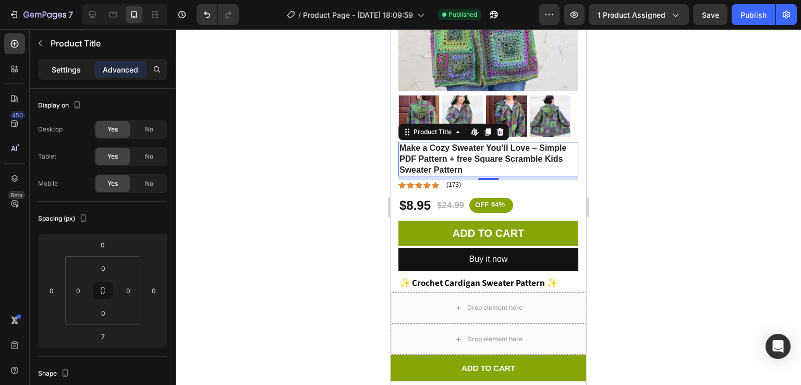
click at [70, 65] on p "Settings" at bounding box center [66, 69] width 29 height 11
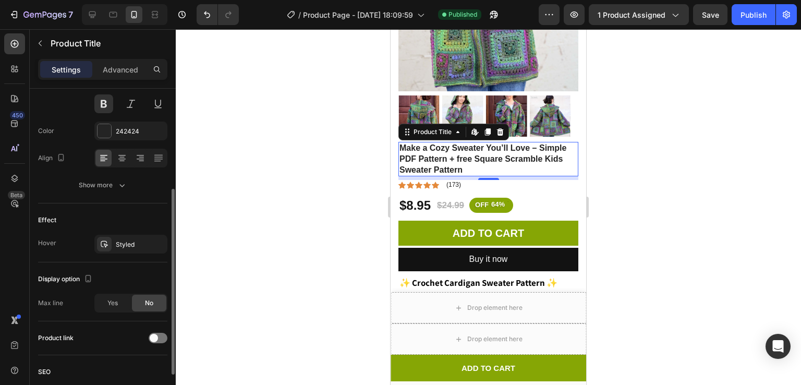
scroll to position [178, 0]
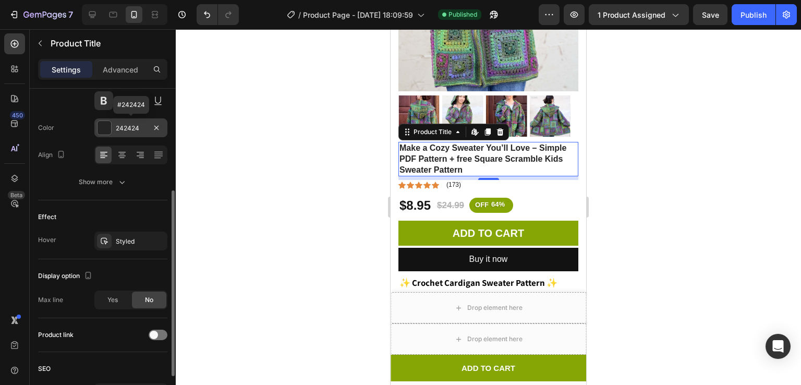
click at [106, 122] on div at bounding box center [105, 128] width 14 height 14
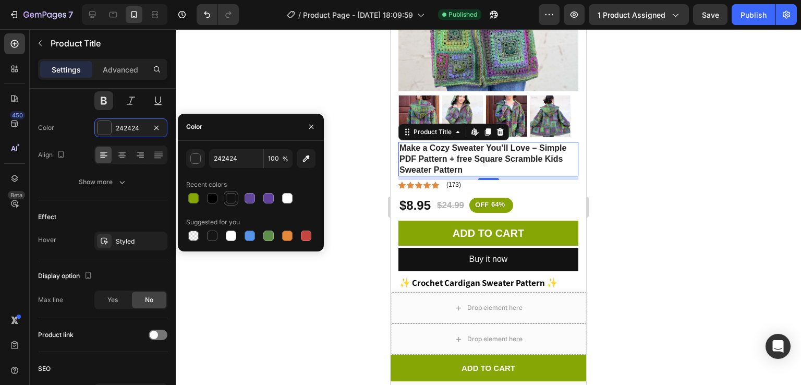
click at [231, 201] on div at bounding box center [231, 198] width 10 height 10
click at [229, 156] on input "121212" at bounding box center [236, 158] width 54 height 19
type input "002"
click at [229, 156] on input "002" at bounding box center [236, 158] width 54 height 19
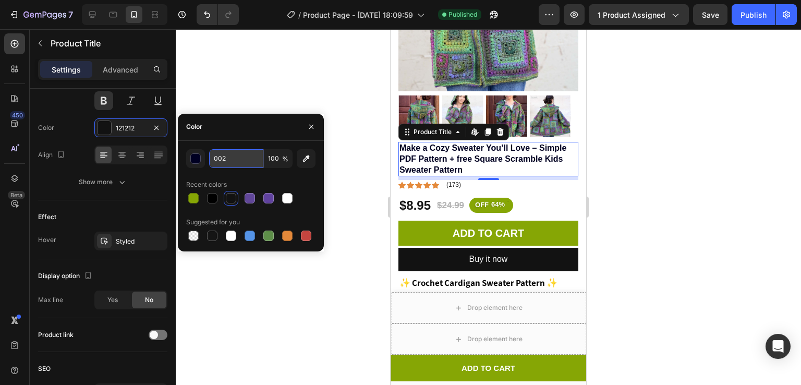
click at [229, 156] on input "002" at bounding box center [236, 158] width 54 height 19
type input "000000"
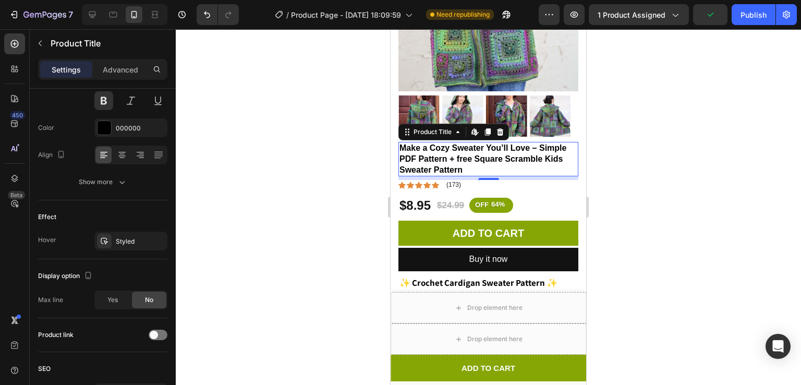
click at [314, 58] on div at bounding box center [488, 207] width 625 height 356
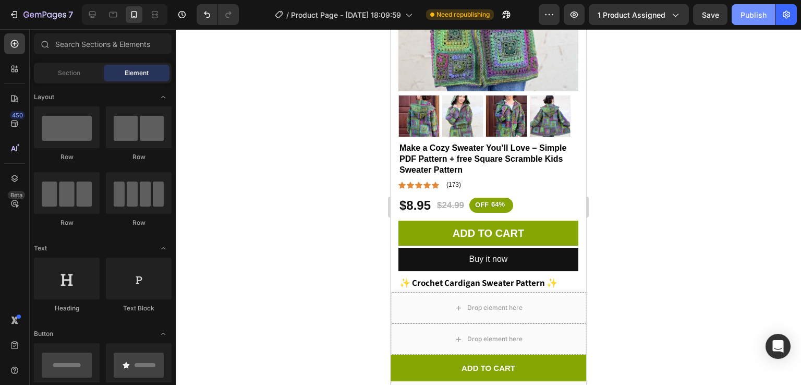
click at [764, 7] on button "Publish" at bounding box center [754, 14] width 44 height 21
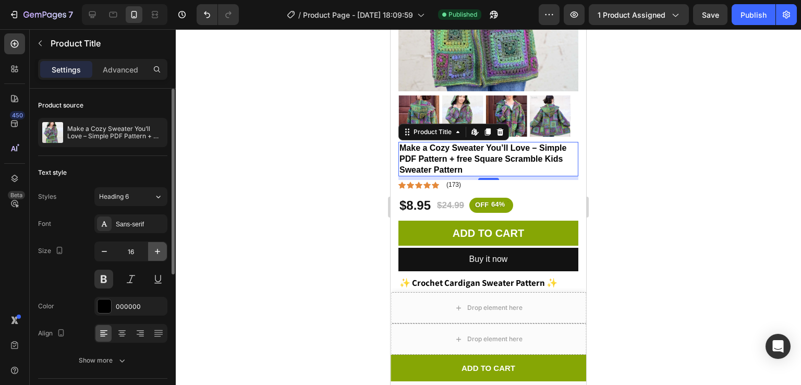
click at [156, 250] on icon "button" at bounding box center [157, 251] width 10 height 10
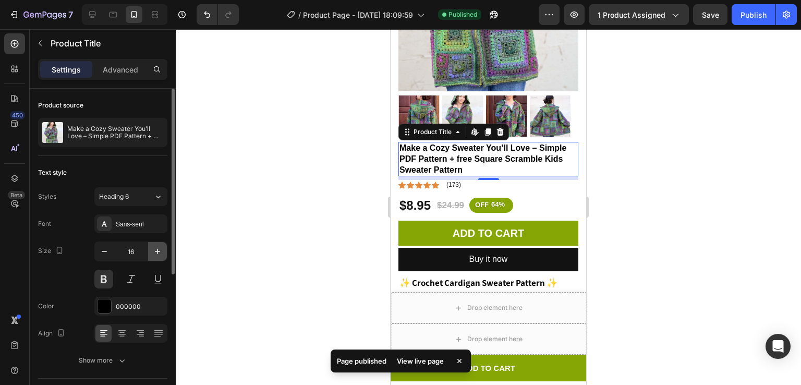
type input "17"
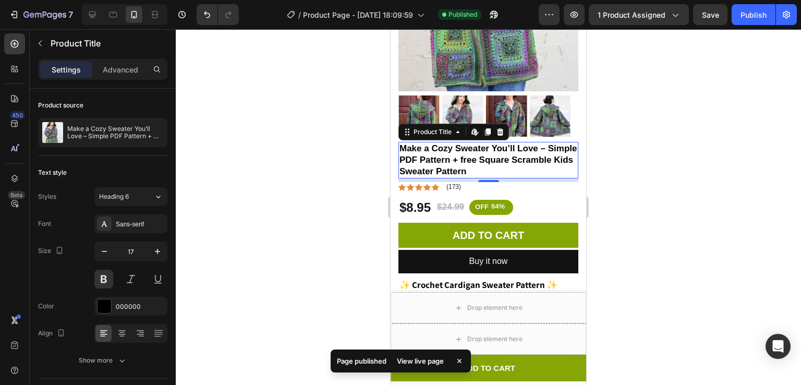
scroll to position [0, 0]
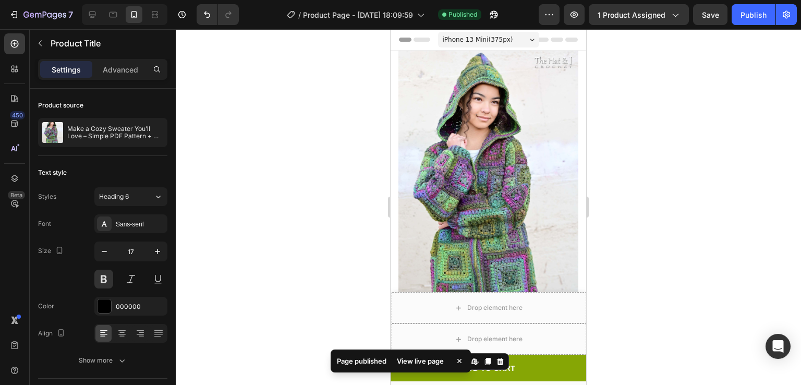
click at [478, 32] on div "iPhone 13 Mini ( 375 px)" at bounding box center [488, 40] width 101 height 16
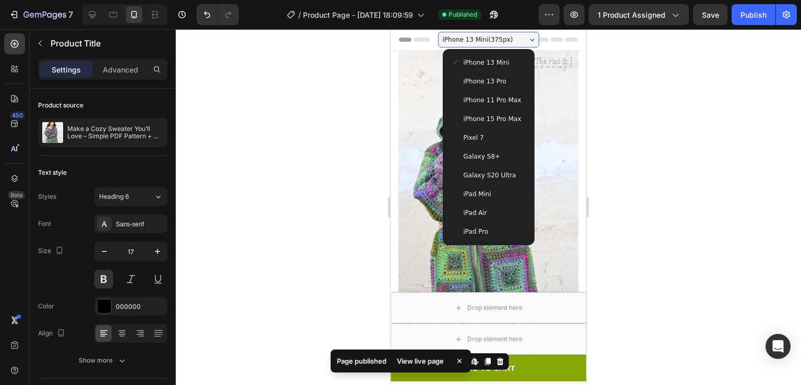
click at [467, 83] on span "iPhone 13 Pro" at bounding box center [485, 81] width 43 height 10
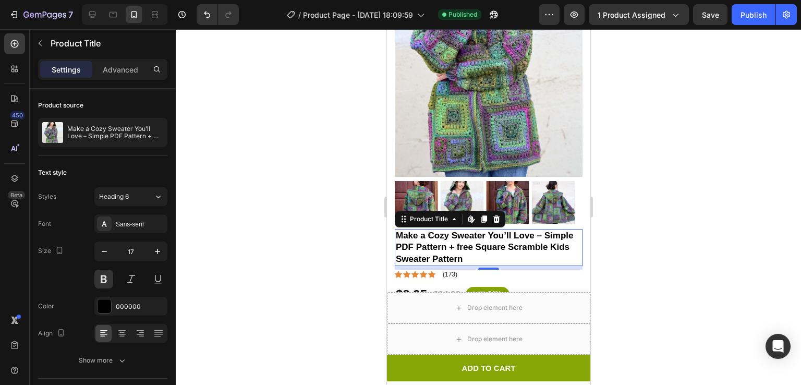
scroll to position [162, 0]
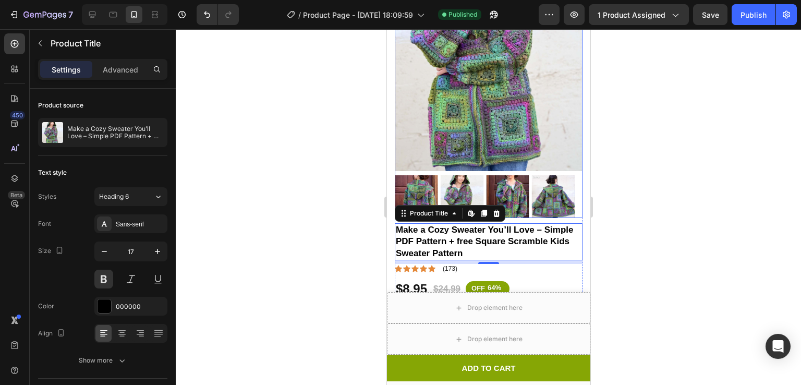
click at [621, 87] on div at bounding box center [488, 207] width 625 height 356
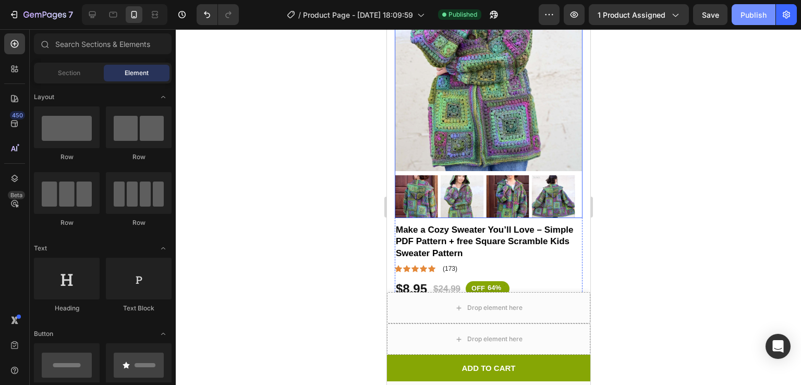
click at [759, 16] on div "Publish" at bounding box center [754, 14] width 26 height 11
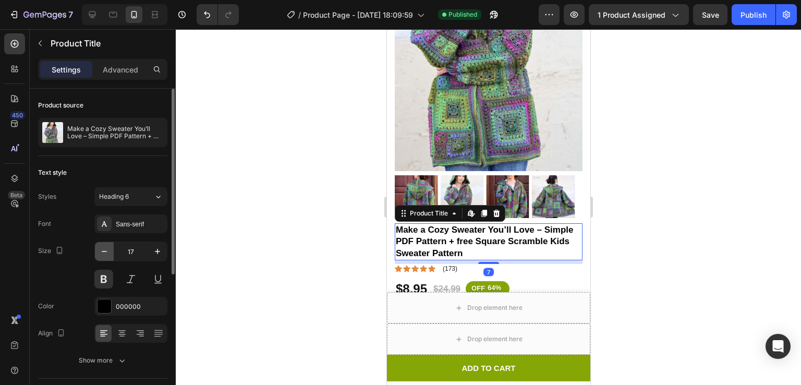
click at [104, 255] on icon "button" at bounding box center [104, 251] width 10 height 10
type input "16"
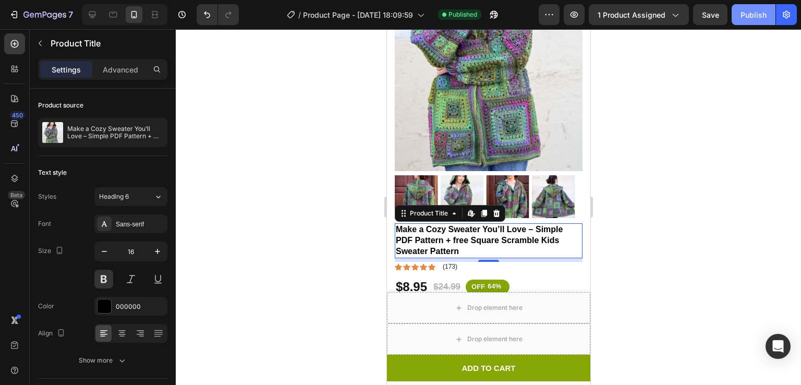
click at [753, 11] on div "Publish" at bounding box center [754, 14] width 26 height 11
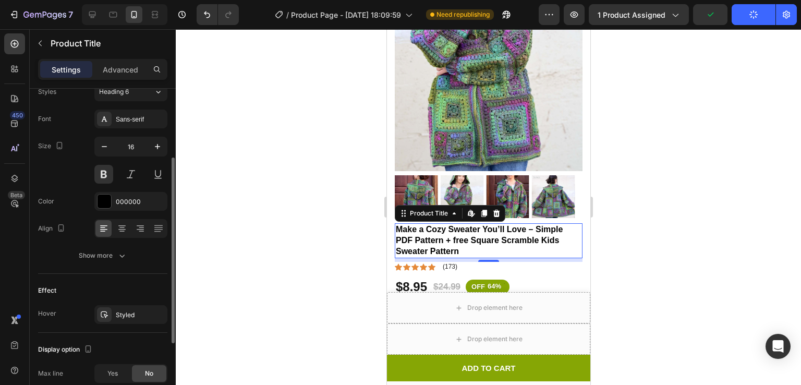
scroll to position [112, 0]
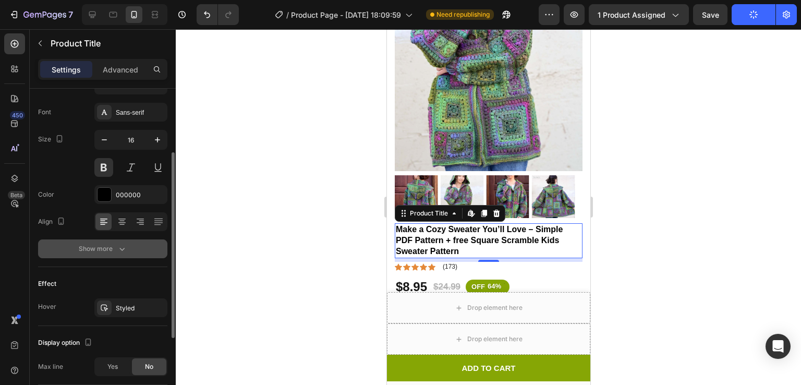
click at [120, 249] on icon "button" at bounding box center [122, 249] width 10 height 10
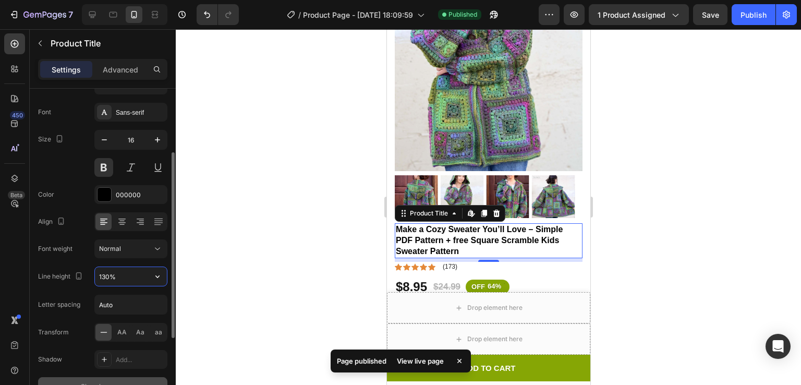
click at [121, 272] on input "130%" at bounding box center [131, 276] width 72 height 19
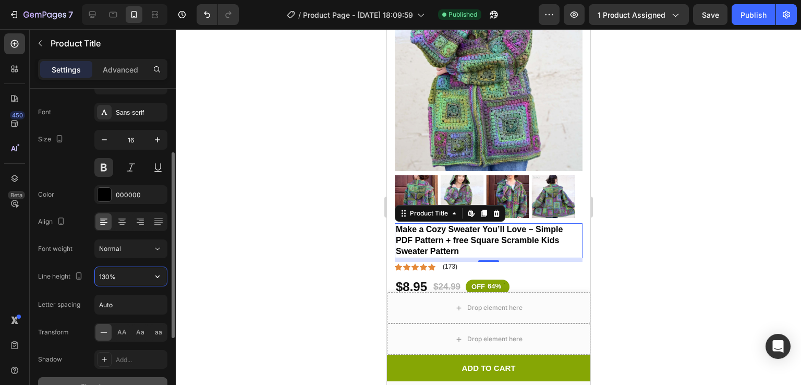
click at [107, 275] on input "130%" at bounding box center [131, 276] width 72 height 19
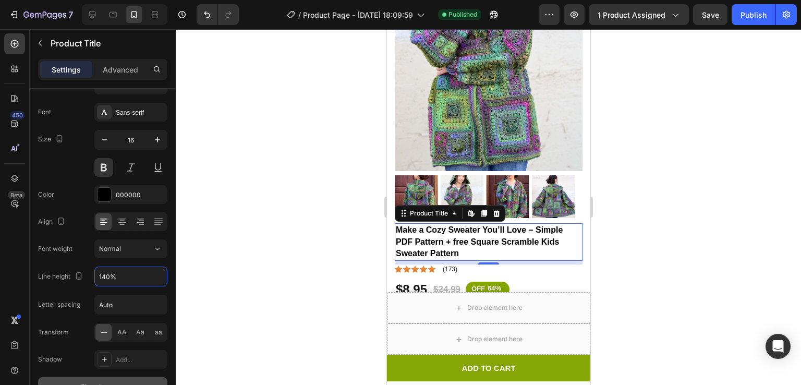
type input "140%"
click at [624, 221] on div at bounding box center [488, 207] width 625 height 356
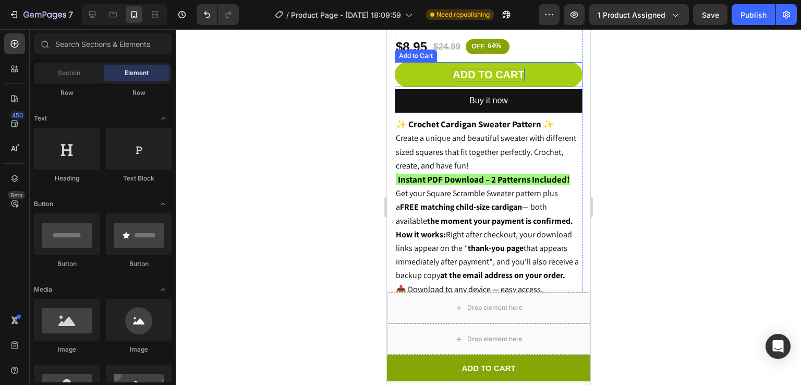
scroll to position [405, 0]
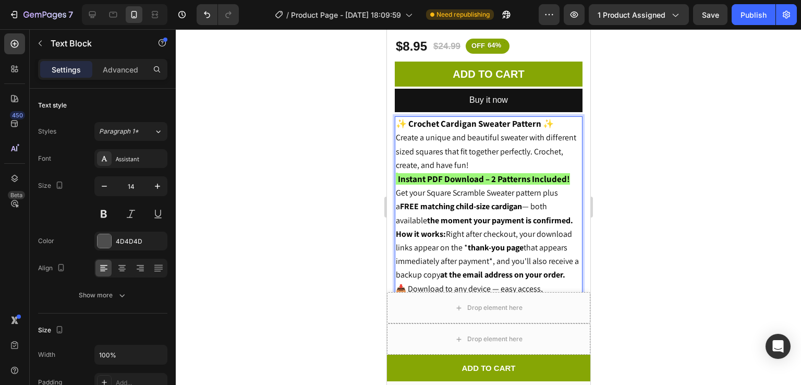
click at [464, 145] on p "✨ Crochet Cardigan Sweater Pattern ✨ Create a unique and beautiful sweater with…" at bounding box center [488, 144] width 186 height 55
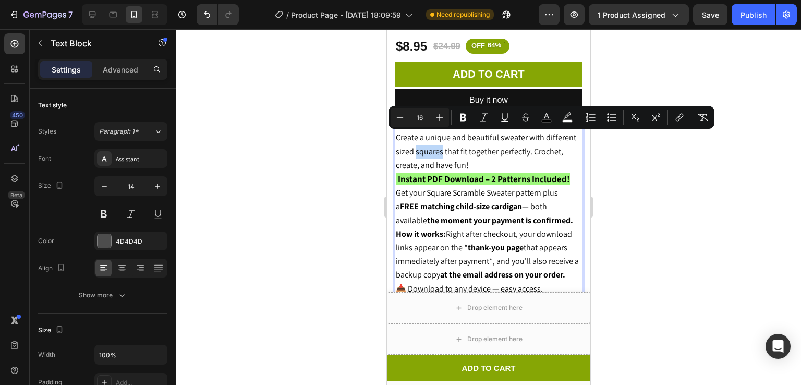
click at [464, 145] on p "✨ Crochet Cardigan Sweater Pattern ✨ Create a unique and beautiful sweater with…" at bounding box center [488, 144] width 186 height 55
click at [551, 120] on rect "Editor contextual toolbar" at bounding box center [547, 121] width 10 height 3
type input "000000"
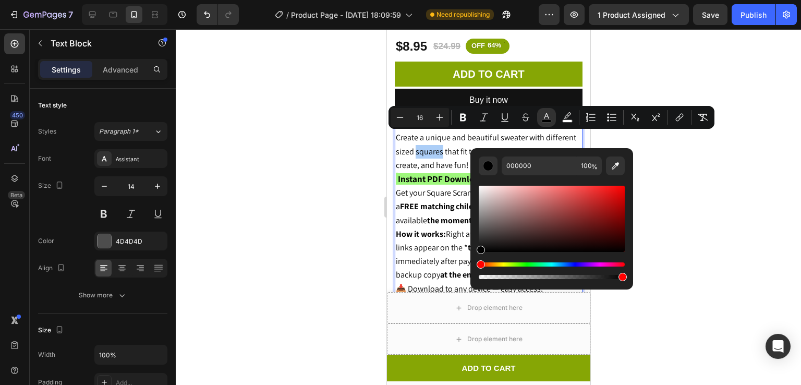
click at [701, 156] on div at bounding box center [488, 207] width 625 height 356
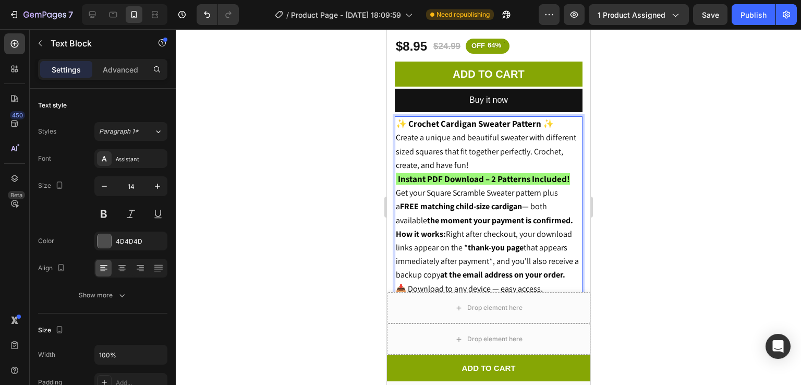
click at [504, 142] on span "Create a unique and beautiful sweater with different sized squares that fit tog…" at bounding box center [485, 151] width 180 height 38
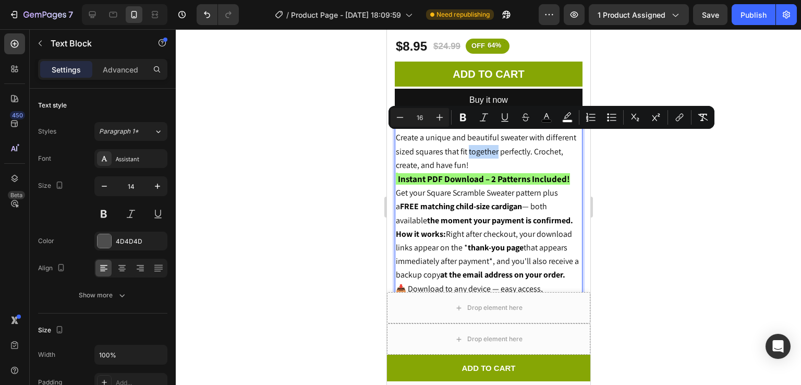
click at [504, 142] on span "Create a unique and beautiful sweater with different sized squares that fit tog…" at bounding box center [485, 151] width 180 height 38
click at [540, 117] on button "color" at bounding box center [546, 117] width 19 height 19
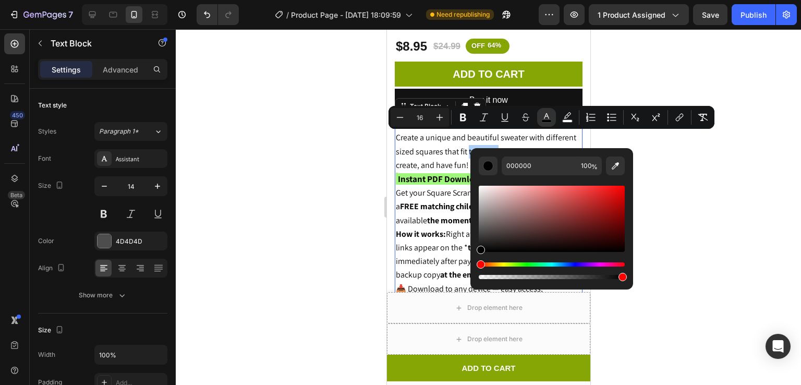
click at [682, 164] on div at bounding box center [488, 207] width 625 height 356
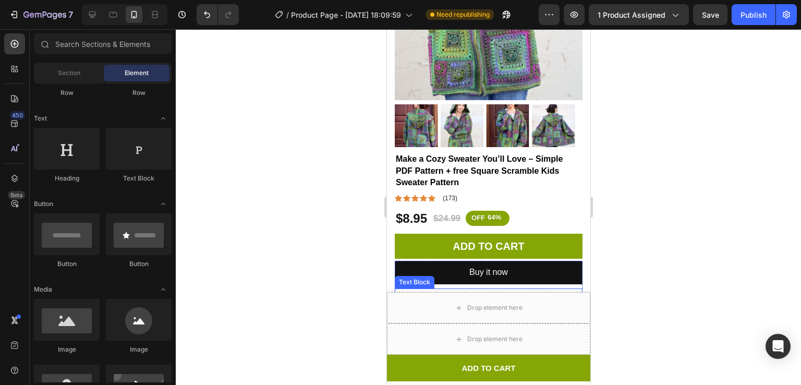
scroll to position [235, 0]
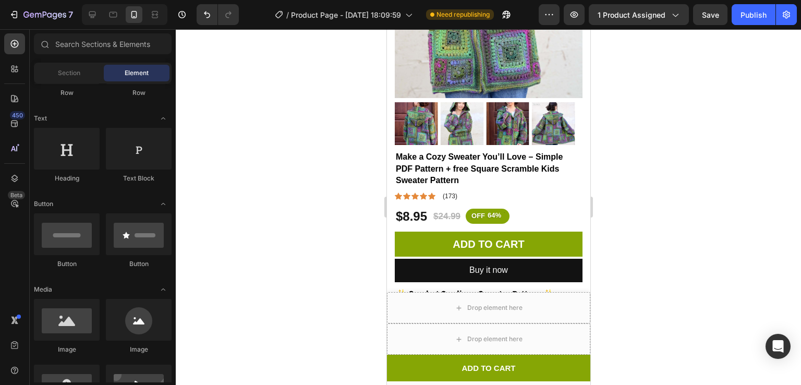
click at [708, 172] on div at bounding box center [488, 207] width 625 height 356
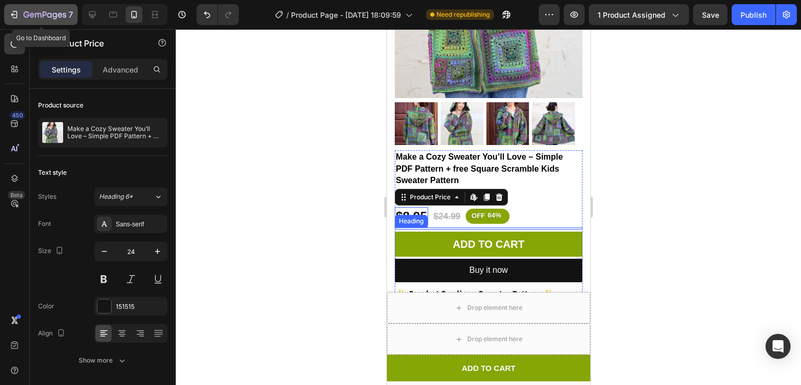
click at [39, 20] on div "7" at bounding box center [48, 14] width 50 height 13
